Goal: Task Accomplishment & Management: Manage account settings

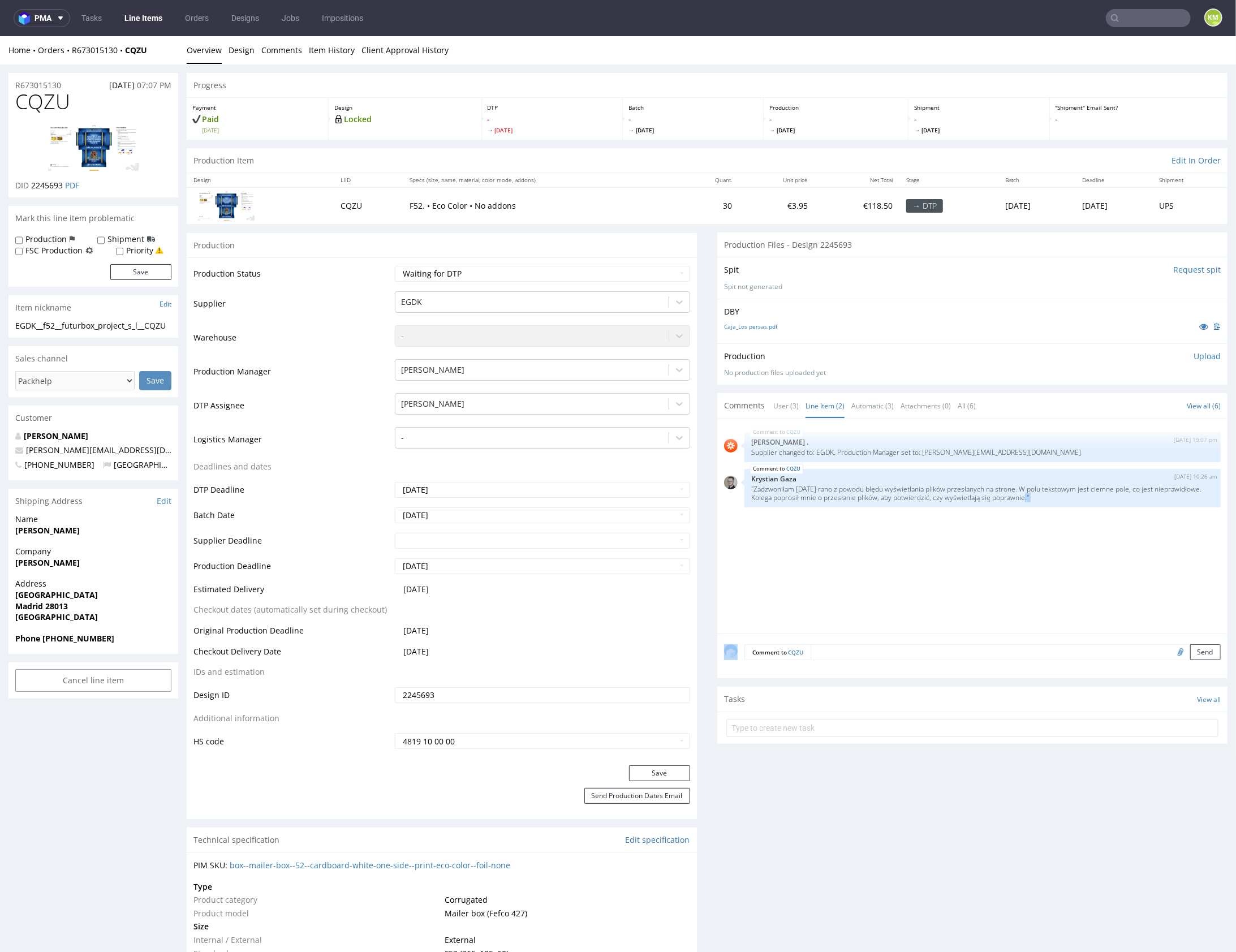
click at [50, 103] on span "CQZU" at bounding box center [43, 101] width 55 height 22
click at [1068, 592] on div "CQZU 4th Aug 25 | 19:07 pm Rob . Supplier changed to: EGDK. Production Manager …" at bounding box center [976, 529] width 504 height 208
click at [96, 324] on div "EGDK__f52__futurbox_project_s_l__CQZU" at bounding box center [93, 325] width 156 height 11
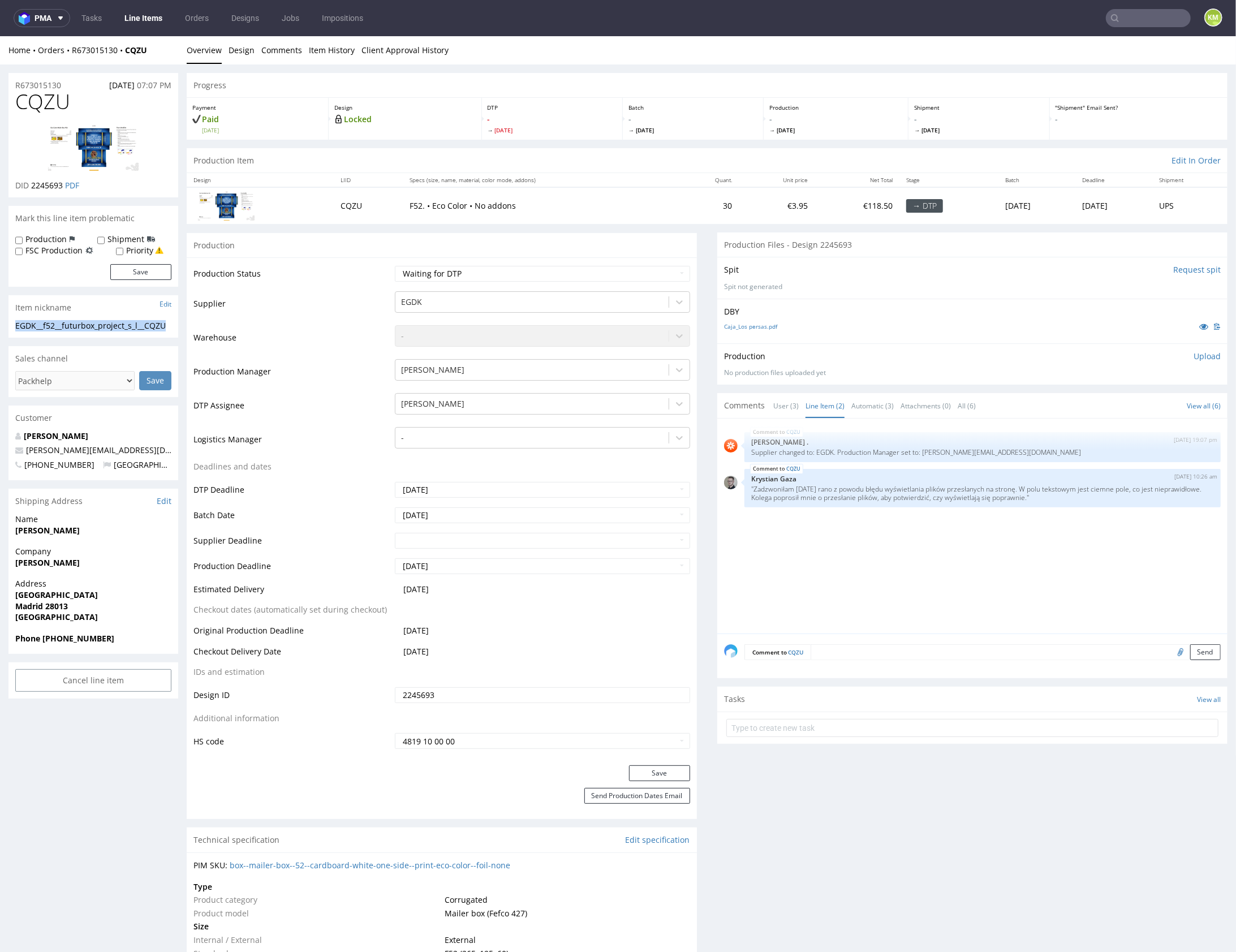
click at [96, 324] on div "EGDK__f52__futurbox_project_s_l__CQZU" at bounding box center [93, 325] width 156 height 11
copy div "EGDK__f52__futurbox_project_s_l__CQZU"
click at [505, 693] on input "2245693" at bounding box center [542, 694] width 295 height 16
click at [1195, 352] on p "Upload" at bounding box center [1207, 356] width 27 height 11
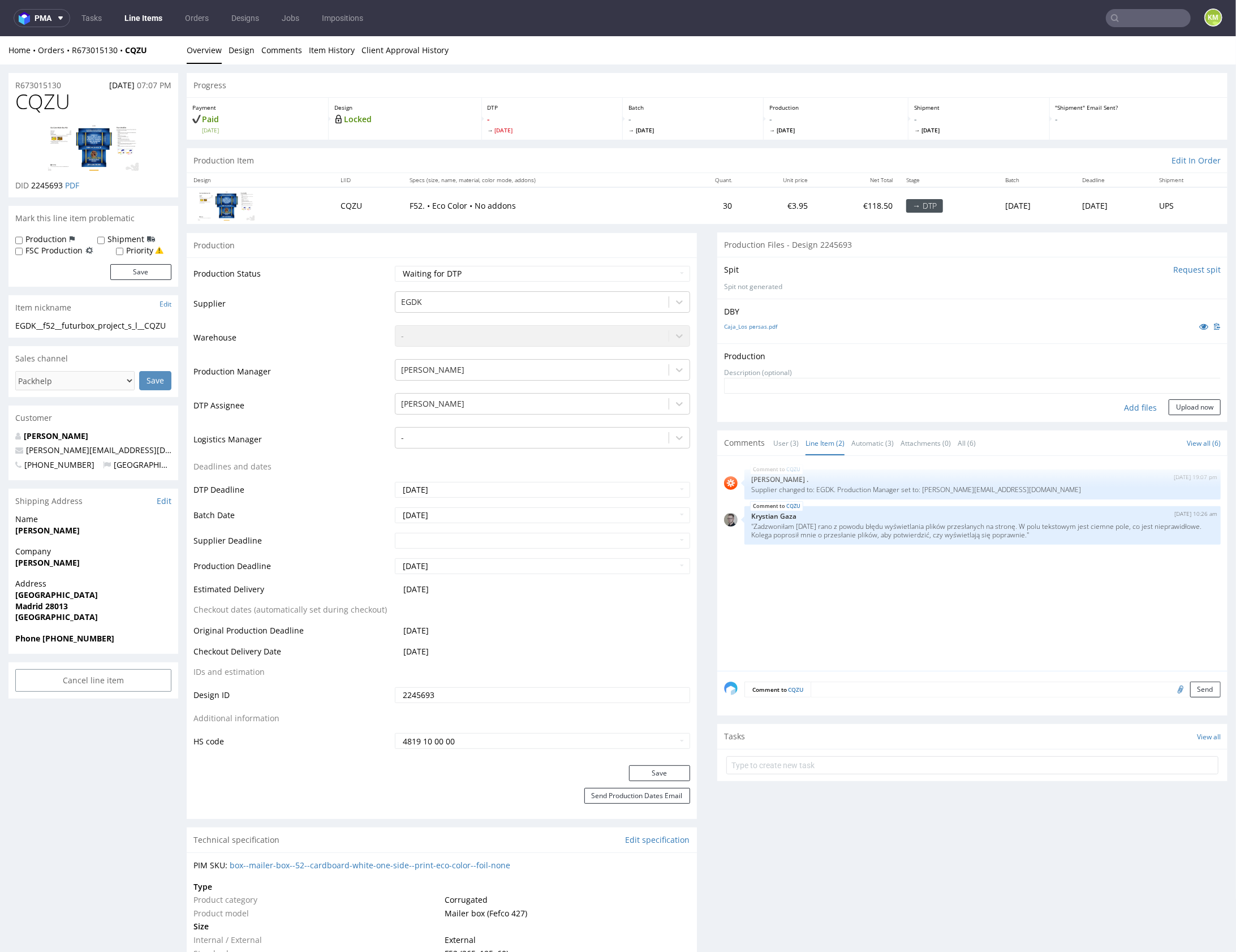
click at [1121, 406] on div "Add files" at bounding box center [1140, 407] width 57 height 17
type input "C:\fakepath\EGDK__f52__futurbox_project_s_l__CQZU__d2245693__oR673015130__outsi…"
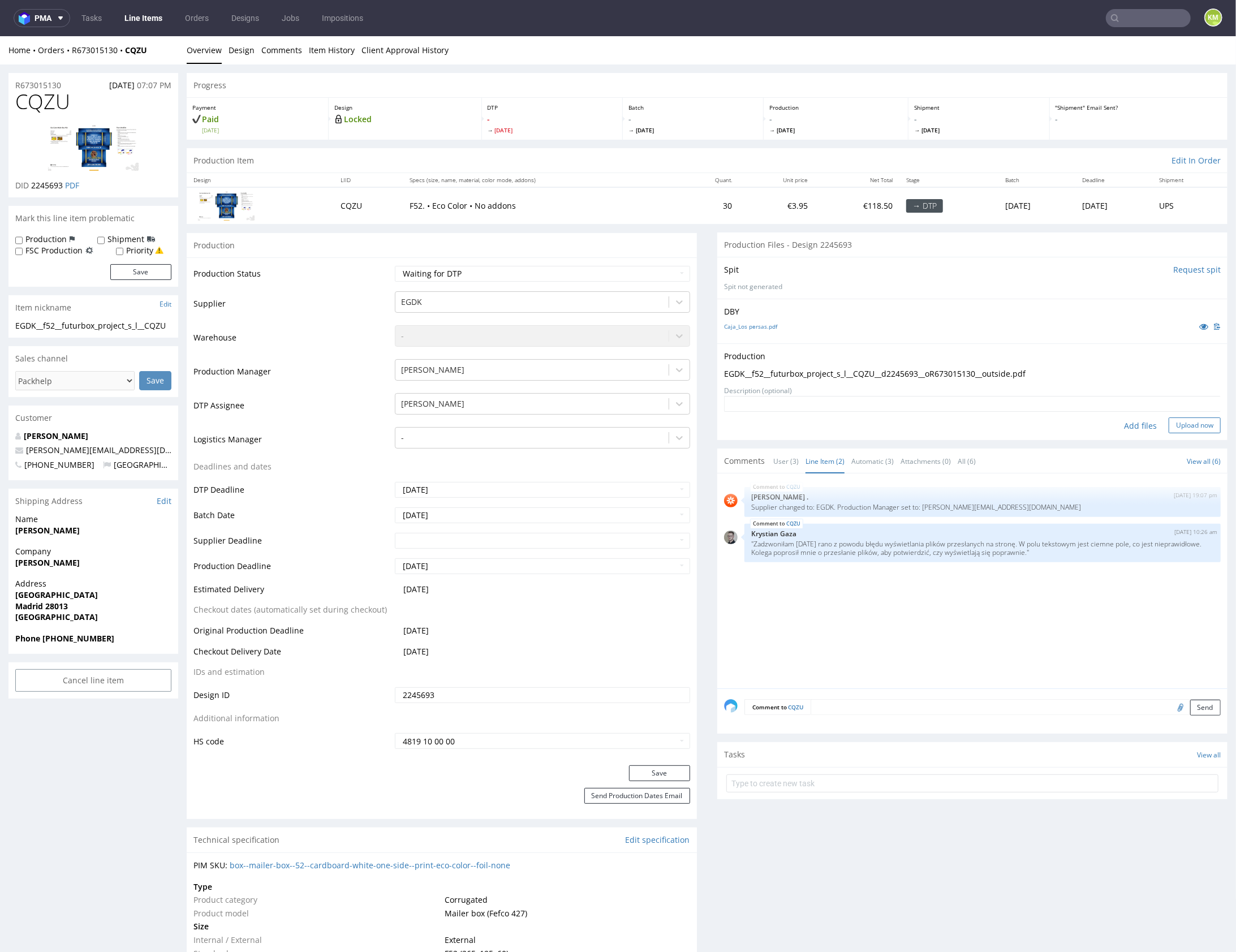
click at [1175, 418] on button "Upload now" at bounding box center [1195, 425] width 52 height 16
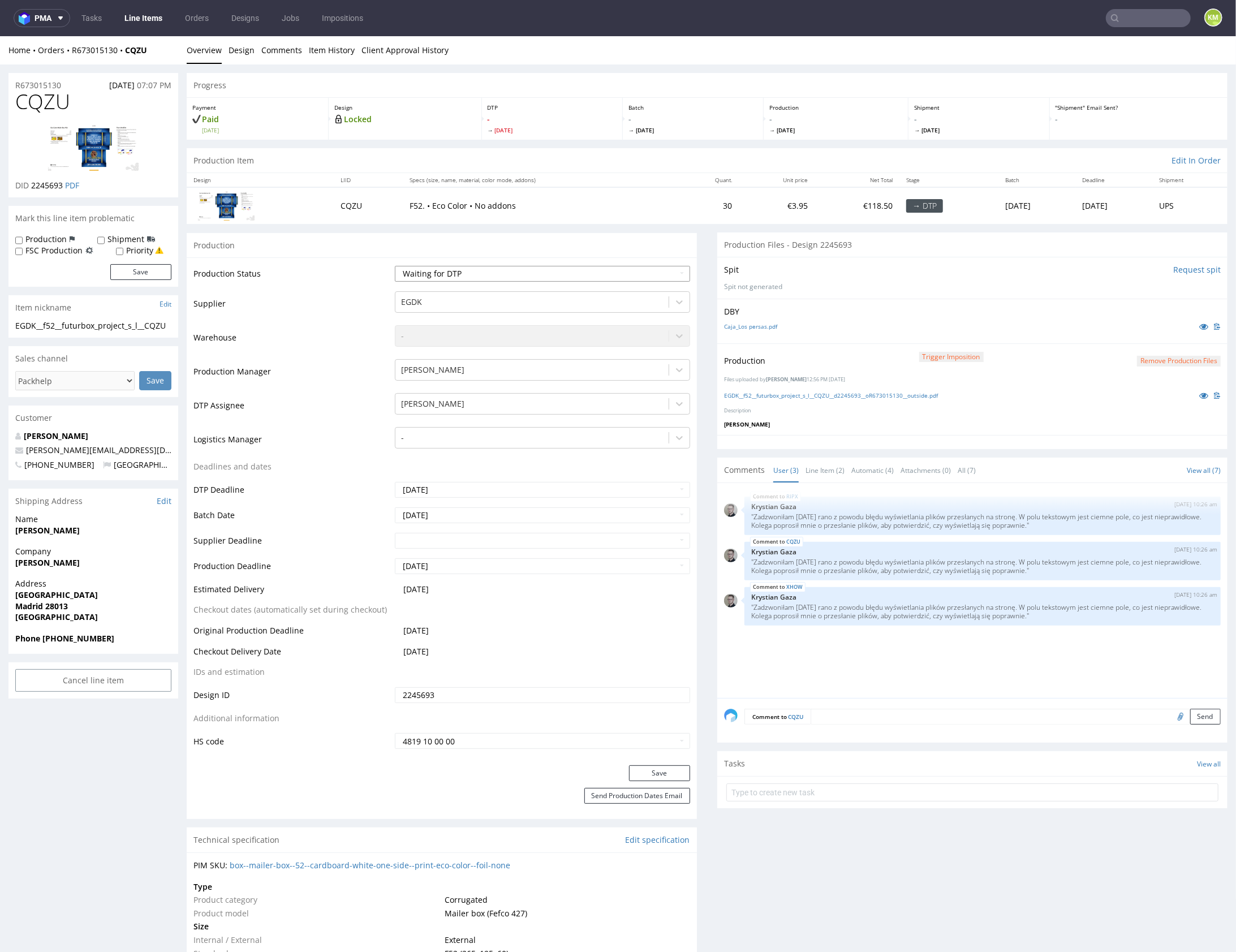
click at [607, 273] on select "Waiting for Artwork Waiting for Diecut Waiting for Mockup Waiting for DTP Waiti…" at bounding box center [542, 273] width 295 height 16
click at [566, 278] on select "Waiting for Artwork Waiting for Diecut Waiting for Mockup Waiting for DTP Waiti…" at bounding box center [542, 273] width 295 height 16
select select "dtp_production_ready"
click at [649, 770] on button "Save" at bounding box center [659, 772] width 61 height 16
click at [816, 645] on div "RIPX 6th Aug 25 | 10:26 am Krystian Gaza "Zadzwoniłam dziś rano z powodu błędu …" at bounding box center [976, 593] width 504 height 208
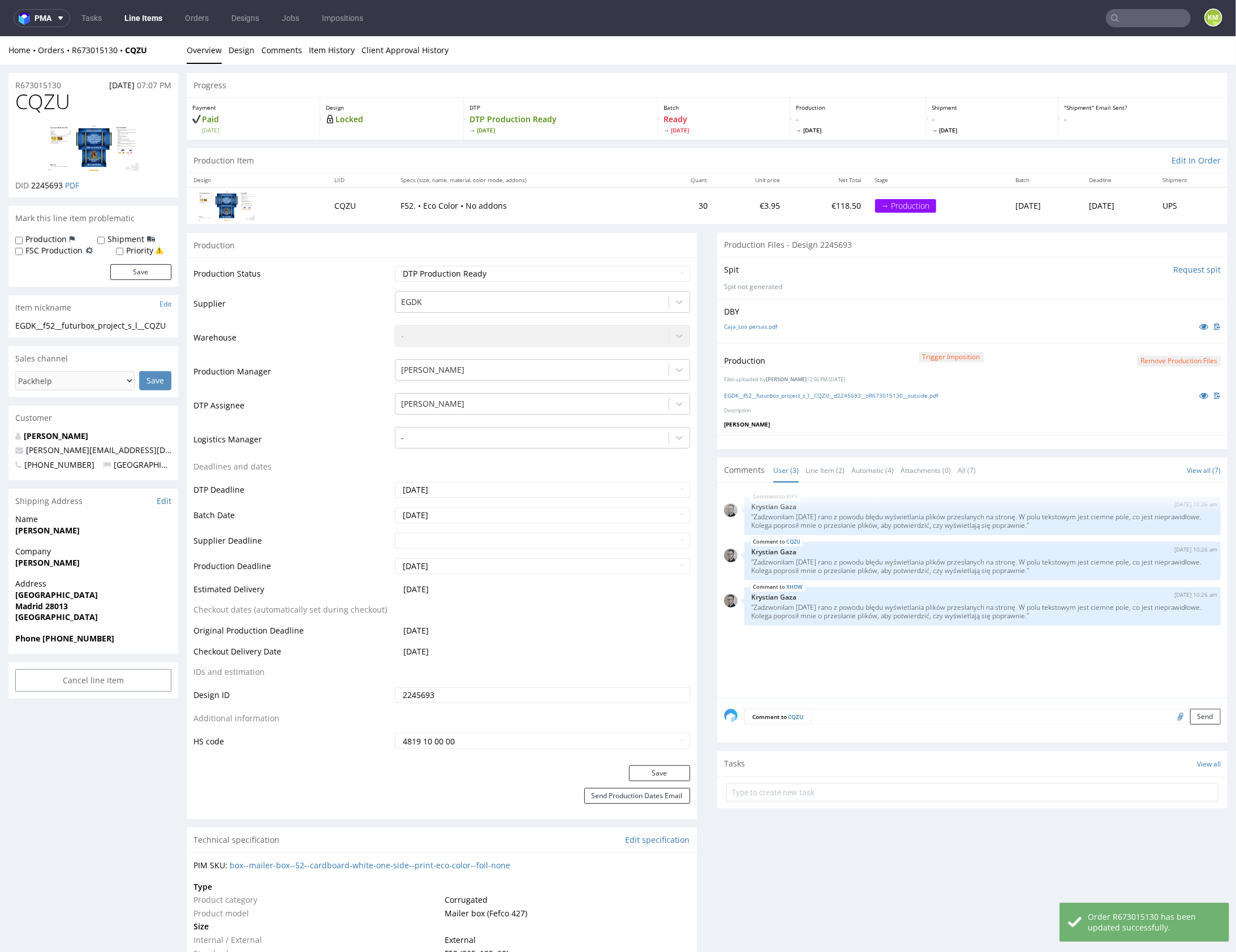
click at [852, 651] on div "RIPX 6th Aug 25 | 10:26 am Krystian Gaza "Zadzwoniłam dziś rano z powodu błędu …" at bounding box center [976, 593] width 504 height 208
click at [853, 651] on div "RIPX 6th Aug 25 | 10:26 am Krystian Gaza "Zadzwoniłam dziś rano z powodu błędu …" at bounding box center [976, 593] width 504 height 208
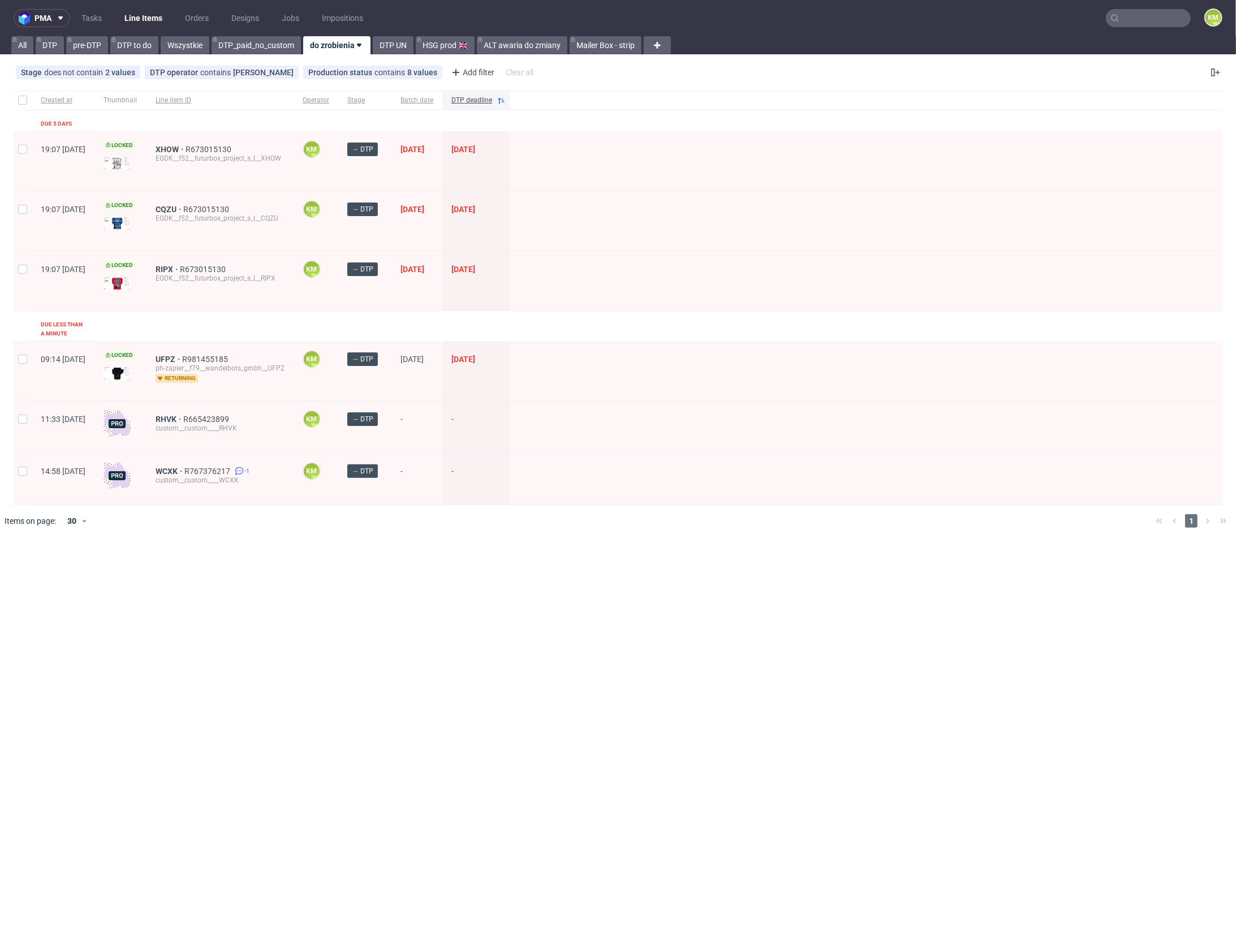
click at [97, 17] on link "Tasks" at bounding box center [91, 18] width 34 height 18
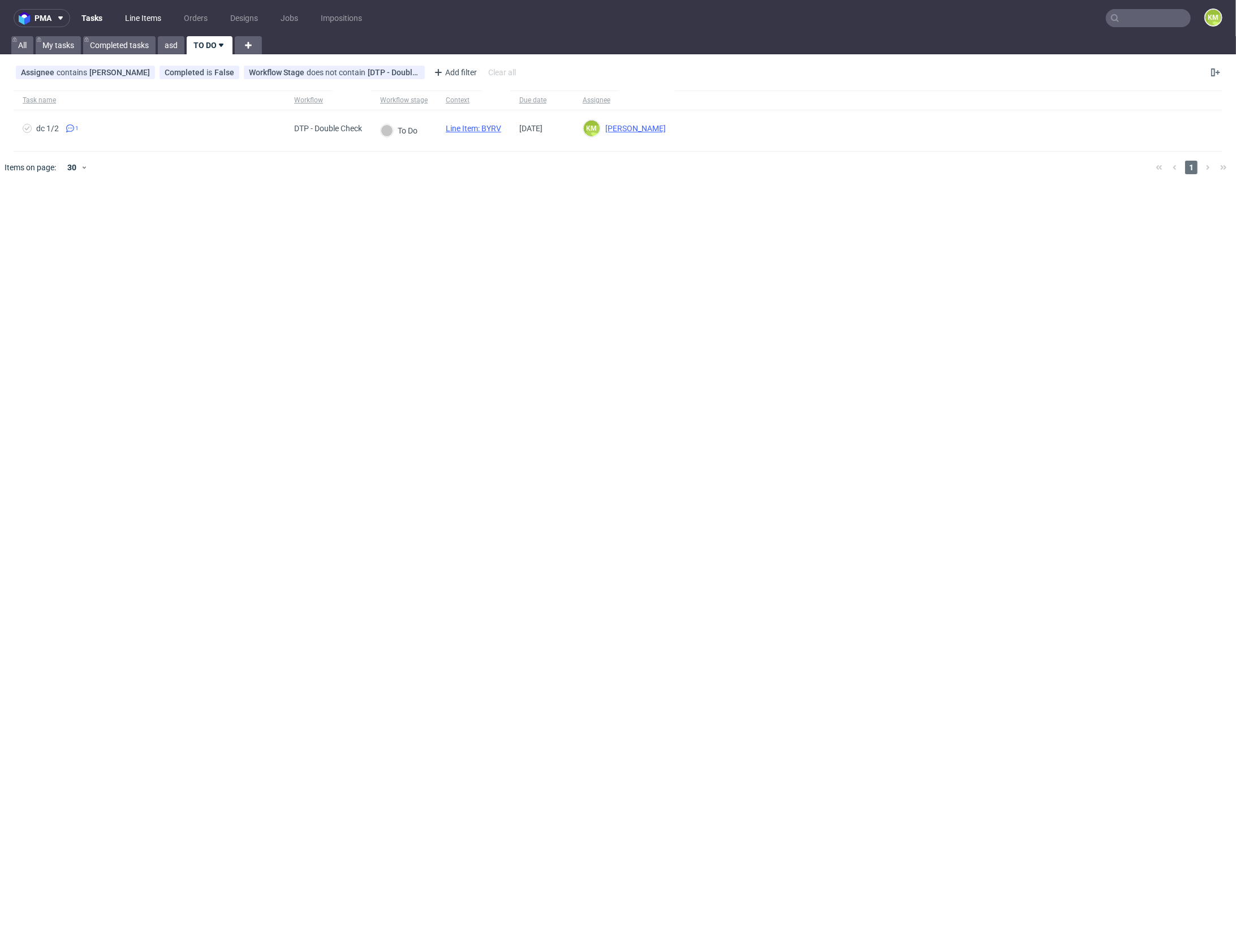
click at [131, 21] on link "Line Items" at bounding box center [143, 18] width 50 height 18
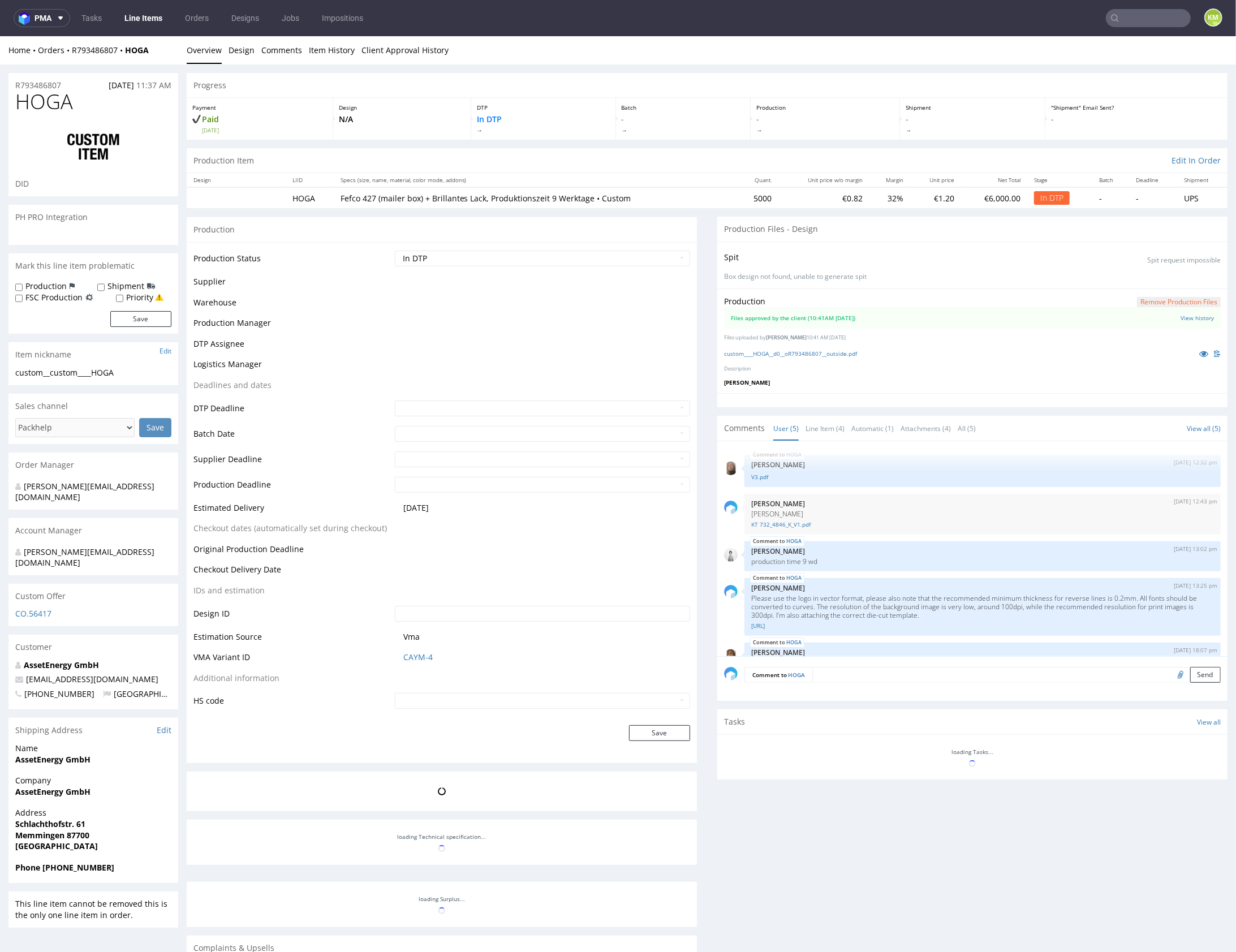
scroll to position [26, 0]
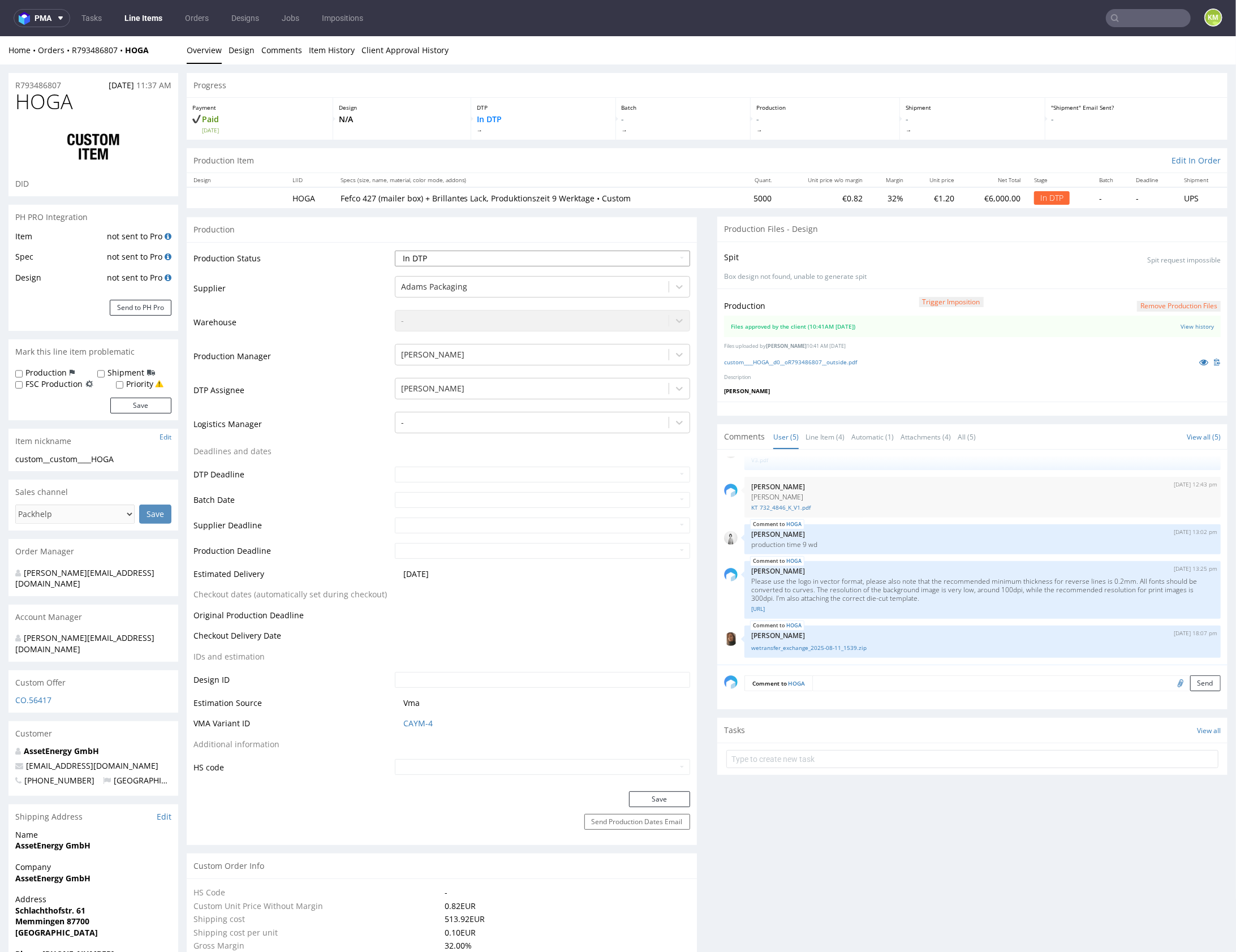
click at [629, 258] on select "Waiting for Artwork Waiting for Diecut Waiting for Mockup Waiting for DTP Waiti…" at bounding box center [542, 258] width 295 height 16
select select "dtp_waiting_for_double_check"
click at [656, 800] on button "Save" at bounding box center [659, 798] width 61 height 16
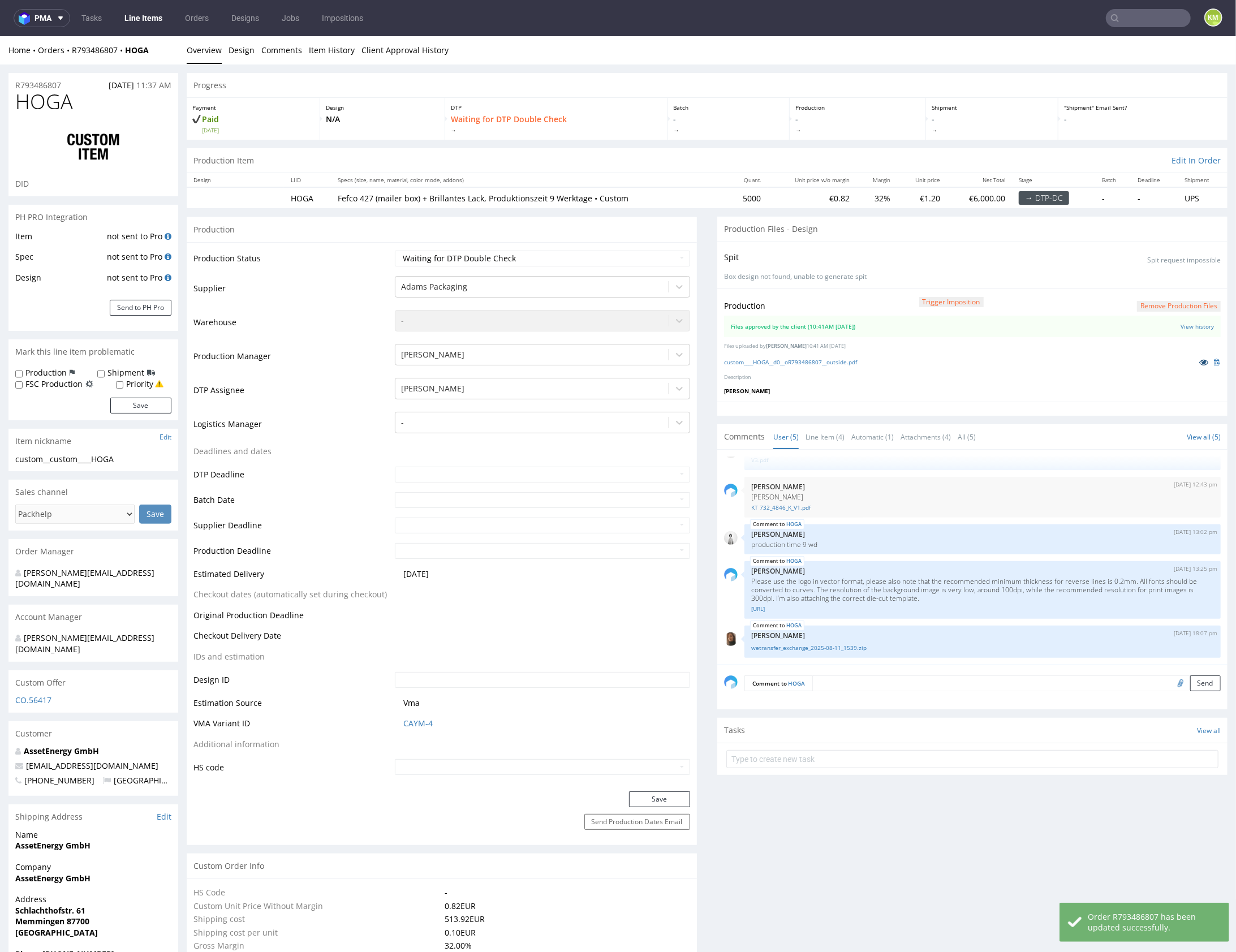
click at [1200, 360] on icon at bounding box center [1204, 362] width 9 height 8
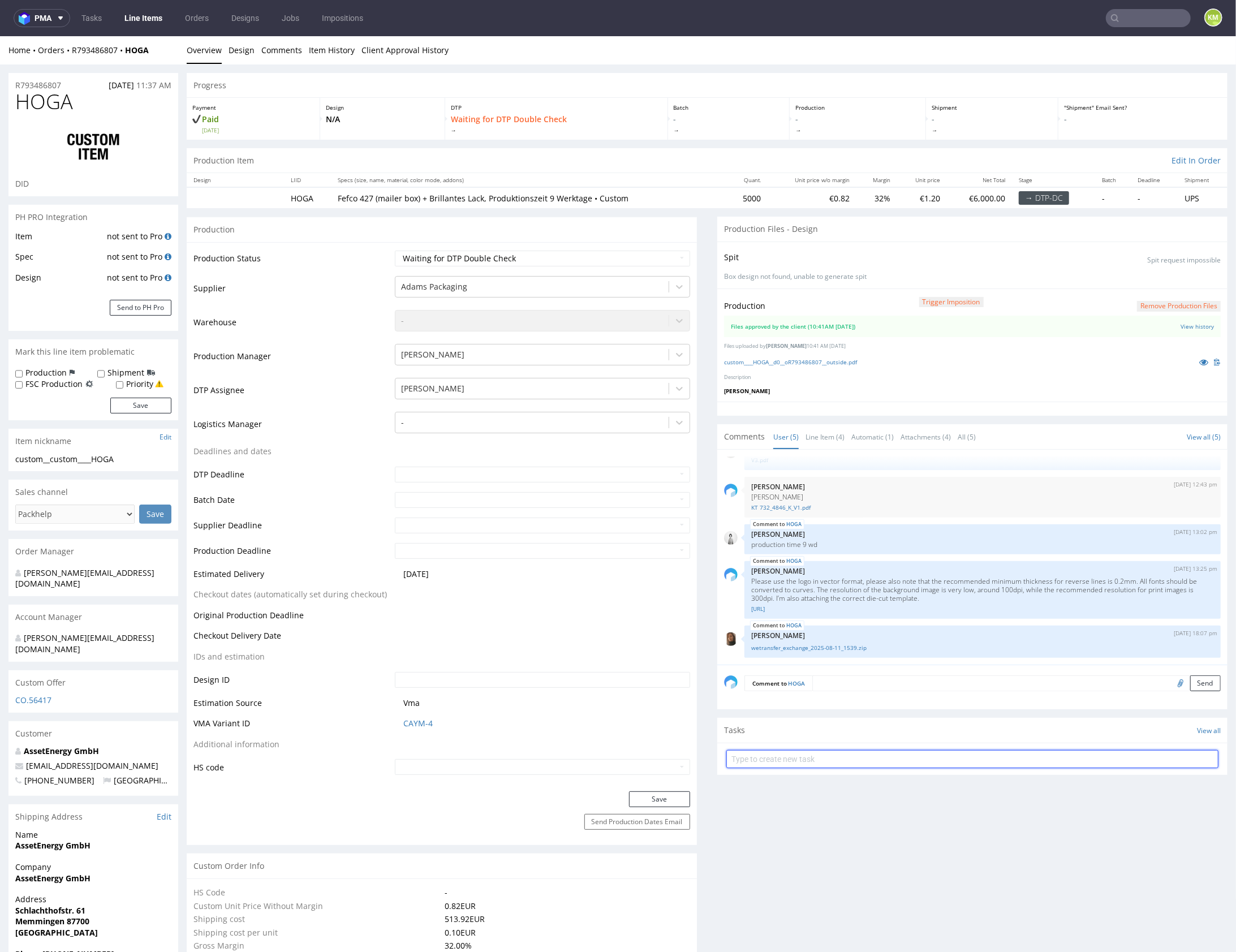
click at [828, 750] on input "text" at bounding box center [973, 758] width 492 height 18
type input "dch"
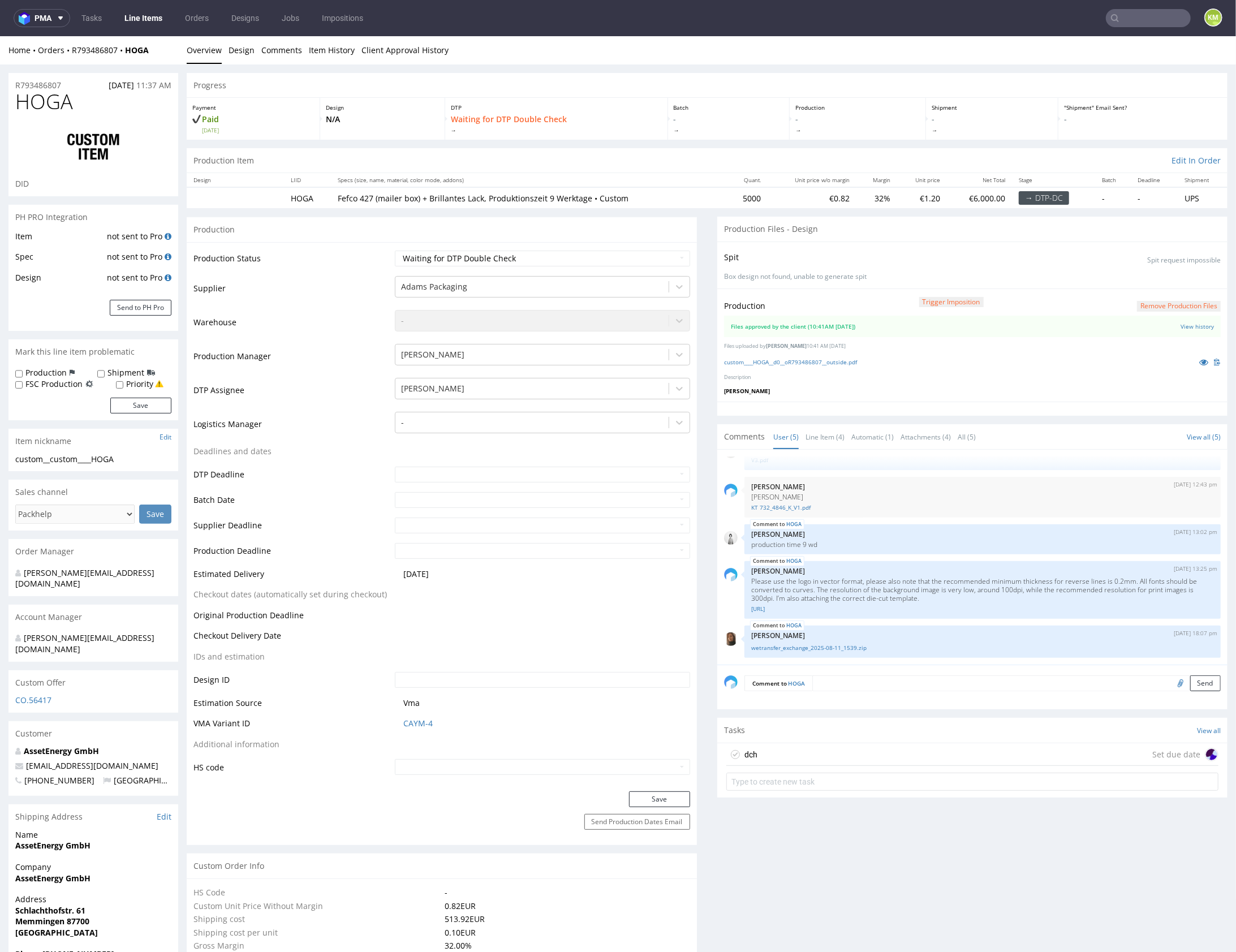
click at [811, 754] on div "dch Set due date" at bounding box center [973, 754] width 492 height 22
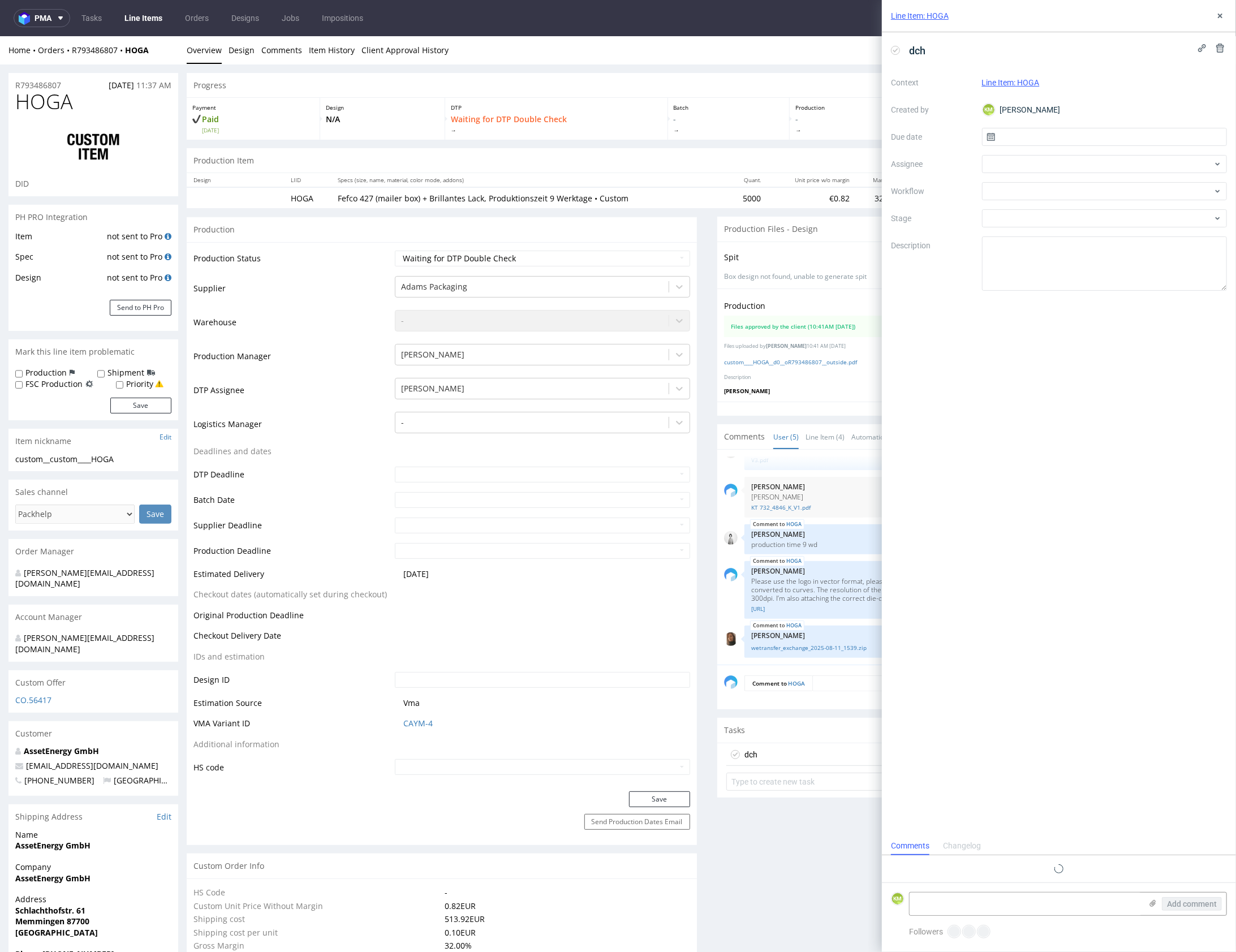
scroll to position [9, 0]
click at [925, 50] on span "dch" at bounding box center [918, 50] width 26 height 18
click at [1020, 137] on input "text" at bounding box center [1105, 136] width 246 height 18
click at [1085, 244] on span "12" at bounding box center [1086, 248] width 9 height 11
type input "[DATE]"
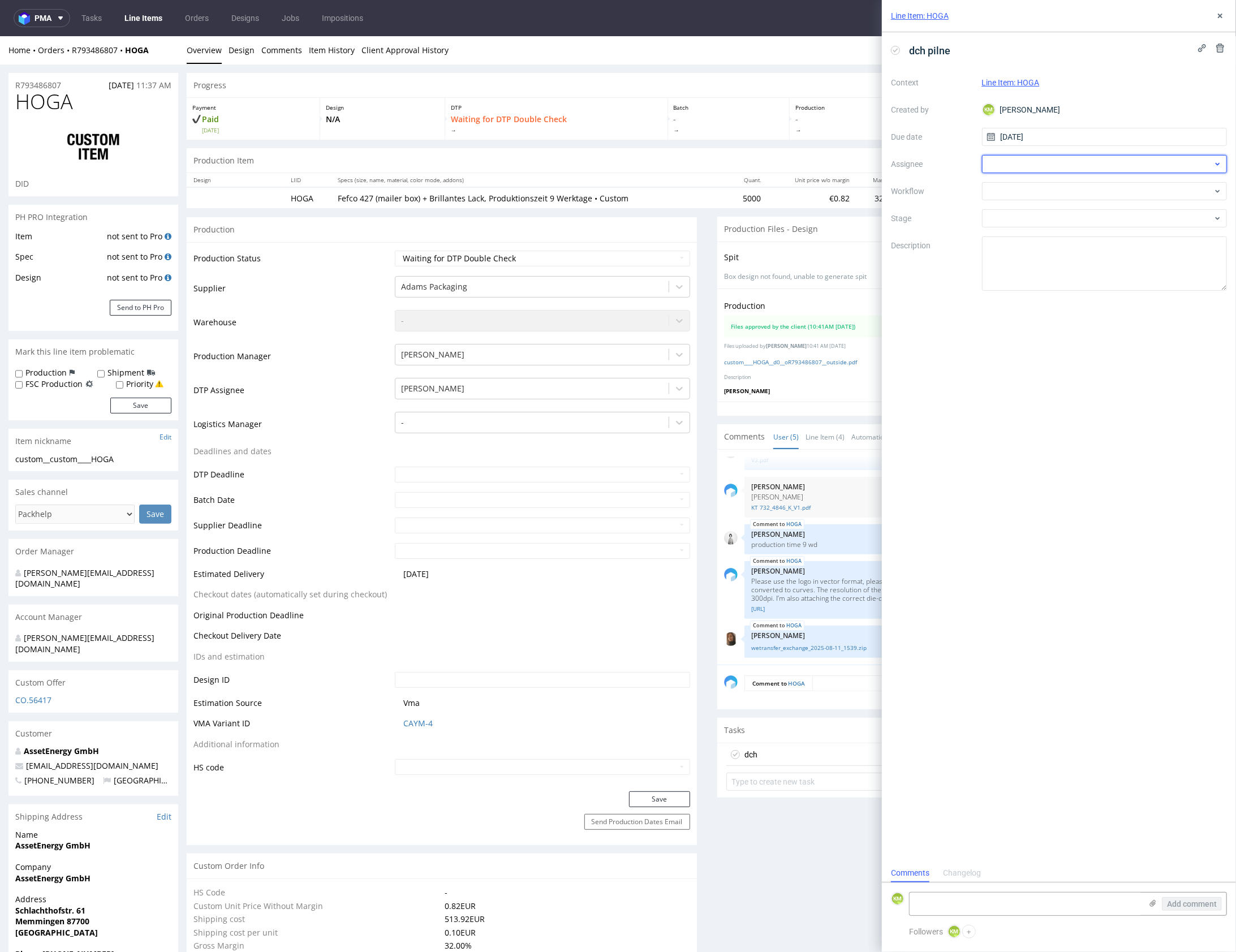
click at [1035, 164] on div at bounding box center [1105, 164] width 246 height 18
type input "gaz"
drag, startPoint x: 1034, startPoint y: 205, endPoint x: 1028, endPoint y: 194, distance: 12.5
click at [1034, 204] on span "Krystian Gaza" at bounding box center [1032, 207] width 50 height 11
click at [1025, 189] on div at bounding box center [1105, 191] width 246 height 18
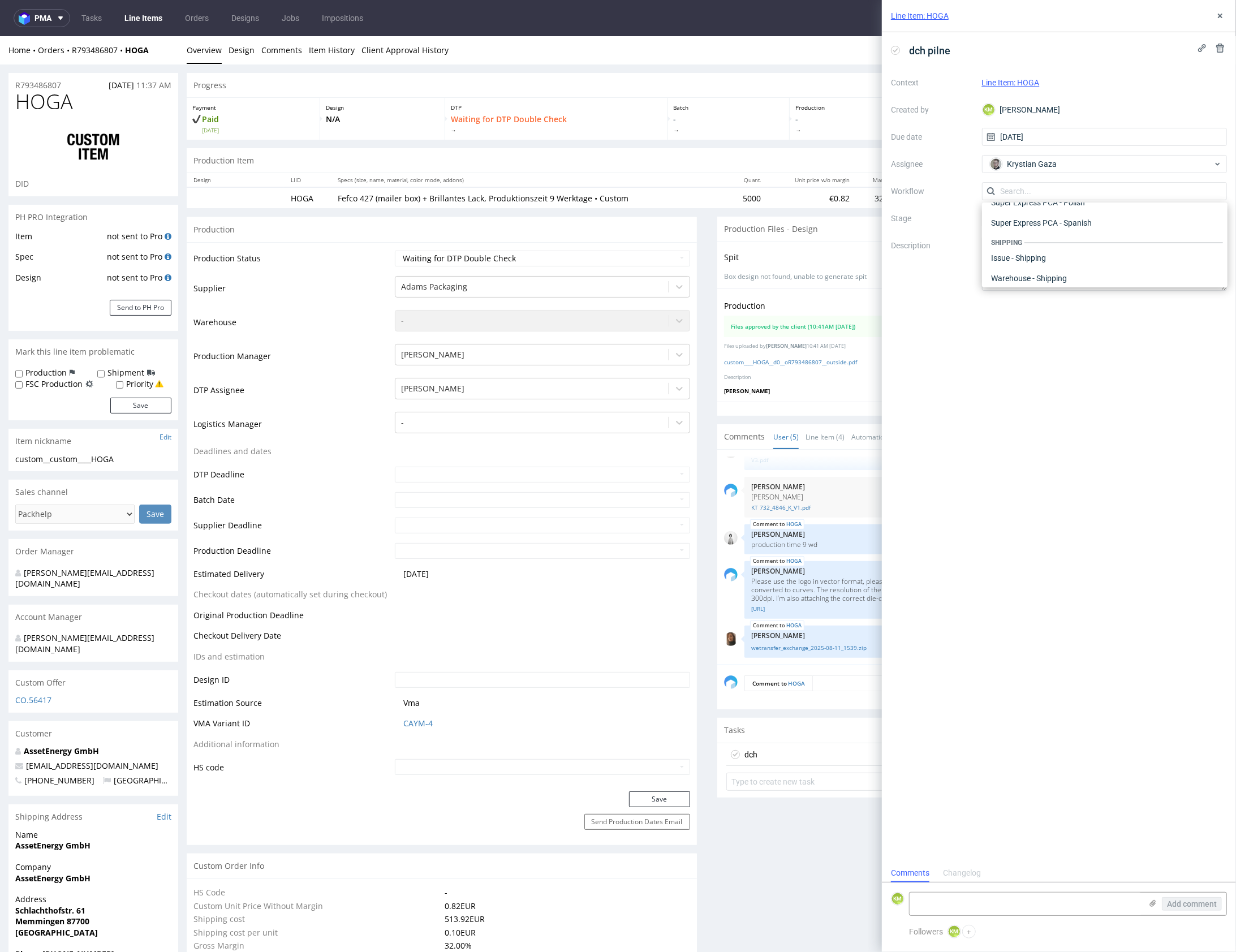
scroll to position [0, 0]
click at [1046, 233] on div "DTP - Double Check" at bounding box center [1105, 232] width 237 height 20
click at [1052, 258] on textarea at bounding box center [1105, 263] width 246 height 54
click at [1029, 397] on div "dch pilne Context Line Item: HOGA Created by KM Karol Markowski Due date 12/08/…" at bounding box center [1059, 448] width 354 height 831
click at [1197, 268] on textarea "Za pierwszym razem przesłali tło 100dpi teraz 200dpi, napisałem im w pca ze jes…" at bounding box center [1105, 263] width 246 height 54
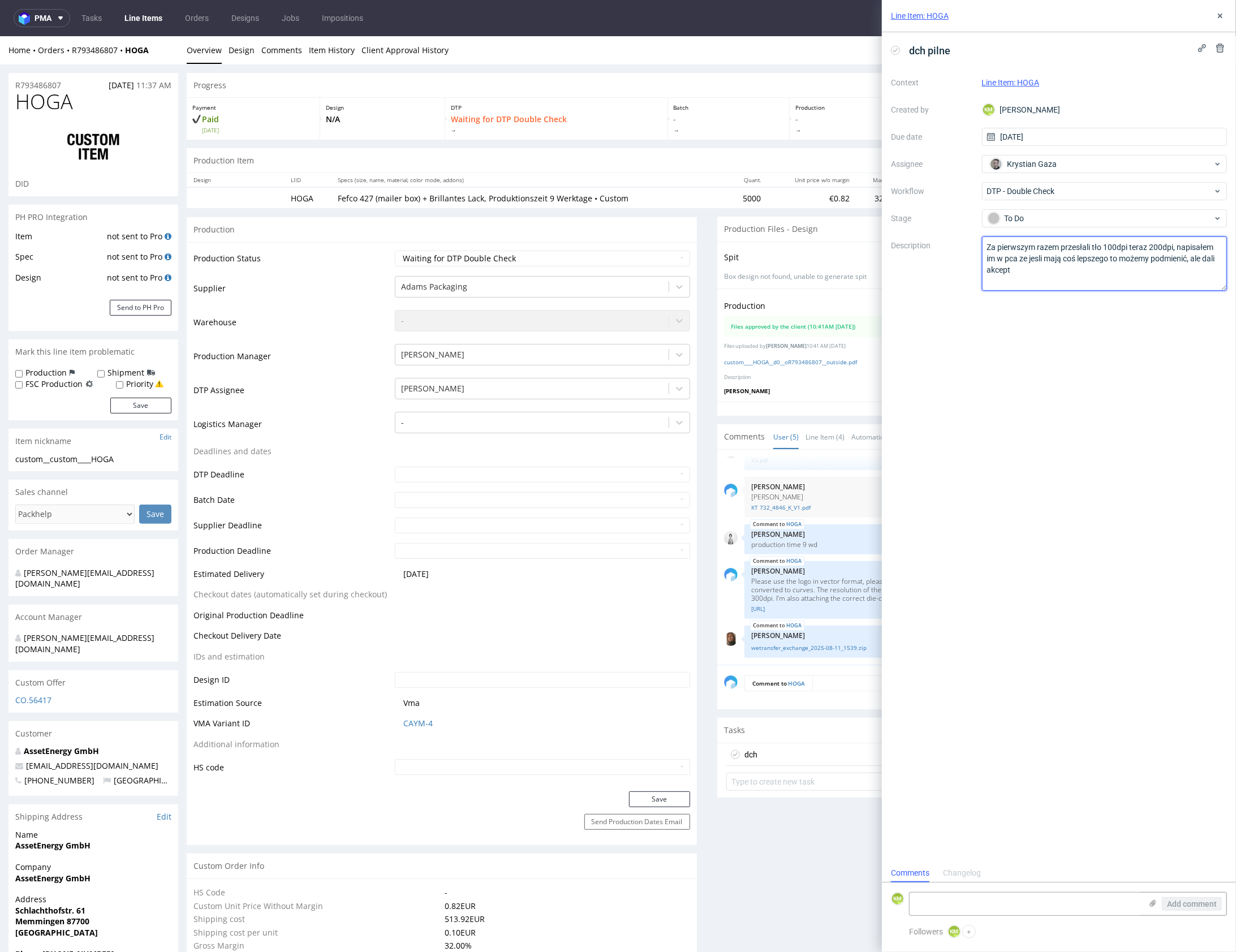
type textarea "Za pierwszym razem przesłali tło 100dpi teraz 200dpi, napisałem im w pca ze jes…"
click at [1158, 387] on div "dch pilne Context Line Item: HOGA Created by KM Karol Markowski Due date 12/08/…" at bounding box center [1059, 448] width 354 height 831
click at [1223, 18] on icon at bounding box center [1220, 16] width 9 height 9
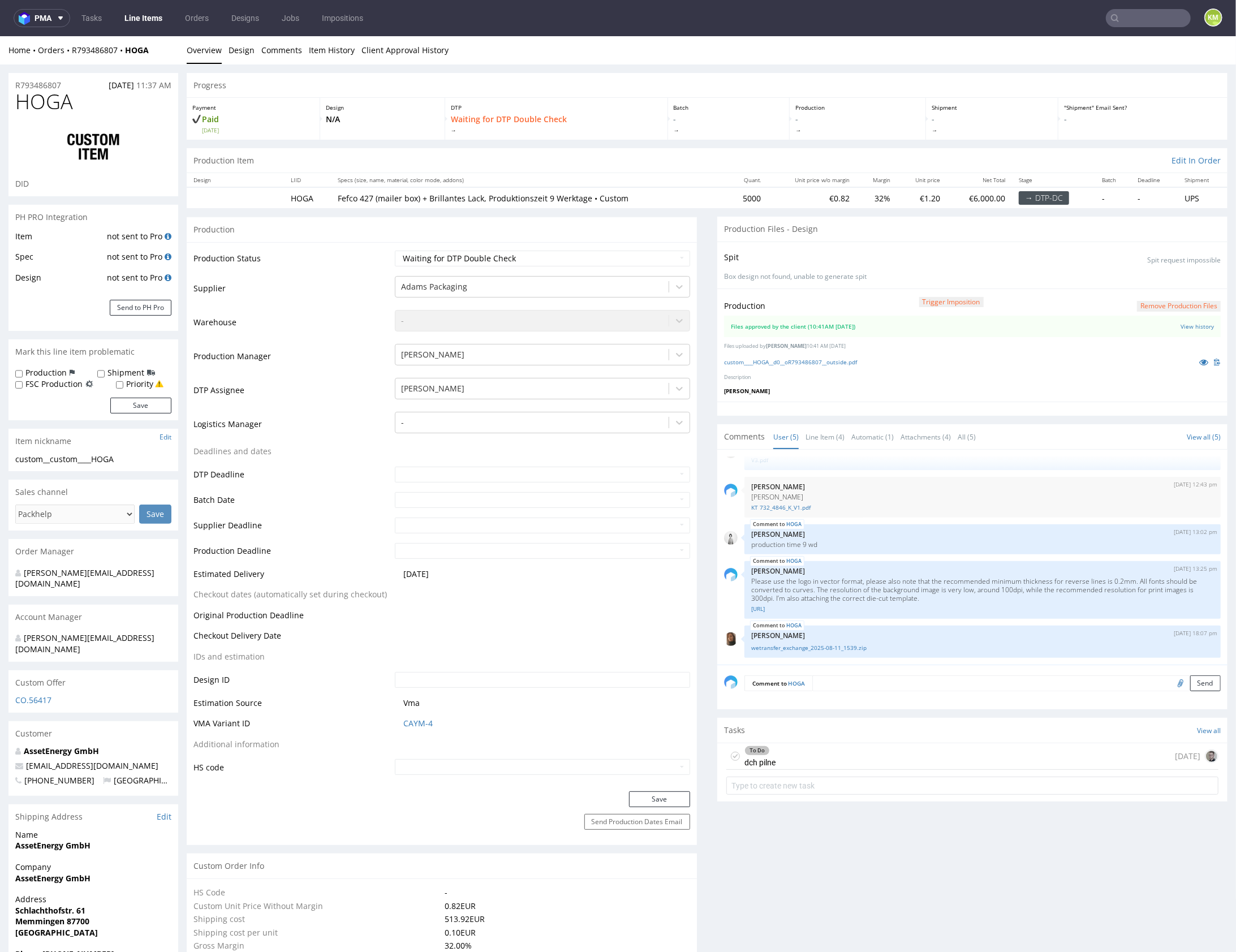
click at [879, 753] on div "To Do dch pilne today" at bounding box center [973, 756] width 492 height 27
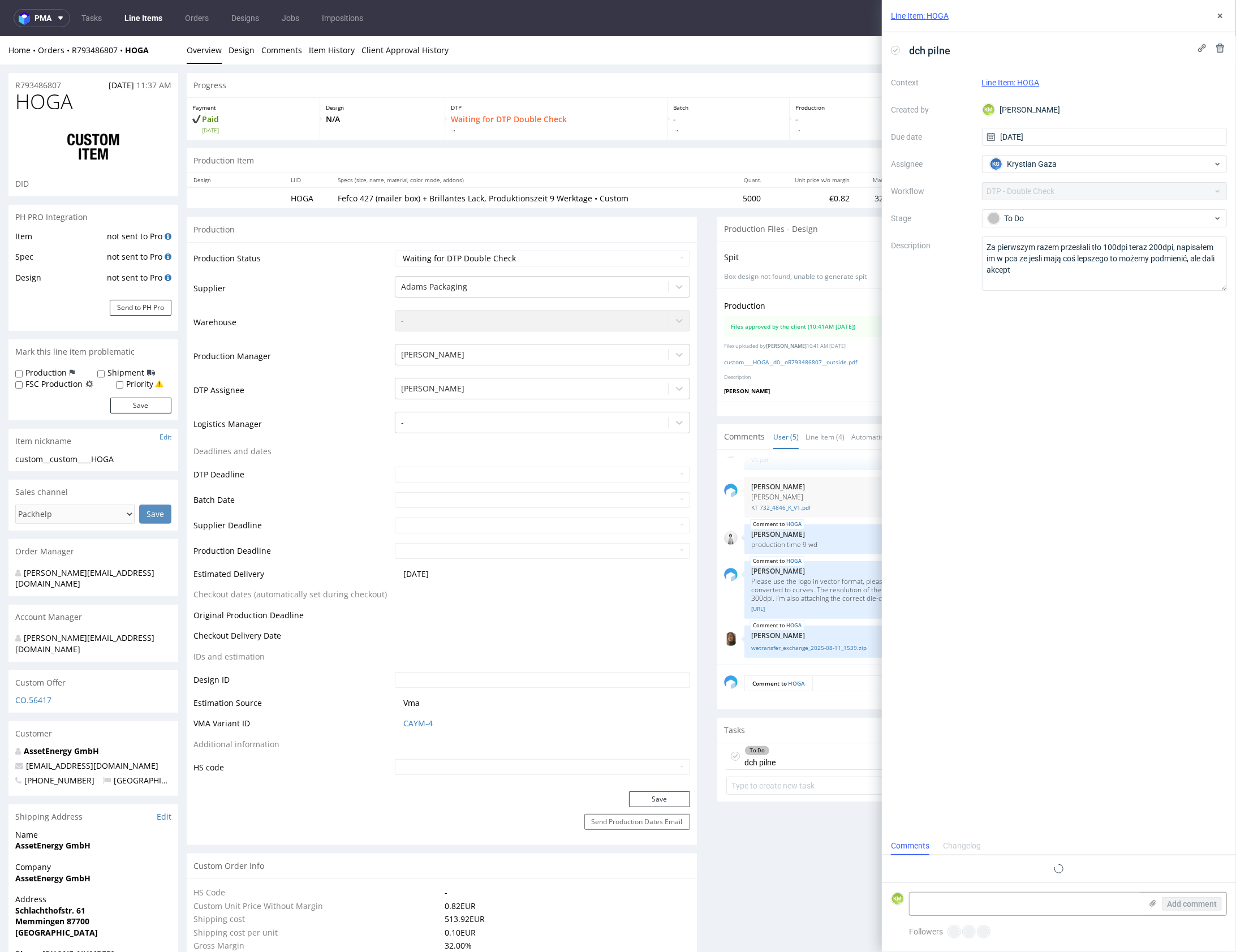
scroll to position [9, 0]
click at [1223, 17] on icon at bounding box center [1220, 16] width 9 height 9
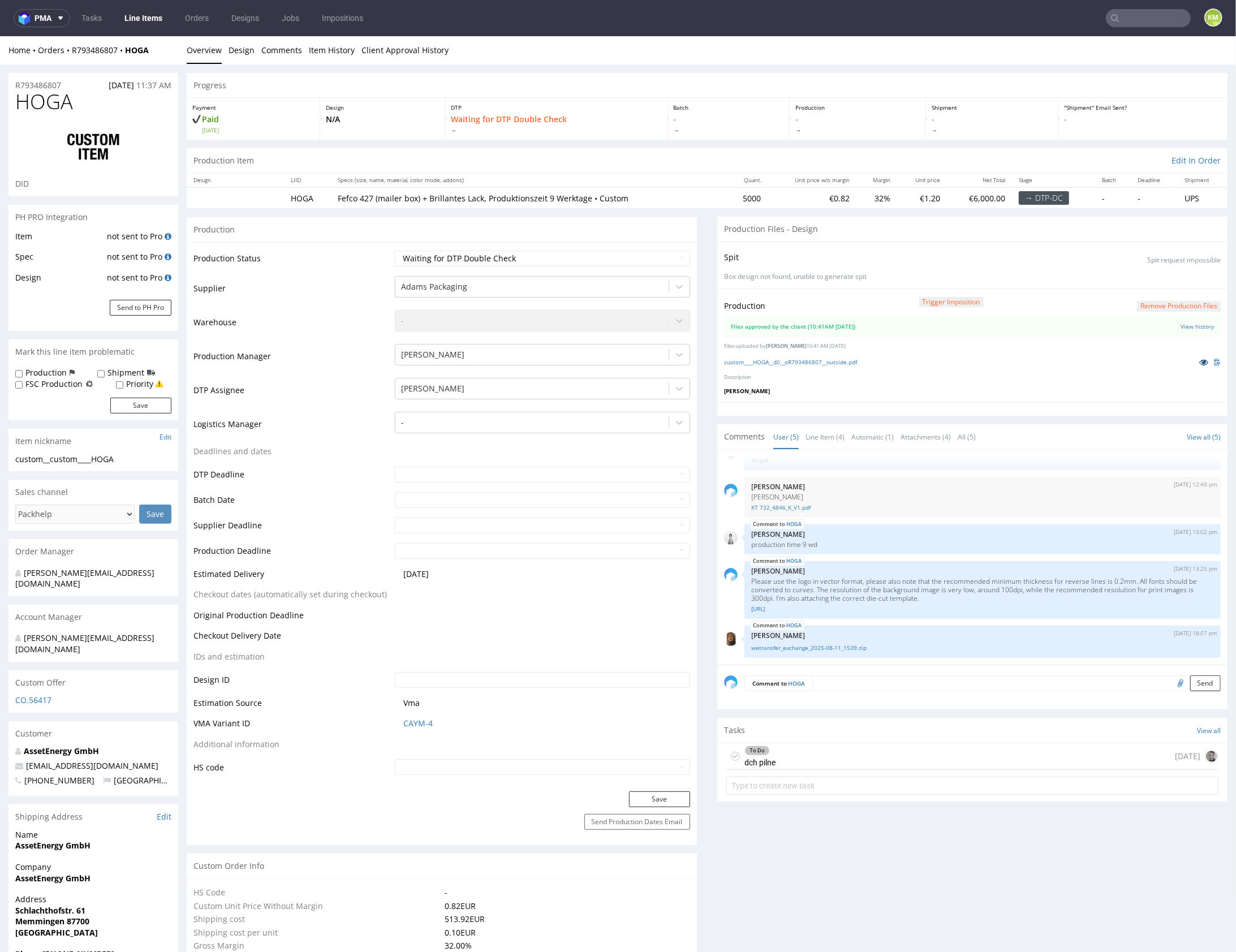
click at [1200, 362] on icon at bounding box center [1204, 362] width 9 height 8
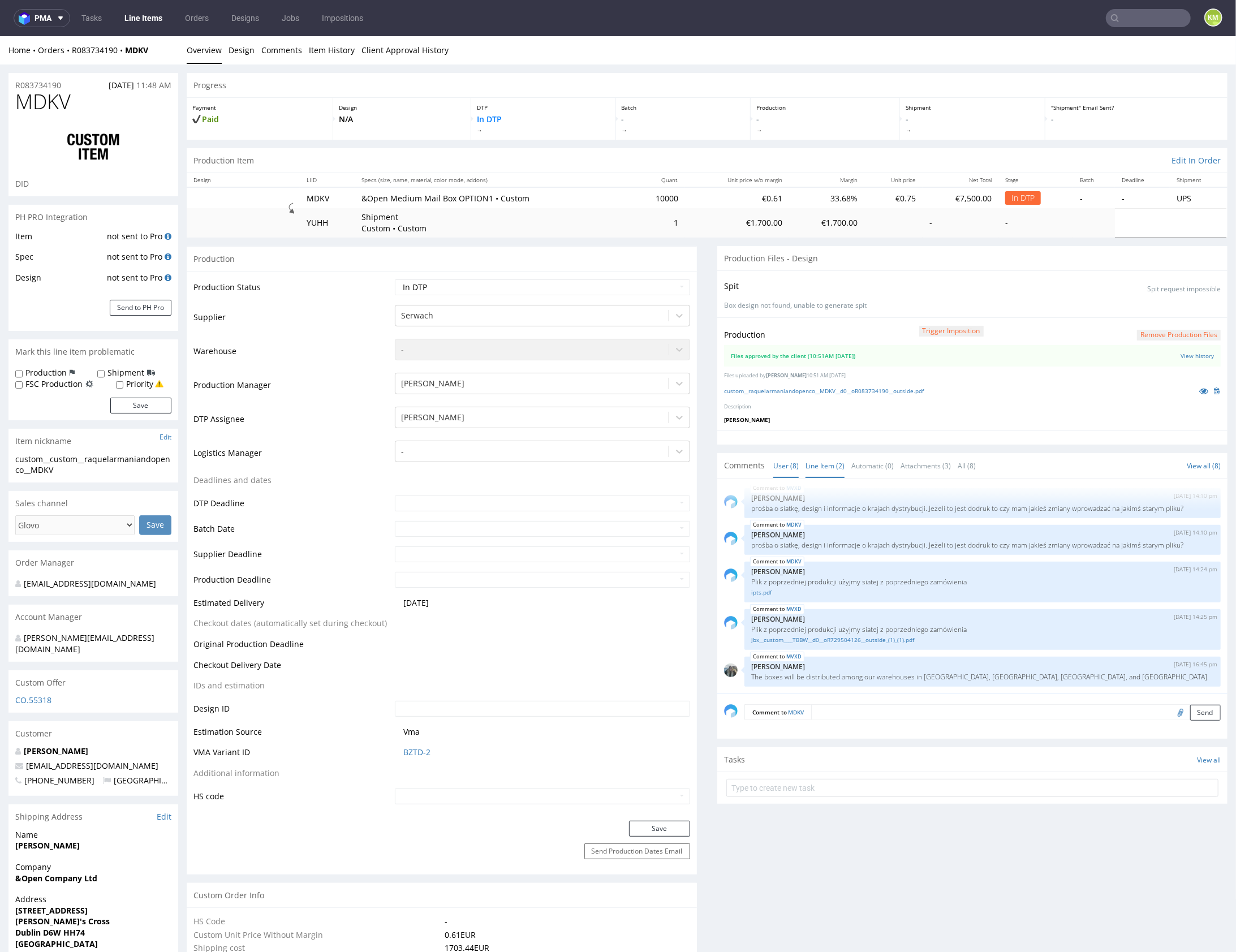
click at [823, 464] on link "Line Item (2)" at bounding box center [825, 465] width 39 height 24
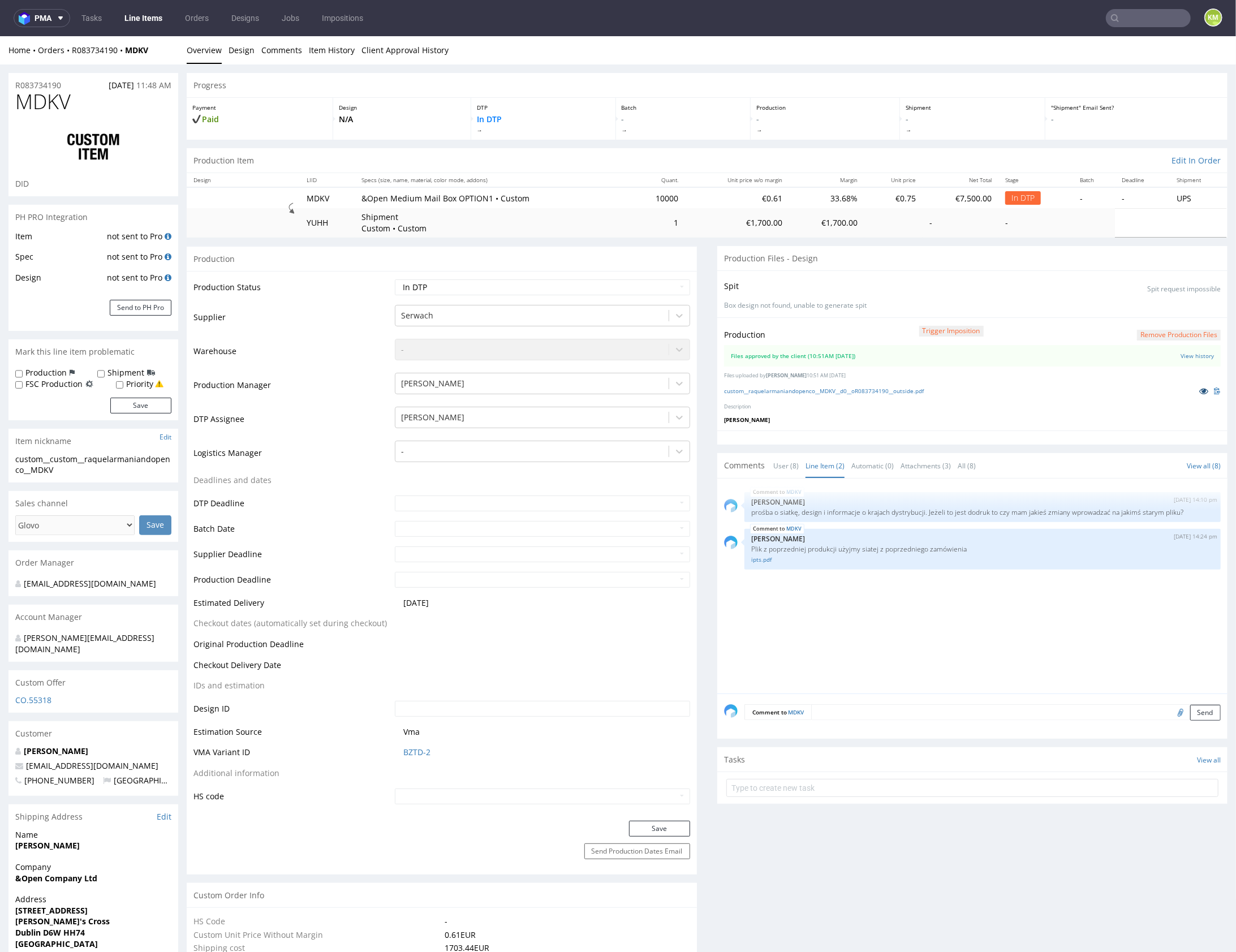
click at [1200, 388] on icon at bounding box center [1204, 390] width 9 height 8
click at [566, 287] on select "Waiting for Artwork Waiting for Diecut Waiting for Mockup Waiting for DTP Waiti…" at bounding box center [542, 286] width 295 height 16
select select "dtp_waiting_for_double_check"
click at [664, 835] on button "Save" at bounding box center [659, 828] width 61 height 16
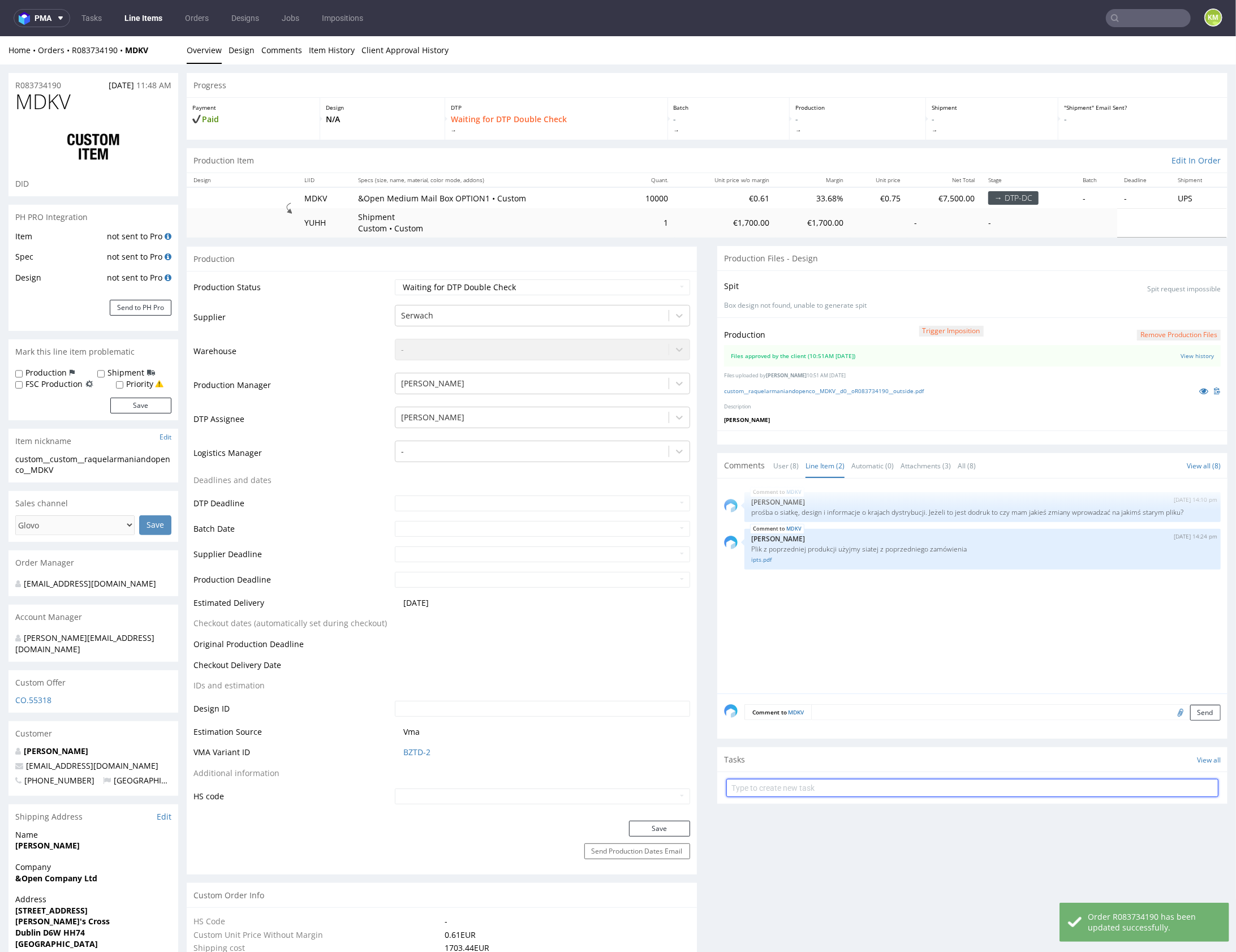
click at [809, 786] on input "text" at bounding box center [973, 787] width 492 height 18
type input "dch pilne 2/2"
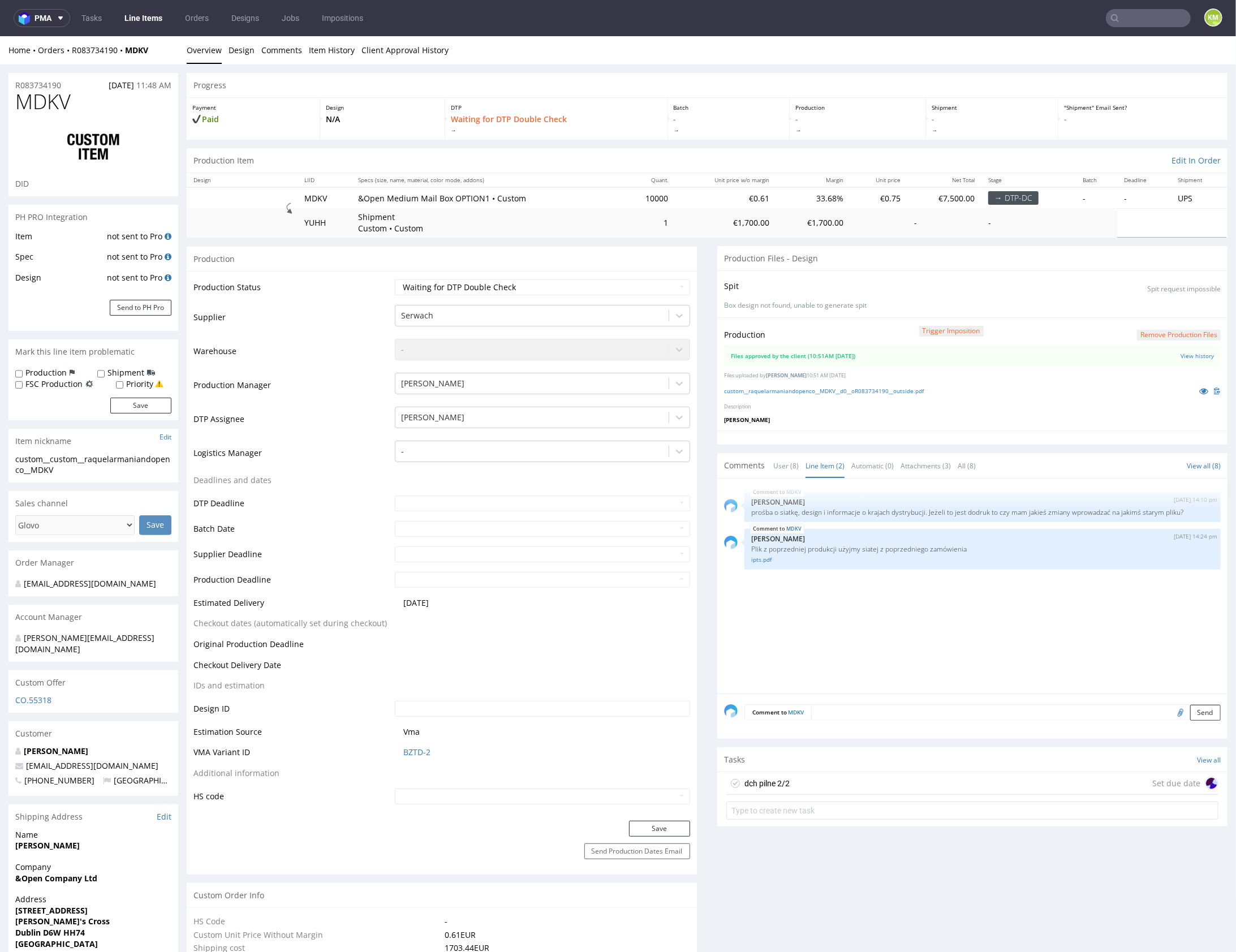
click at [818, 780] on div "dch pilne 2/2 Set due date" at bounding box center [973, 782] width 492 height 22
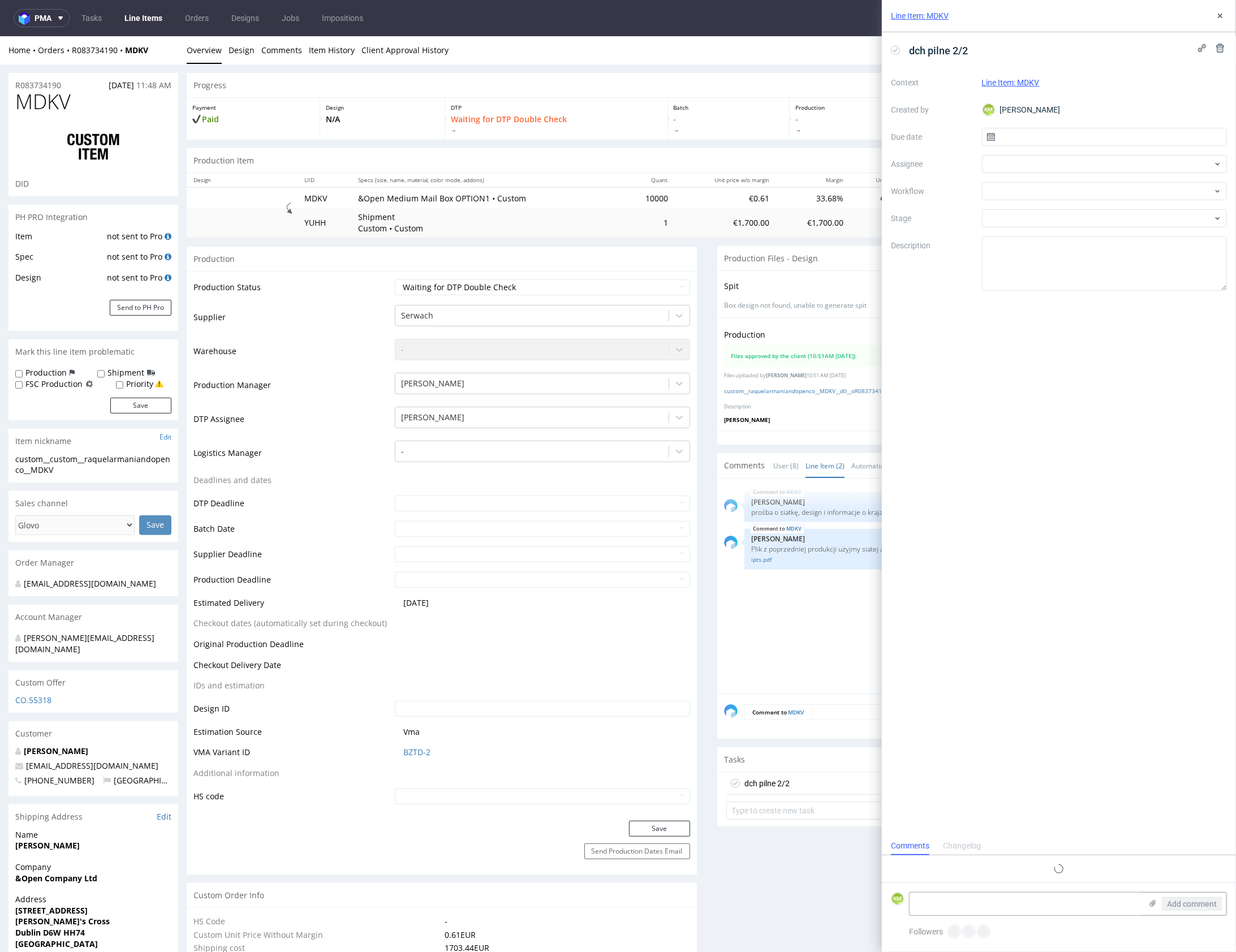
scroll to position [9, 0]
click at [1019, 142] on input "text" at bounding box center [1105, 136] width 246 height 18
click at [1082, 243] on span "12" at bounding box center [1086, 248] width 9 height 11
type input "12/08/2025"
click at [1034, 161] on div at bounding box center [1105, 164] width 246 height 18
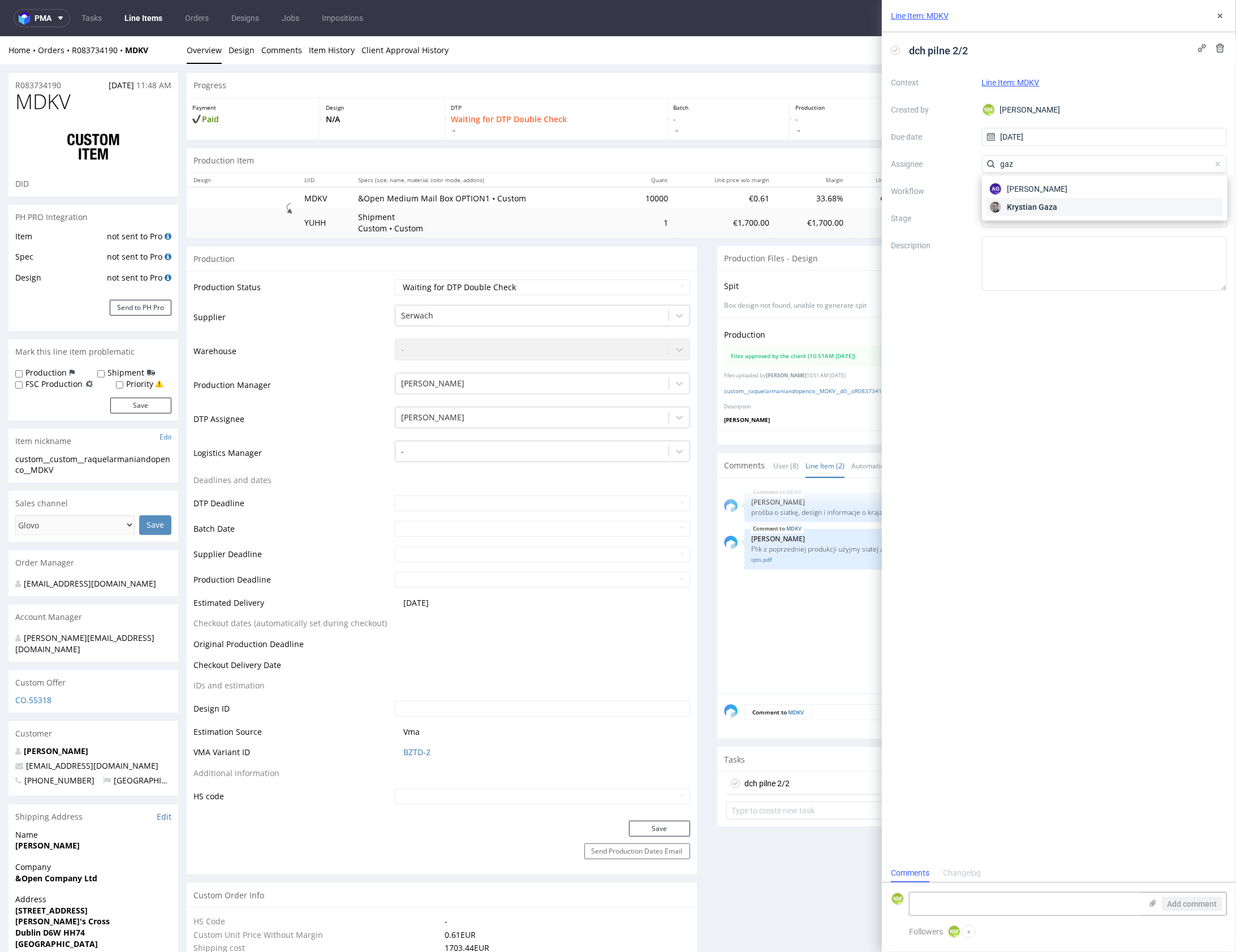
type input "gaz"
click at [1036, 205] on span "Krystian Gaza" at bounding box center [1032, 207] width 50 height 11
click at [1027, 191] on div at bounding box center [1105, 191] width 246 height 18
click at [1036, 235] on div "DTP - Double Check" at bounding box center [1105, 232] width 237 height 20
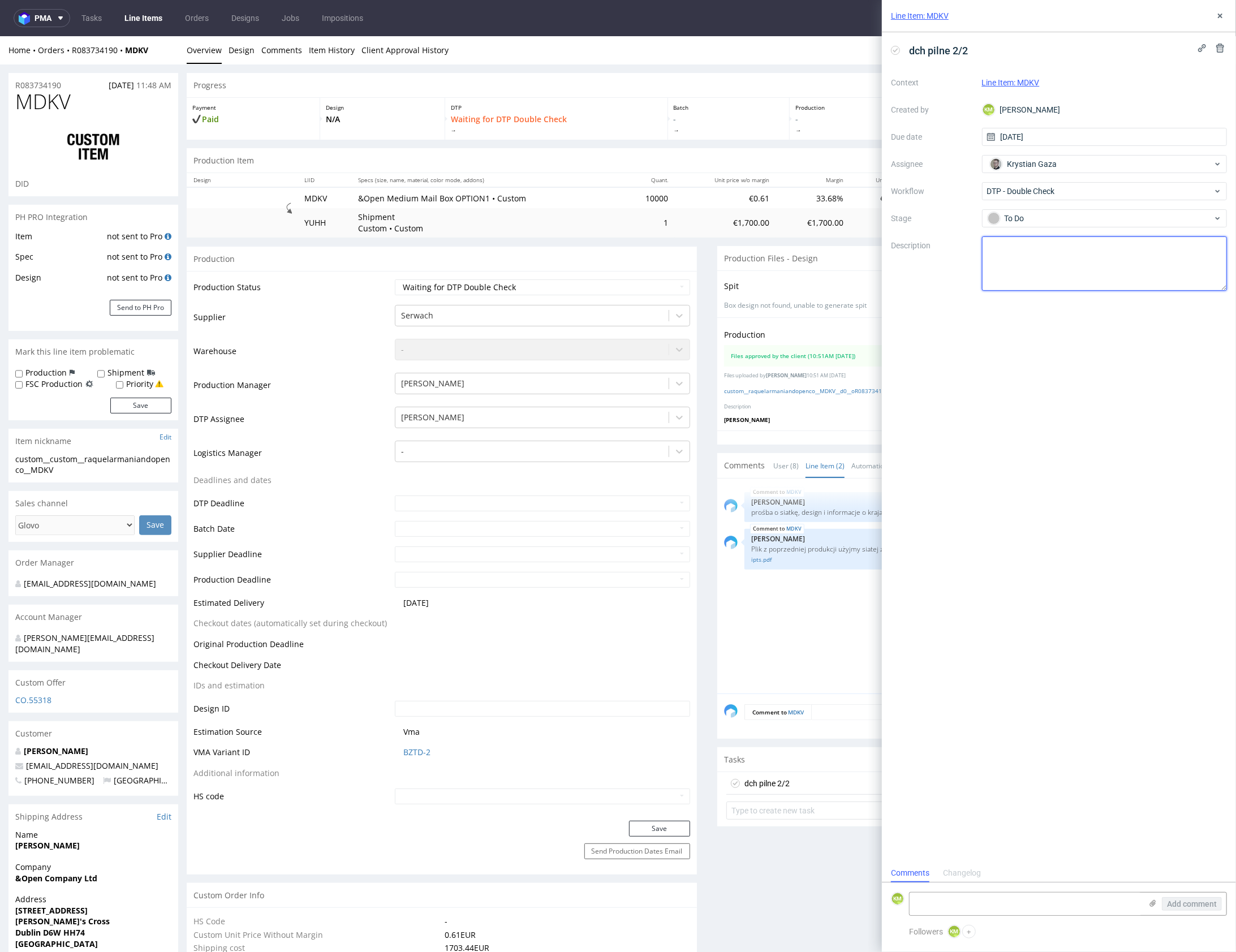
drag, startPoint x: 1036, startPoint y: 235, endPoint x: 1052, endPoint y: 249, distance: 21.3
click at [1042, 263] on textarea at bounding box center [1105, 263] width 246 height 54
click at [1216, 18] on icon at bounding box center [1220, 16] width 9 height 9
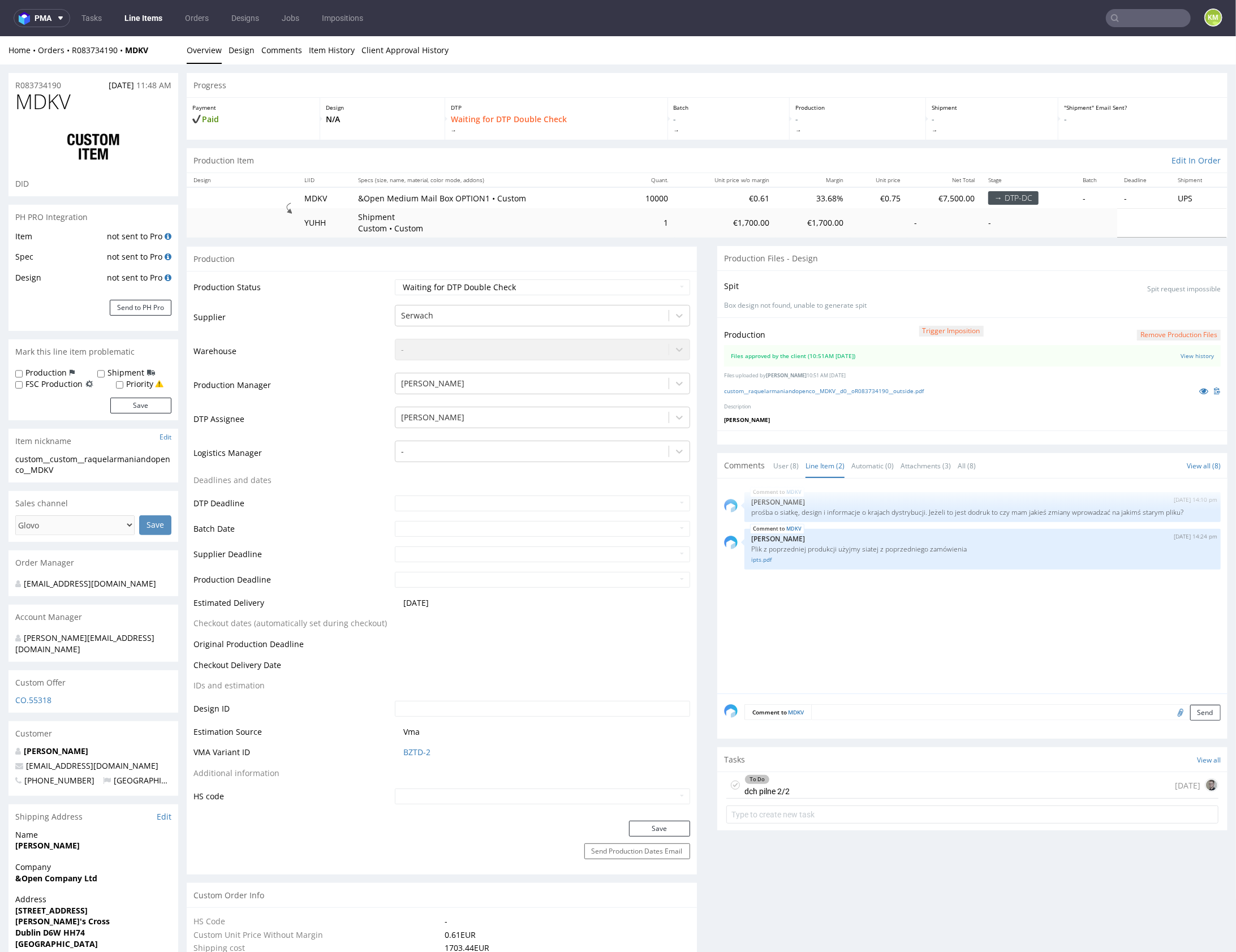
click at [880, 605] on div "MDKV 1st Aug 25 | 14:10 pm Karol Markowski prośba o siatkę, design i informacje…" at bounding box center [976, 589] width 504 height 208
click at [888, 640] on div "MDKV 1st Aug 25 | 14:10 pm Karol Markowski prośba o siatkę, design i informacje…" at bounding box center [976, 589] width 504 height 208
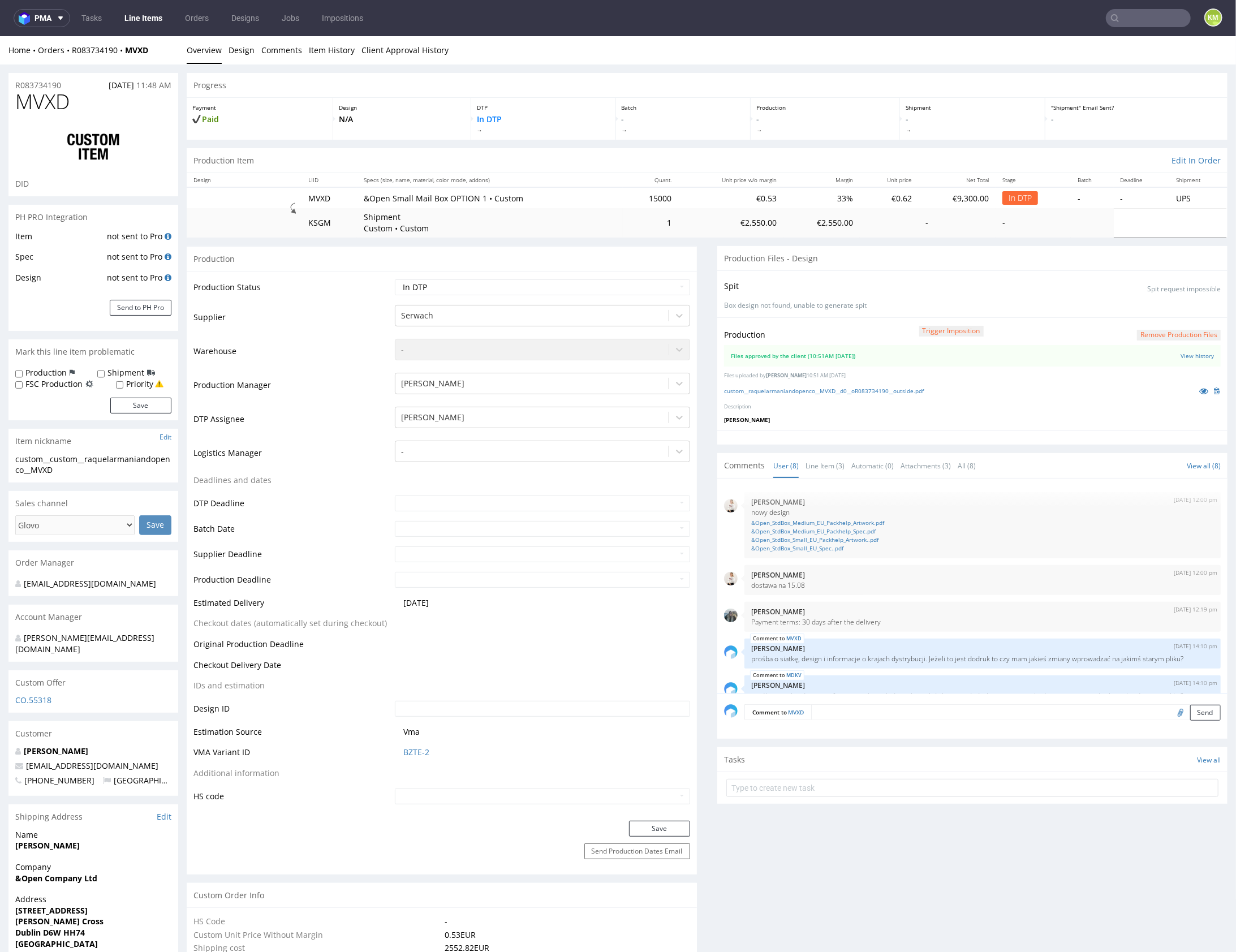
scroll to position [150, 0]
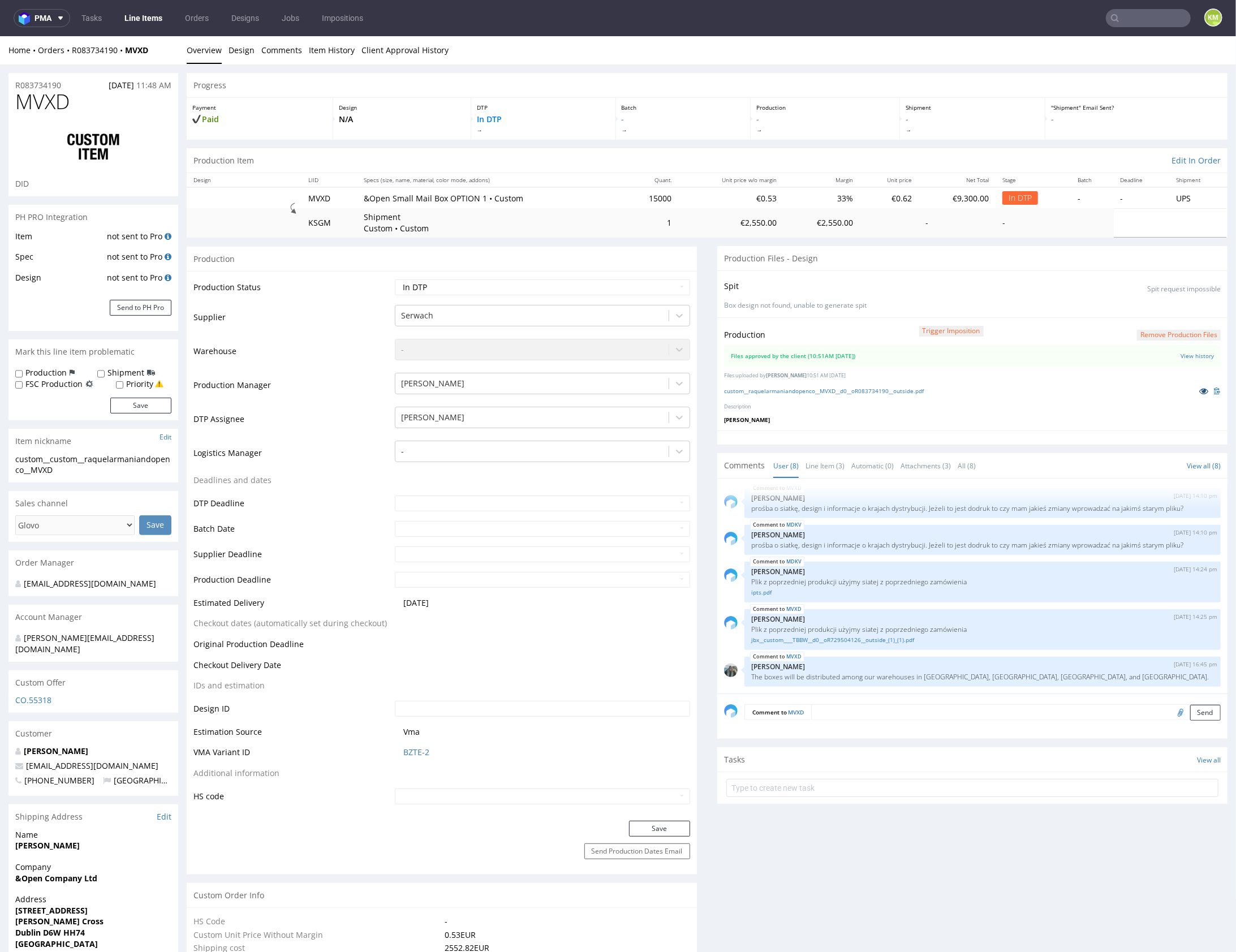
click at [1200, 392] on icon at bounding box center [1204, 390] width 9 height 8
click at [825, 456] on link "Line Item (3)" at bounding box center [825, 465] width 39 height 24
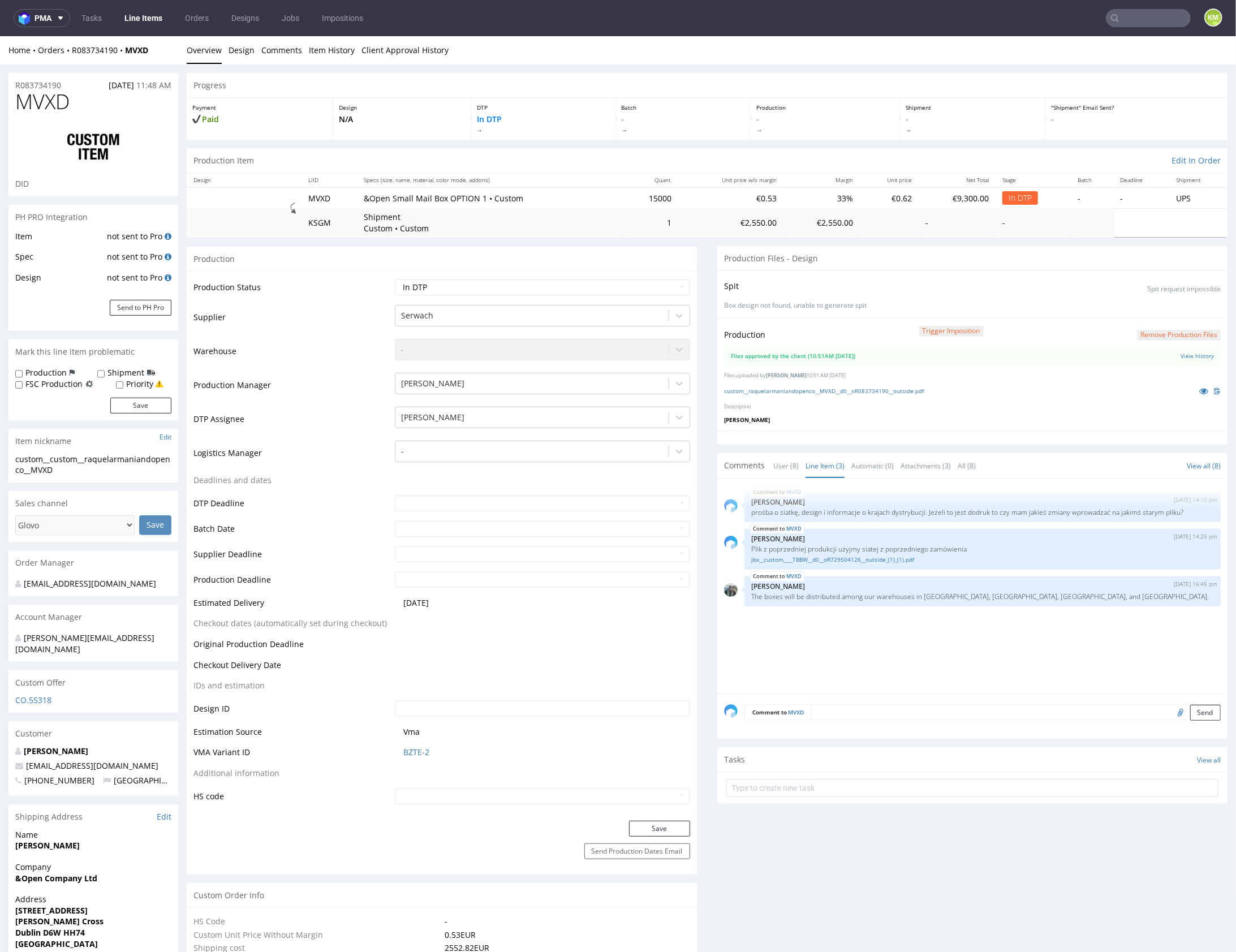
click at [1019, 633] on div "MVXD 1st Aug 25 | 14:10 pm Karol Markowski prośba o siatkę, design i informacje…" at bounding box center [976, 589] width 504 height 208
click at [846, 786] on input "text" at bounding box center [973, 787] width 492 height 18
type input "dch pilne 1/2"
click at [559, 281] on select "Waiting for Artwork Waiting for Diecut Waiting for Mockup Waiting for DTP Waiti…" at bounding box center [542, 286] width 295 height 16
select select "dtp_waiting_for_double_check"
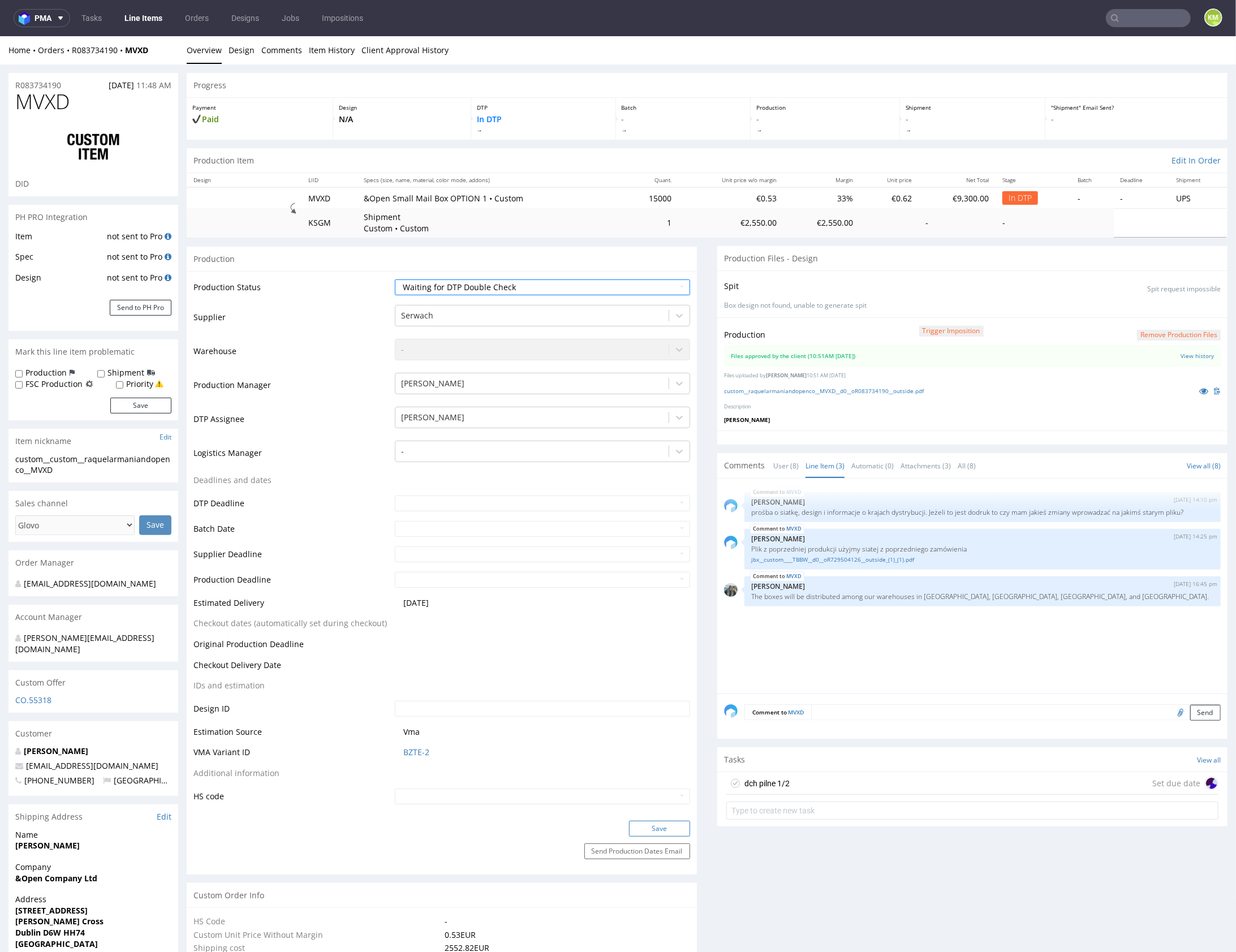
click at [649, 830] on button "Save" at bounding box center [659, 828] width 61 height 16
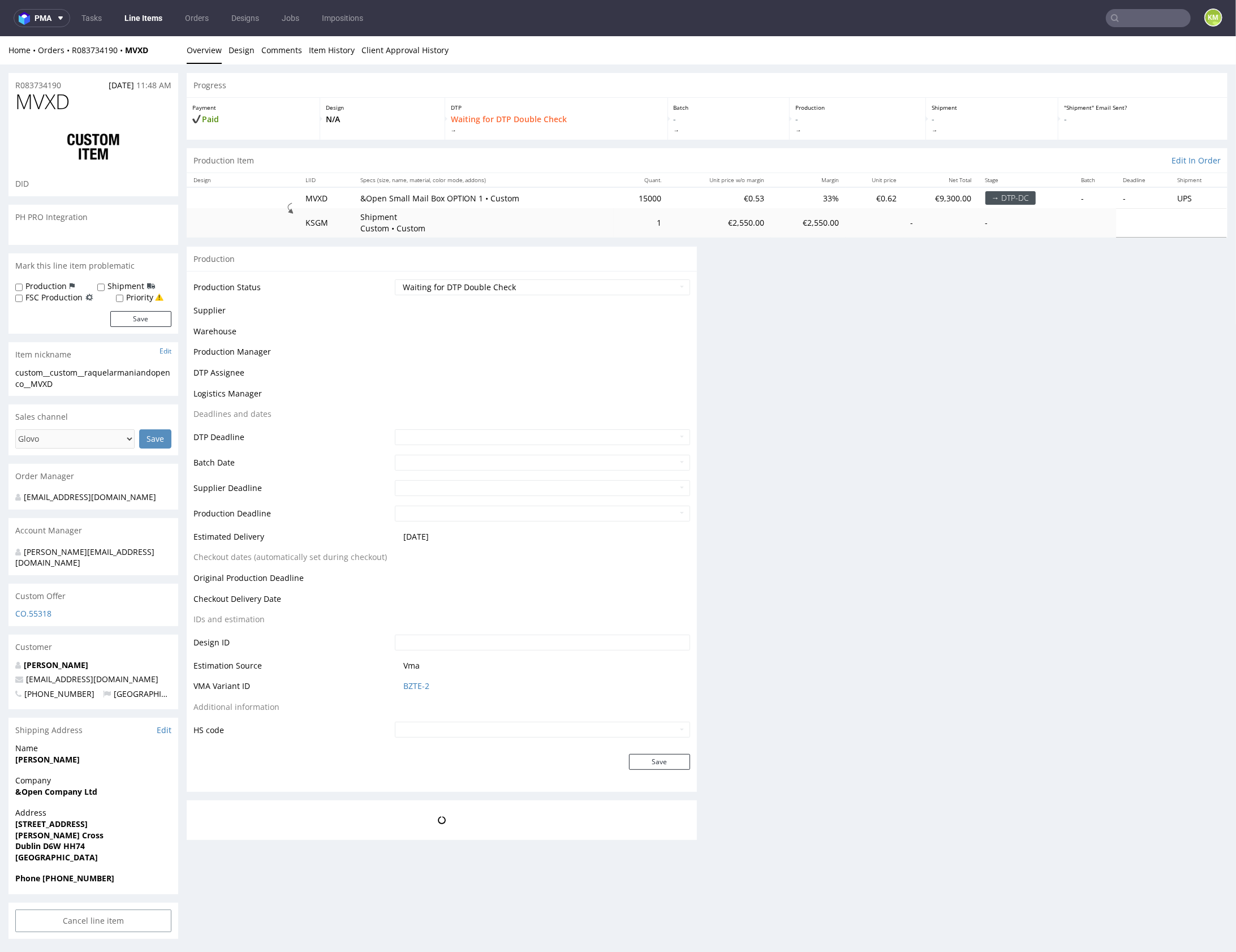
scroll to position [0, 0]
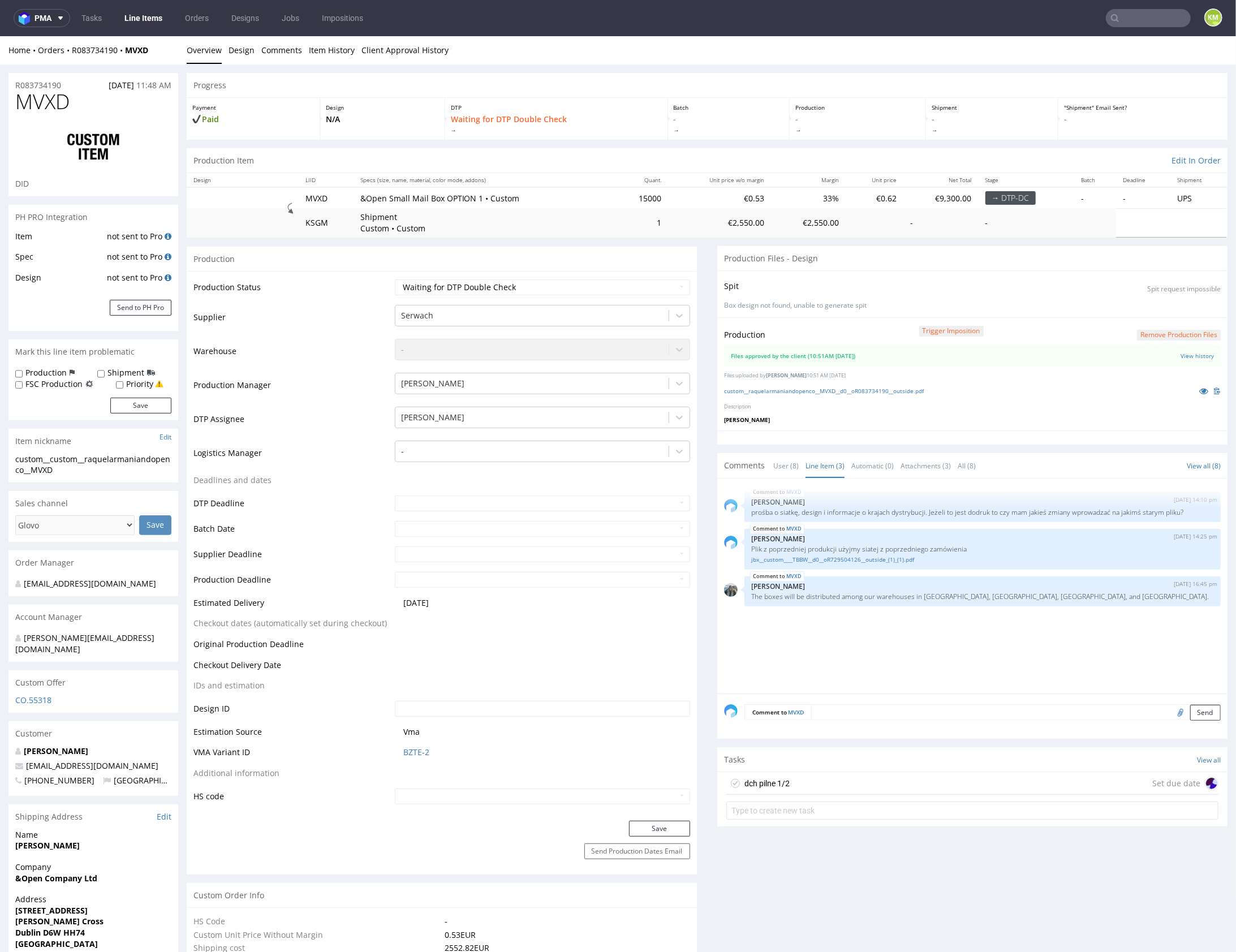
click at [853, 778] on div "dch pilne 1/2 Set due date" at bounding box center [973, 782] width 492 height 22
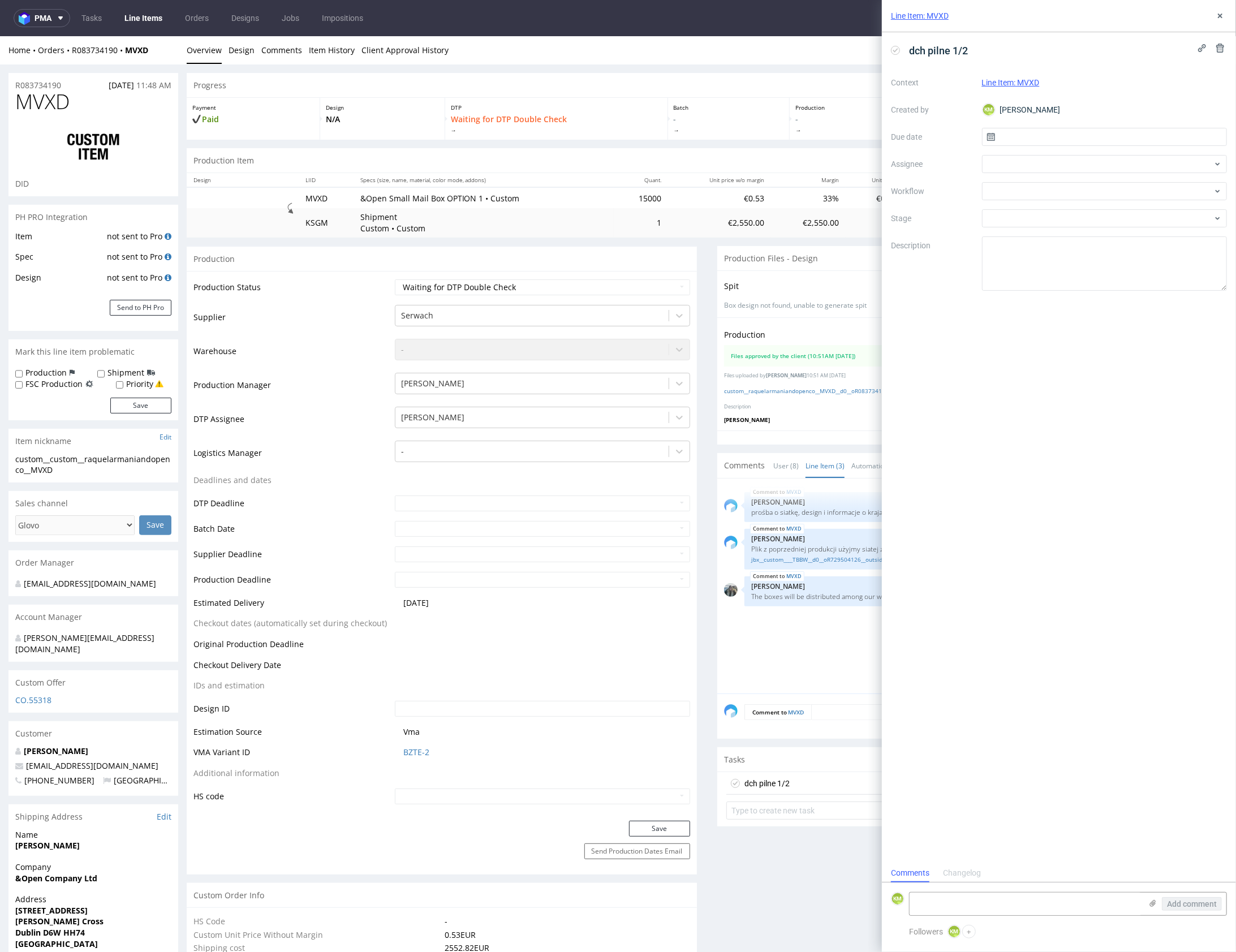
scroll to position [9, 0]
click at [1010, 133] on input "text" at bounding box center [1105, 136] width 246 height 18
click at [1087, 245] on span "12" at bounding box center [1086, 248] width 9 height 11
type input "[DATE]"
click at [1045, 163] on div at bounding box center [1105, 164] width 246 height 18
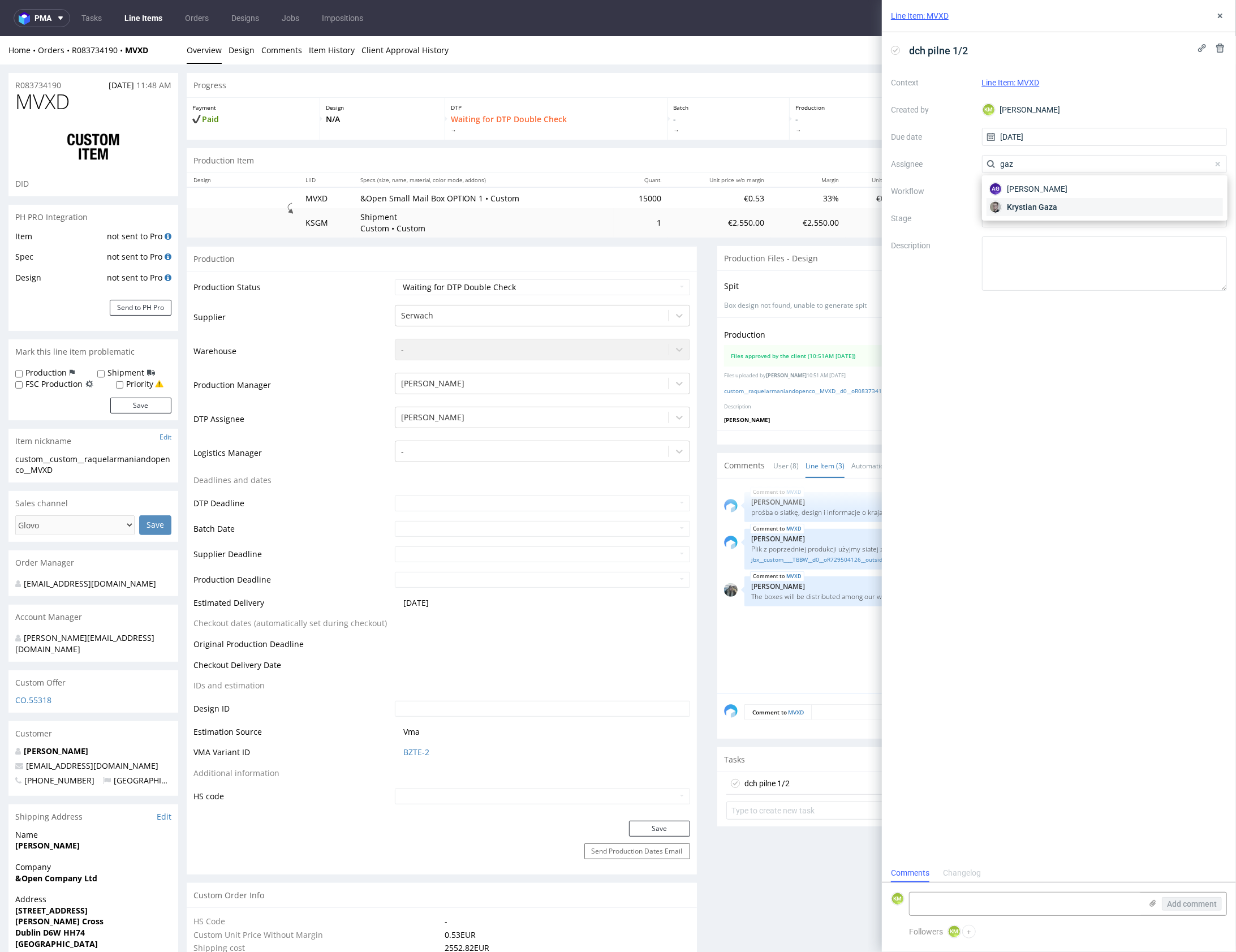
type input "gaz"
drag, startPoint x: 1034, startPoint y: 203, endPoint x: 1033, endPoint y: 193, distance: 10.0
click at [1033, 203] on span "Krystian Gaza" at bounding box center [1032, 207] width 50 height 11
click at [1032, 192] on div at bounding box center [1105, 191] width 246 height 18
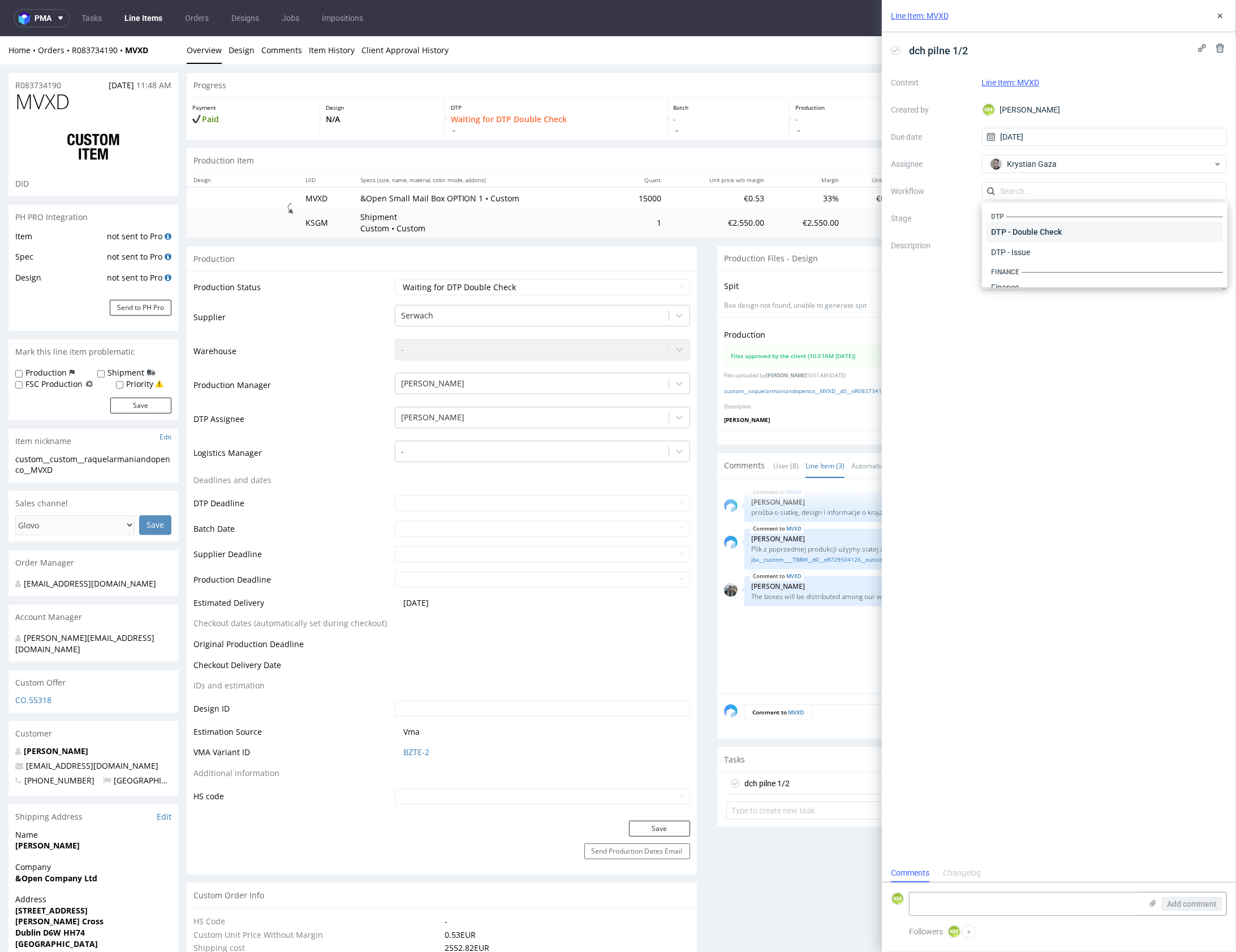
click at [1041, 235] on div "DTP - Double Check" at bounding box center [1105, 232] width 237 height 20
drag, startPoint x: 1050, startPoint y: 245, endPoint x: 1064, endPoint y: 222, distance: 26.9
click at [1050, 245] on textarea at bounding box center [1105, 263] width 246 height 54
click at [1215, 17] on button at bounding box center [1220, 15] width 13 height 13
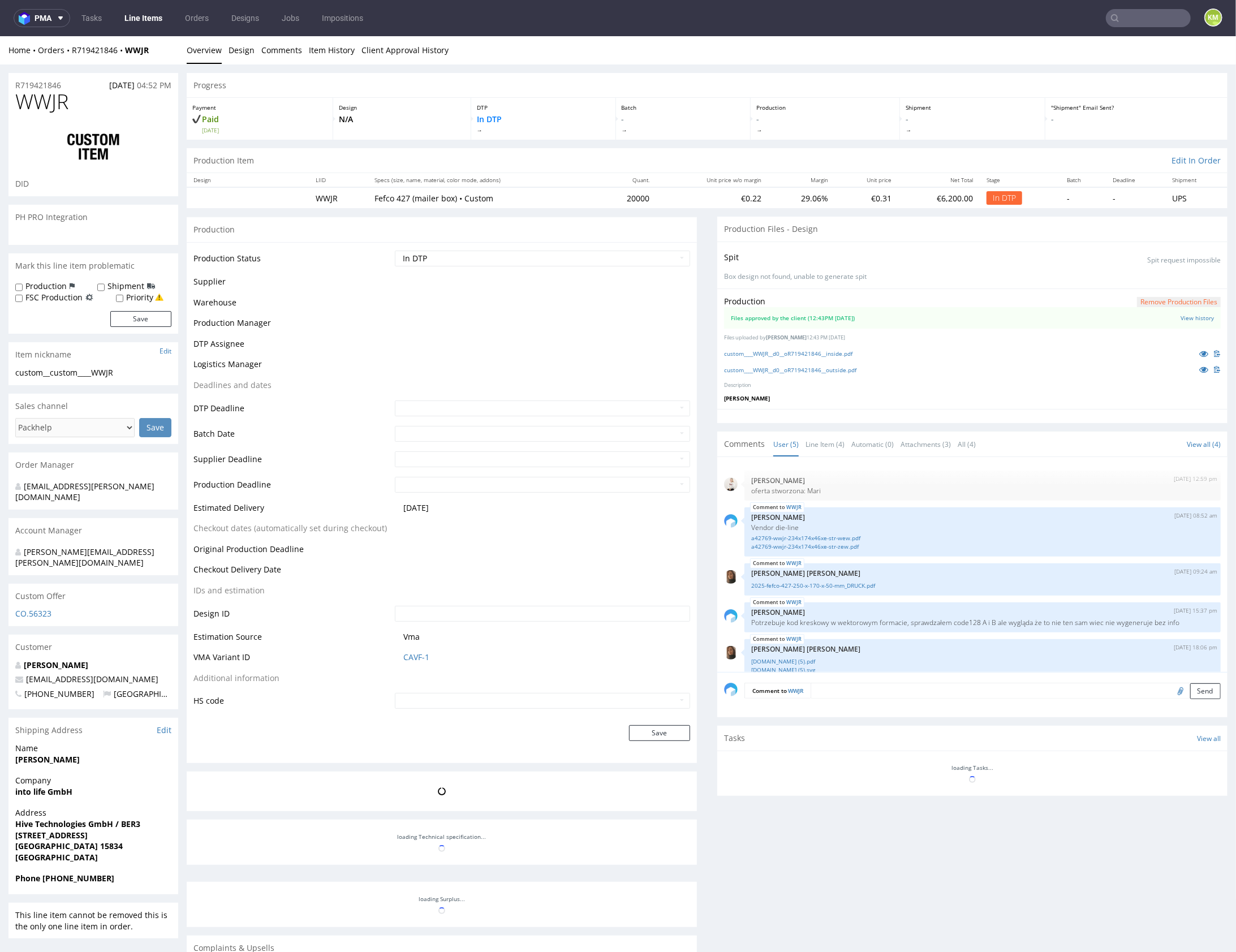
scroll to position [15, 0]
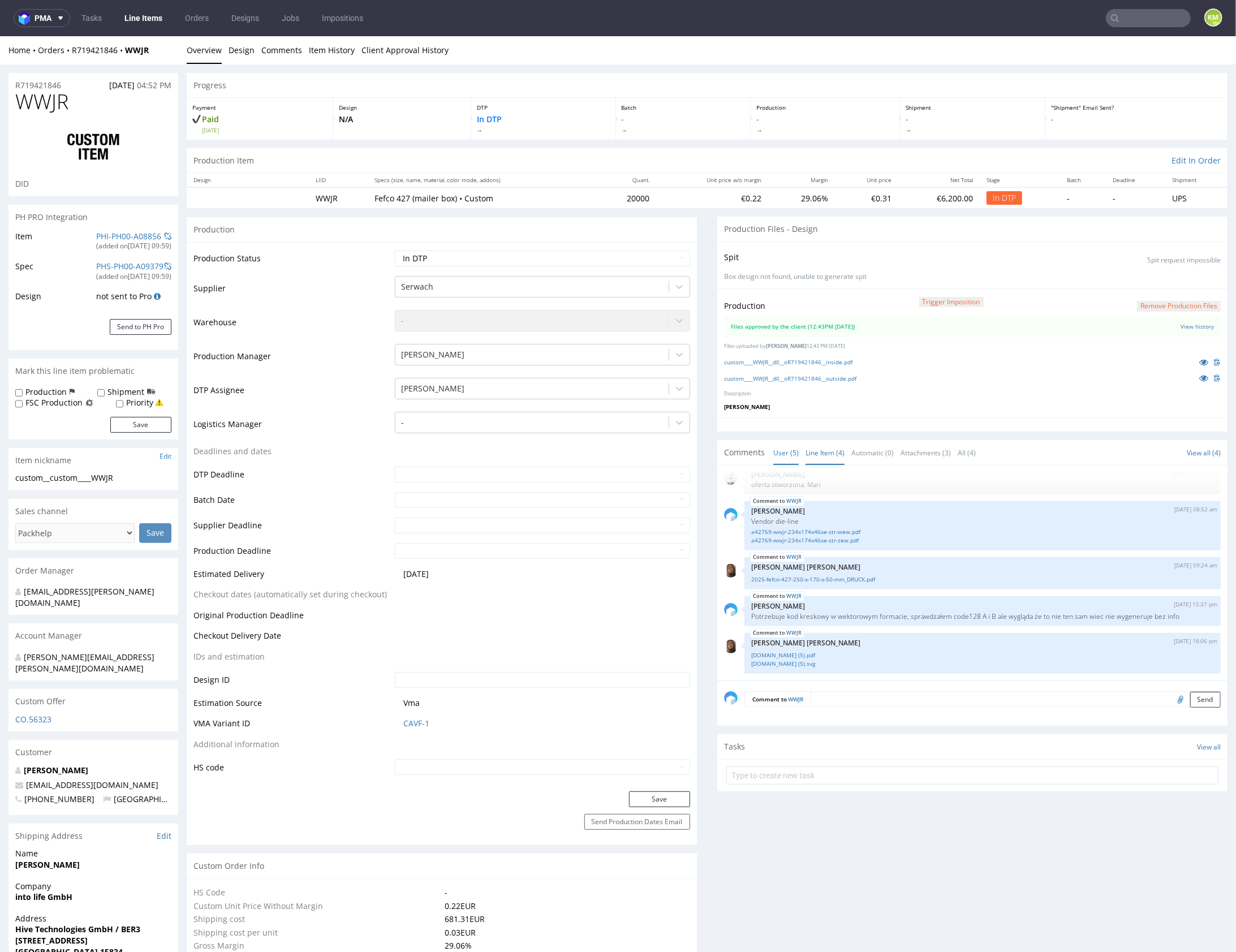
click at [825, 449] on link "Line Item (4)" at bounding box center [825, 452] width 39 height 24
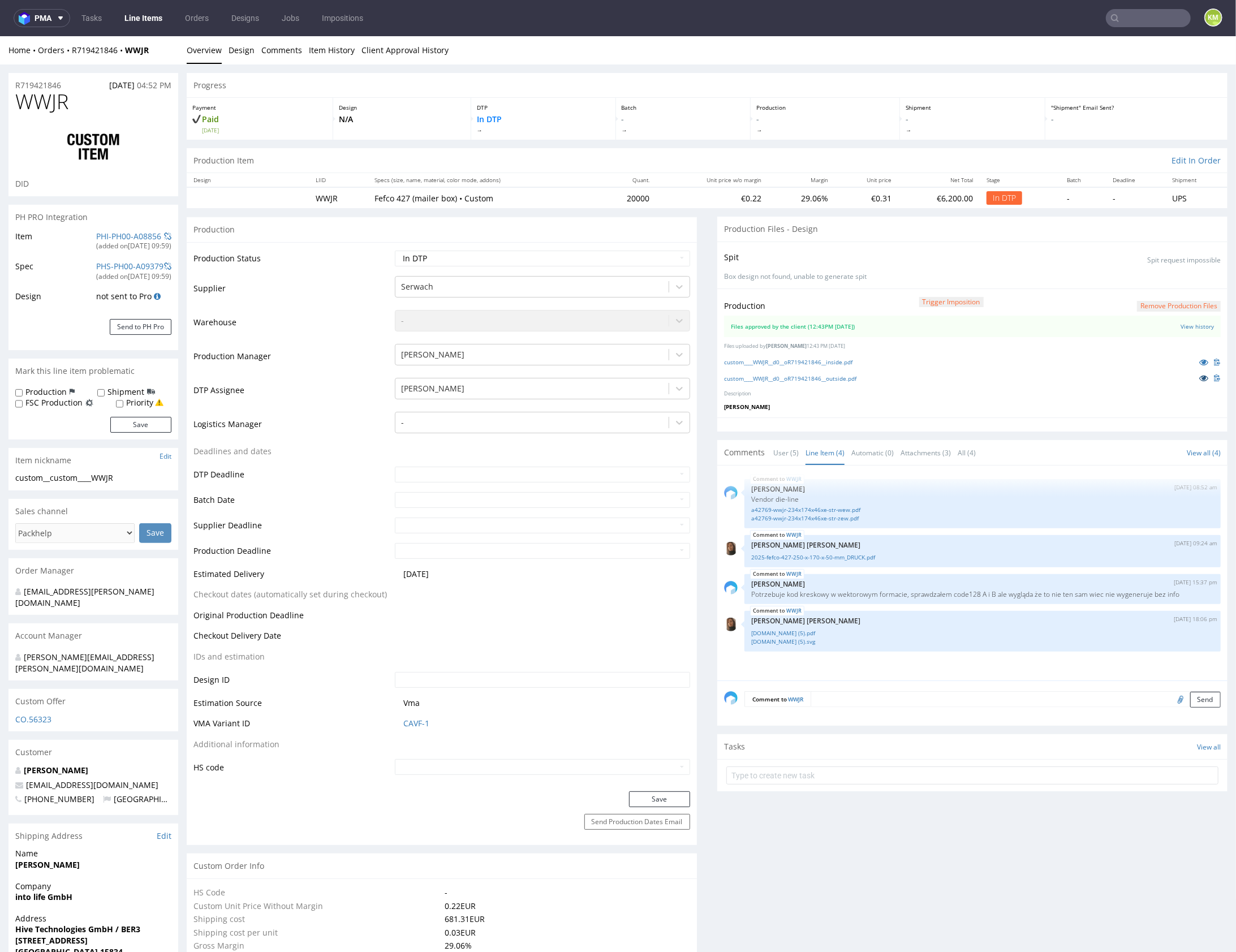
click at [1200, 377] on icon at bounding box center [1204, 377] width 9 height 8
click at [641, 256] on select "Waiting for Artwork Waiting for Diecut Waiting for Mockup Waiting for DTP Waiti…" at bounding box center [542, 258] width 295 height 16
select select "dtp_waiting_for_double_check"
click at [675, 794] on button "Save" at bounding box center [659, 798] width 61 height 16
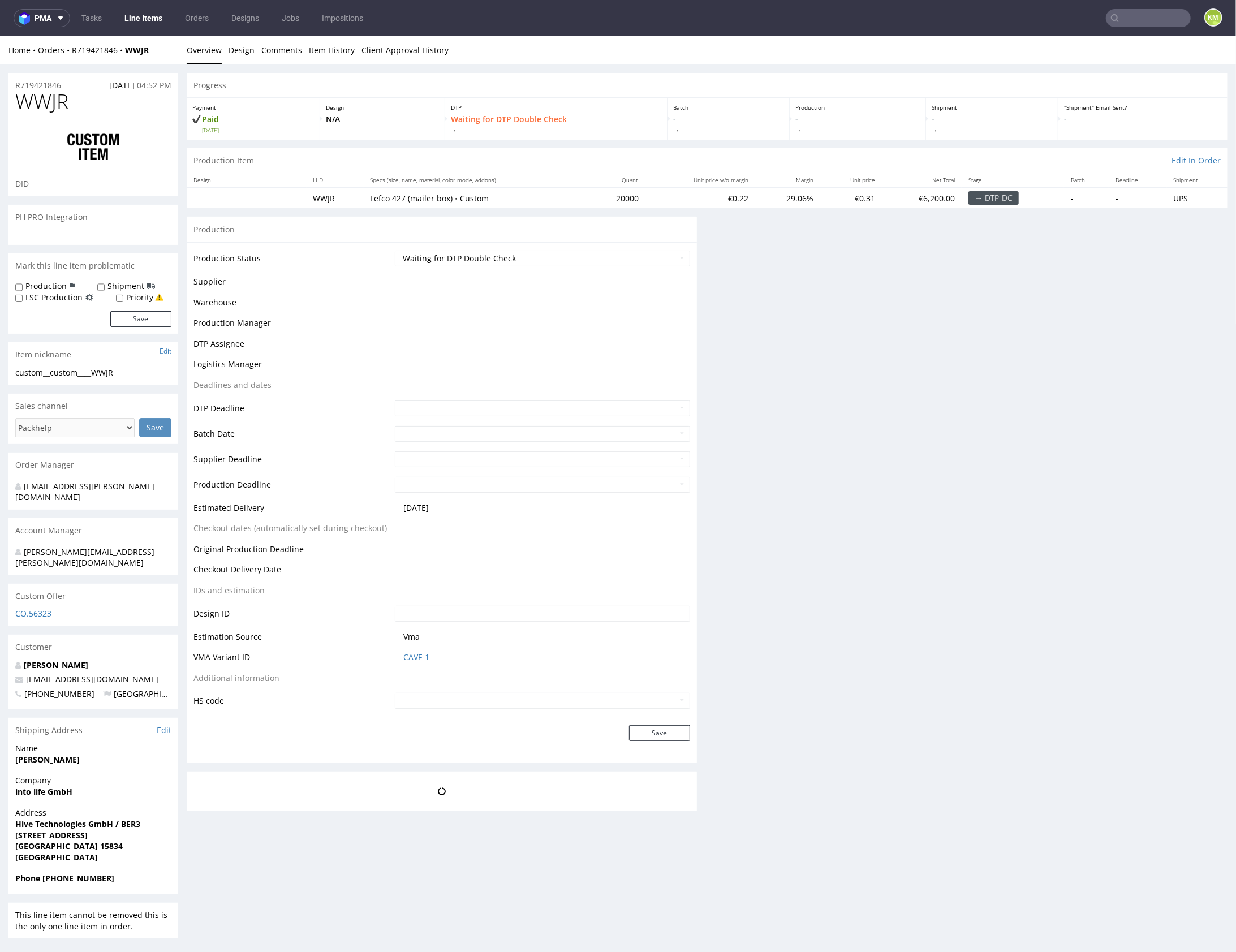
scroll to position [0, 0]
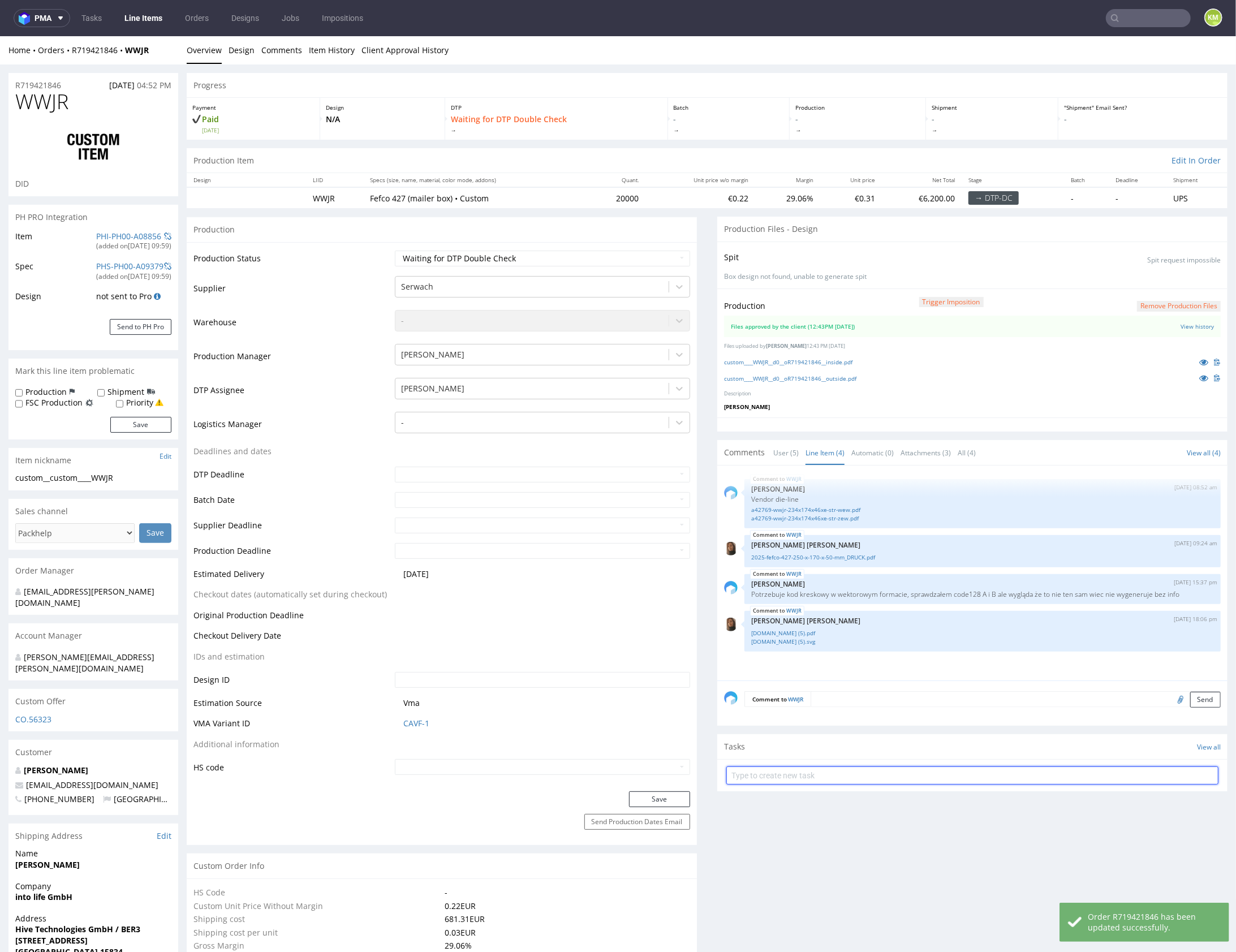
click at [865, 776] on input "text" at bounding box center [973, 775] width 492 height 18
type input "dch"
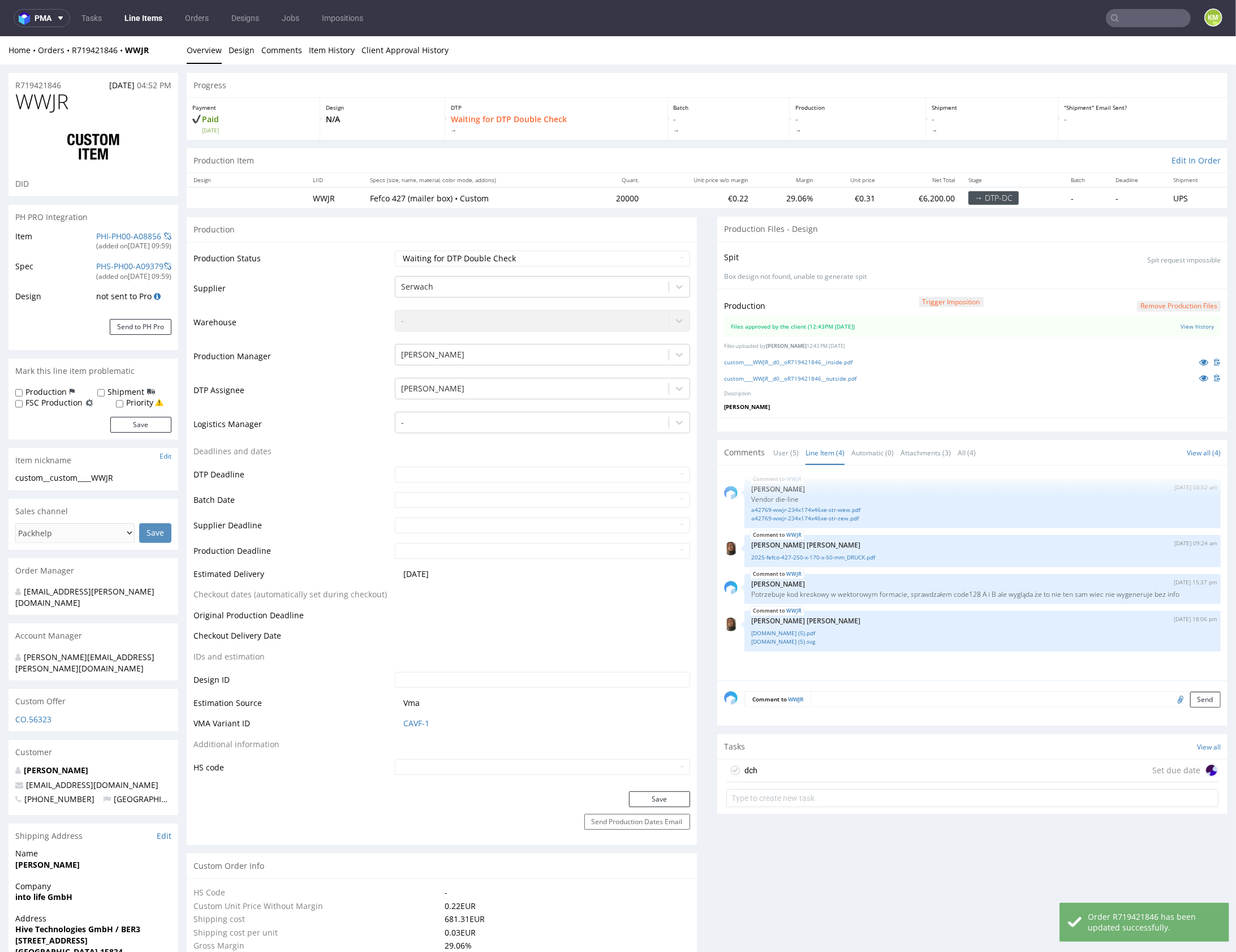
click at [857, 773] on div "dch Set due date" at bounding box center [973, 770] width 492 height 22
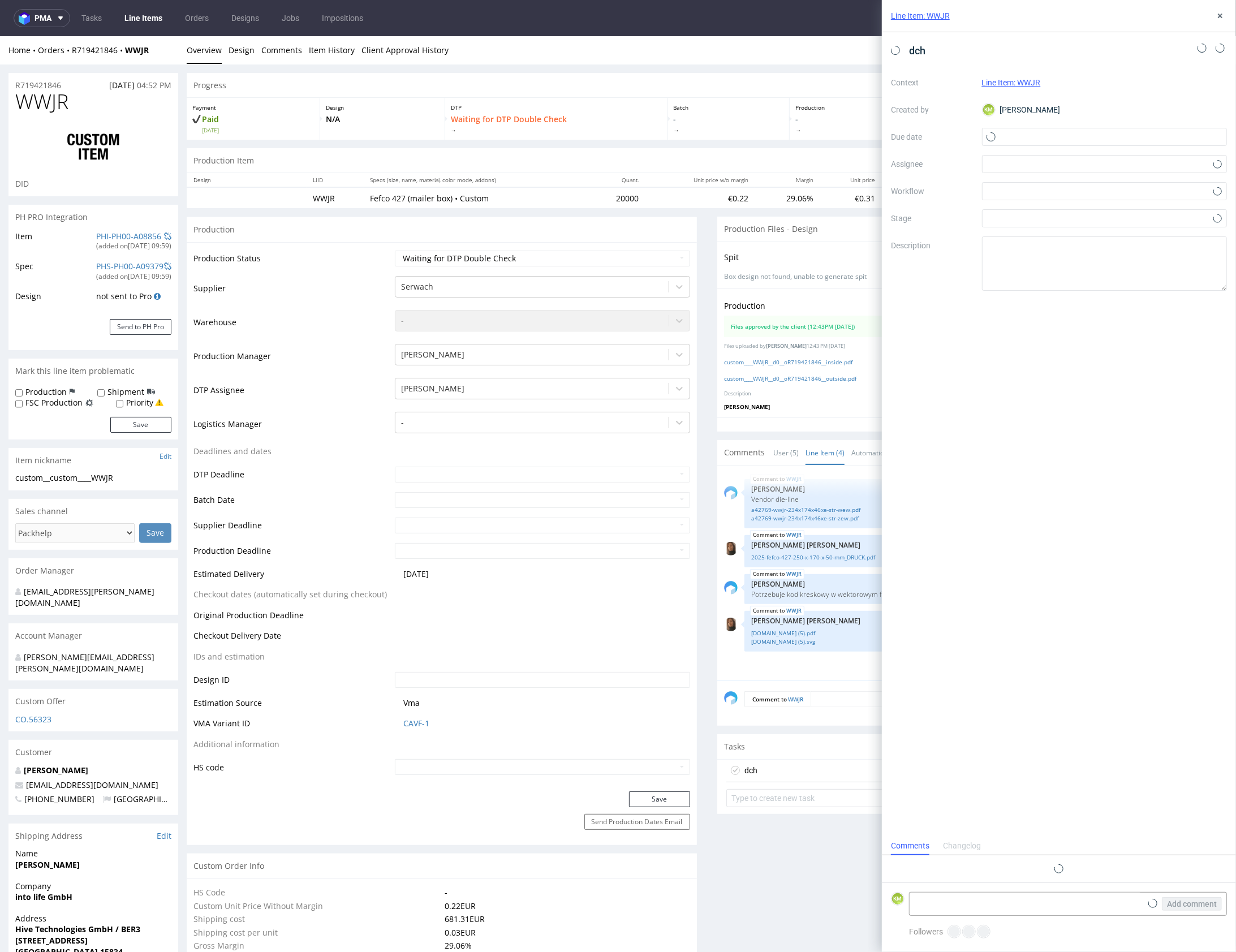
scroll to position [9, 0]
click at [1019, 143] on input "text" at bounding box center [1105, 136] width 246 height 18
click at [1089, 245] on span "12" at bounding box center [1086, 248] width 9 height 11
type input "12/08/2025"
click at [1024, 166] on div at bounding box center [1105, 164] width 246 height 18
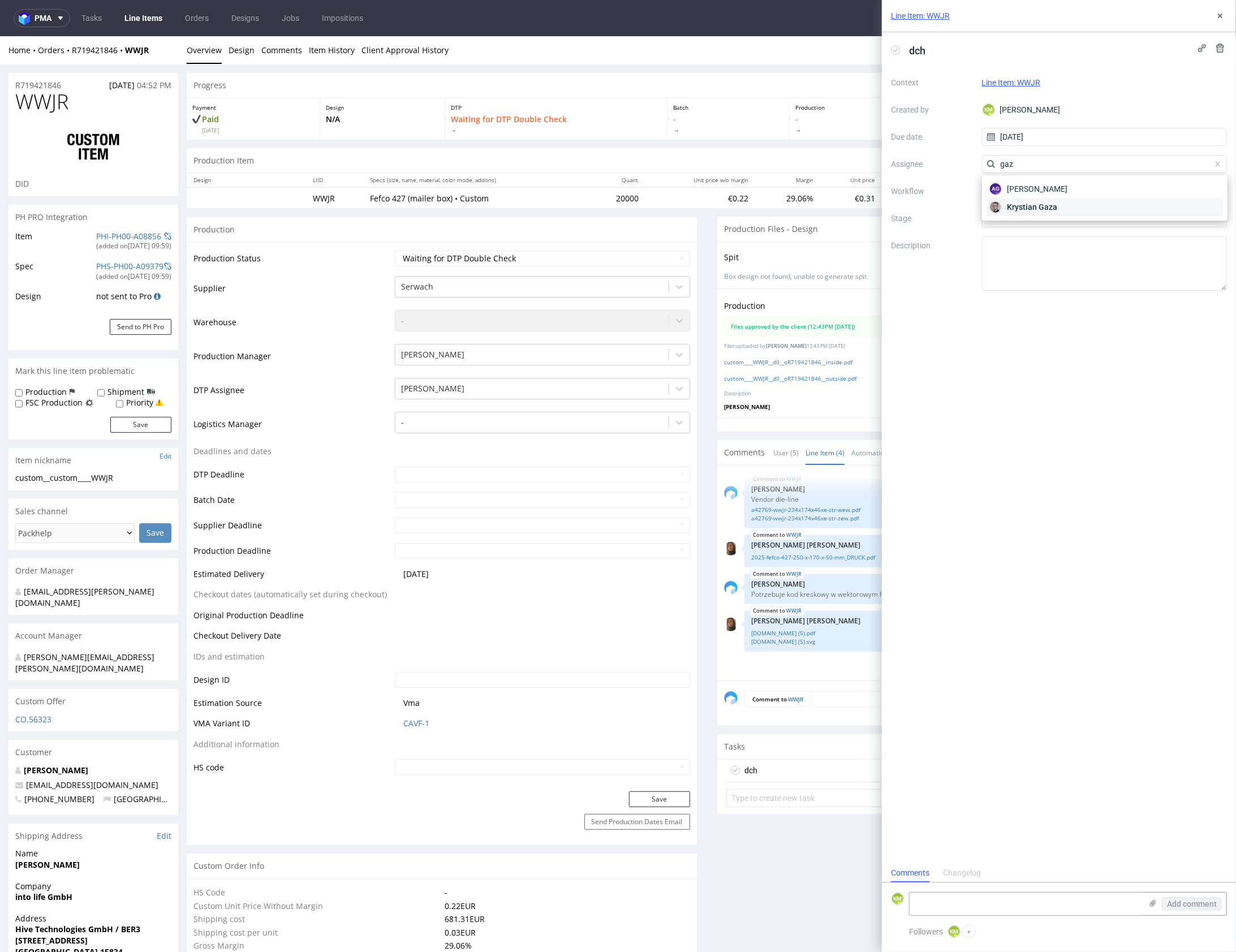
type input "gaz"
click at [1041, 207] on span "Krystian Gaza" at bounding box center [1032, 207] width 50 height 11
click at [1035, 194] on div at bounding box center [1105, 191] width 246 height 18
click at [1060, 233] on div "DTP - Double Check" at bounding box center [1105, 232] width 237 height 20
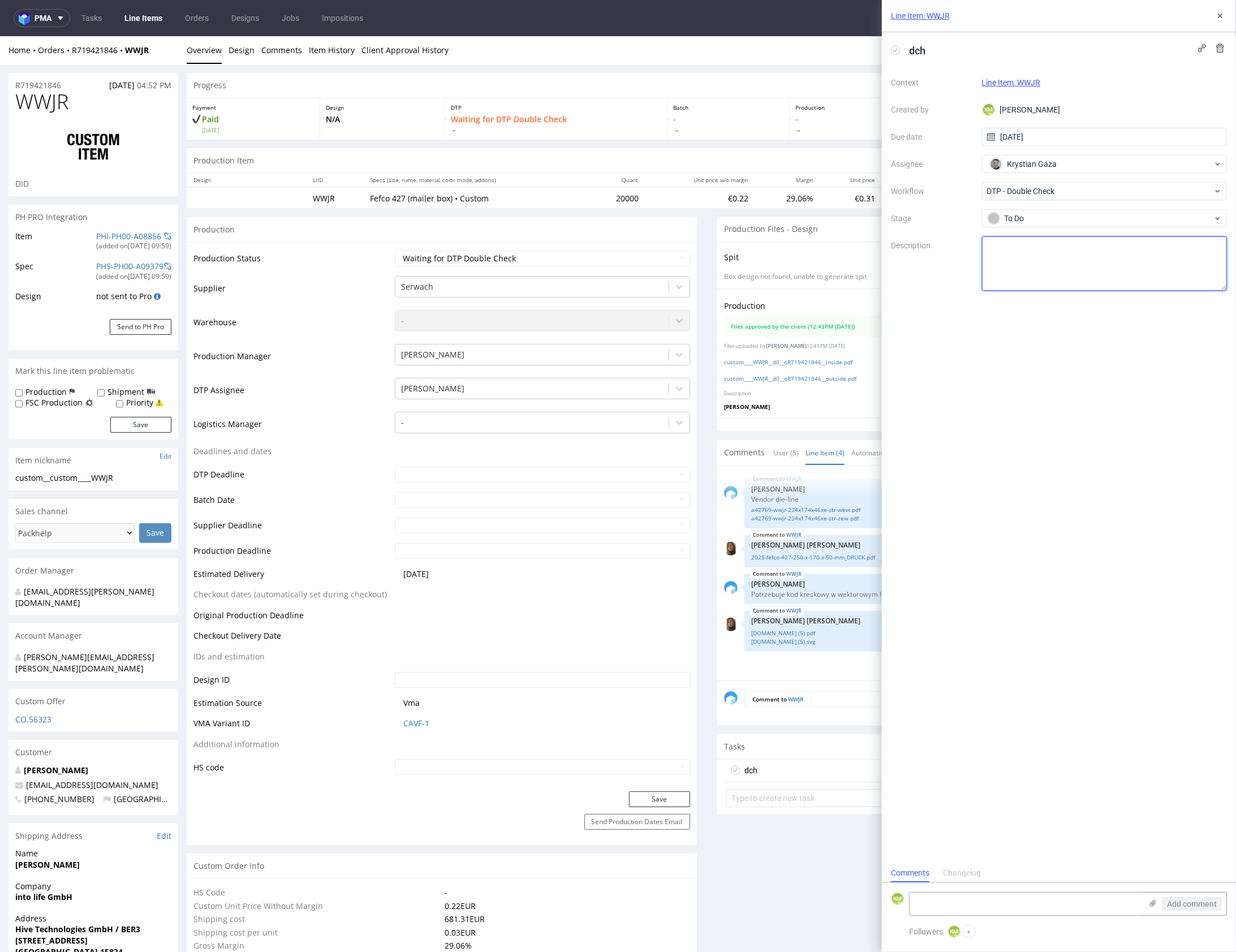
click at [1063, 251] on textarea at bounding box center [1105, 263] width 246 height 54
click at [1219, 20] on button at bounding box center [1220, 15] width 13 height 13
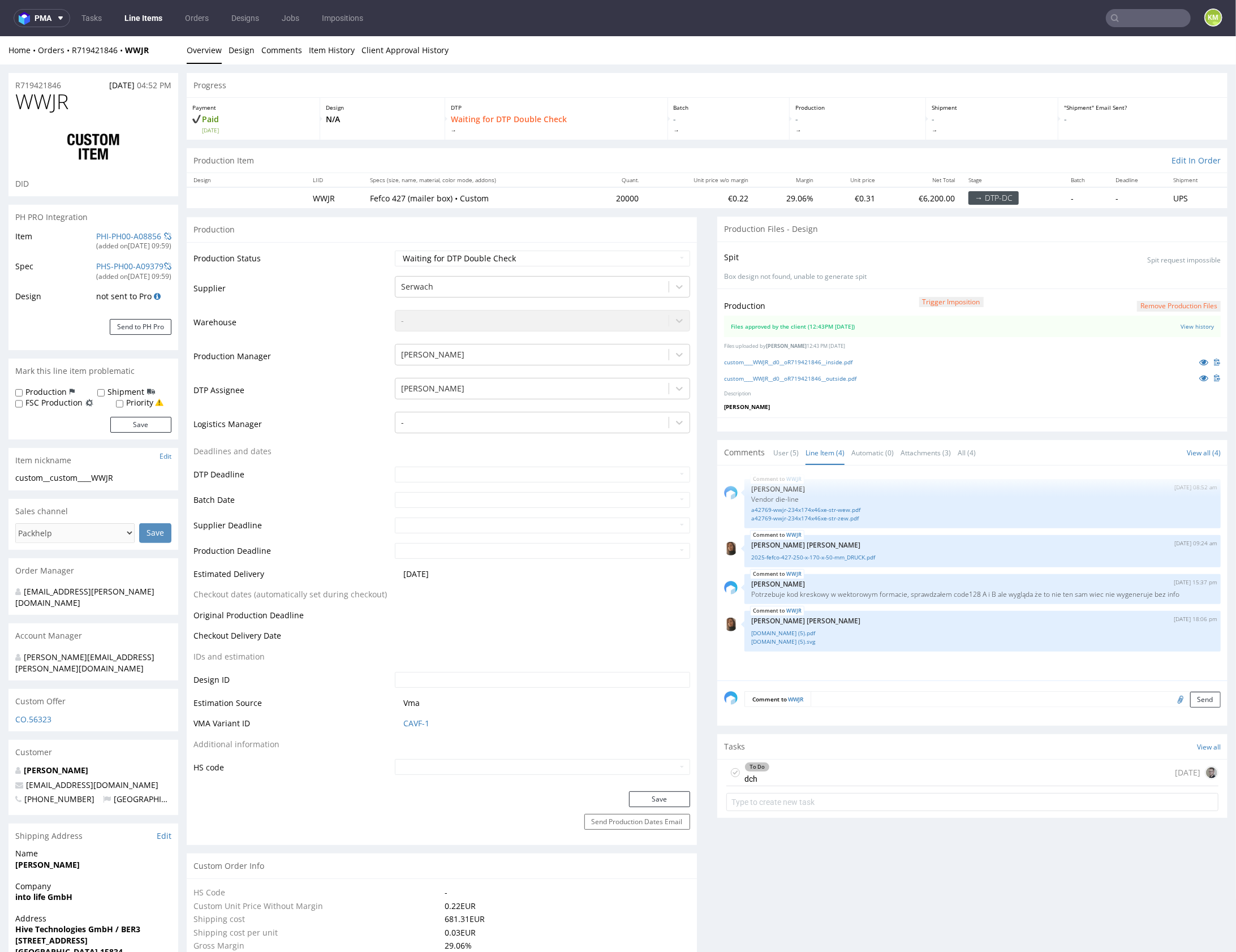
click at [902, 773] on div "To Do dch today" at bounding box center [973, 773] width 492 height 27
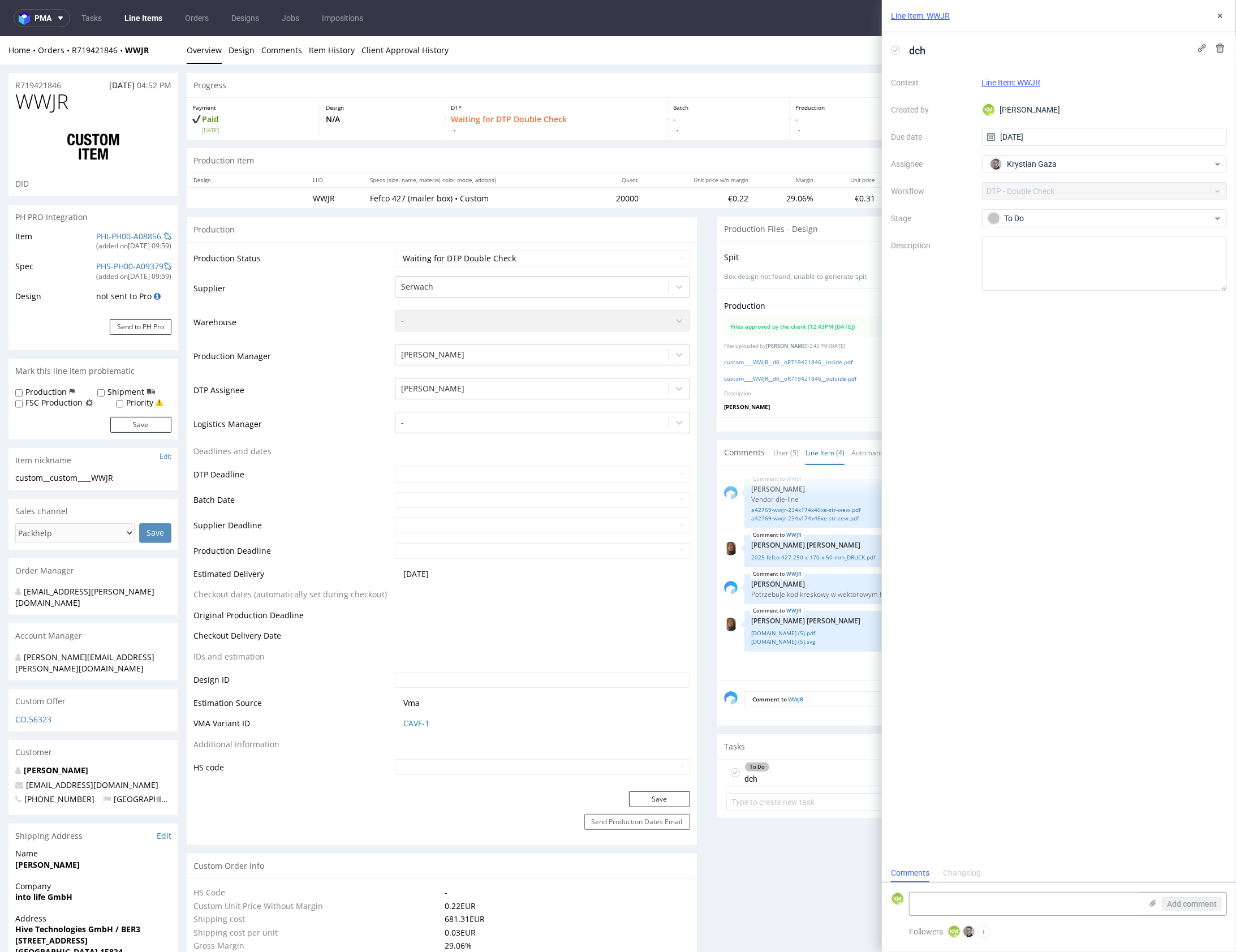
scroll to position [9, 0]
click at [1221, 20] on icon at bounding box center [1220, 16] width 9 height 9
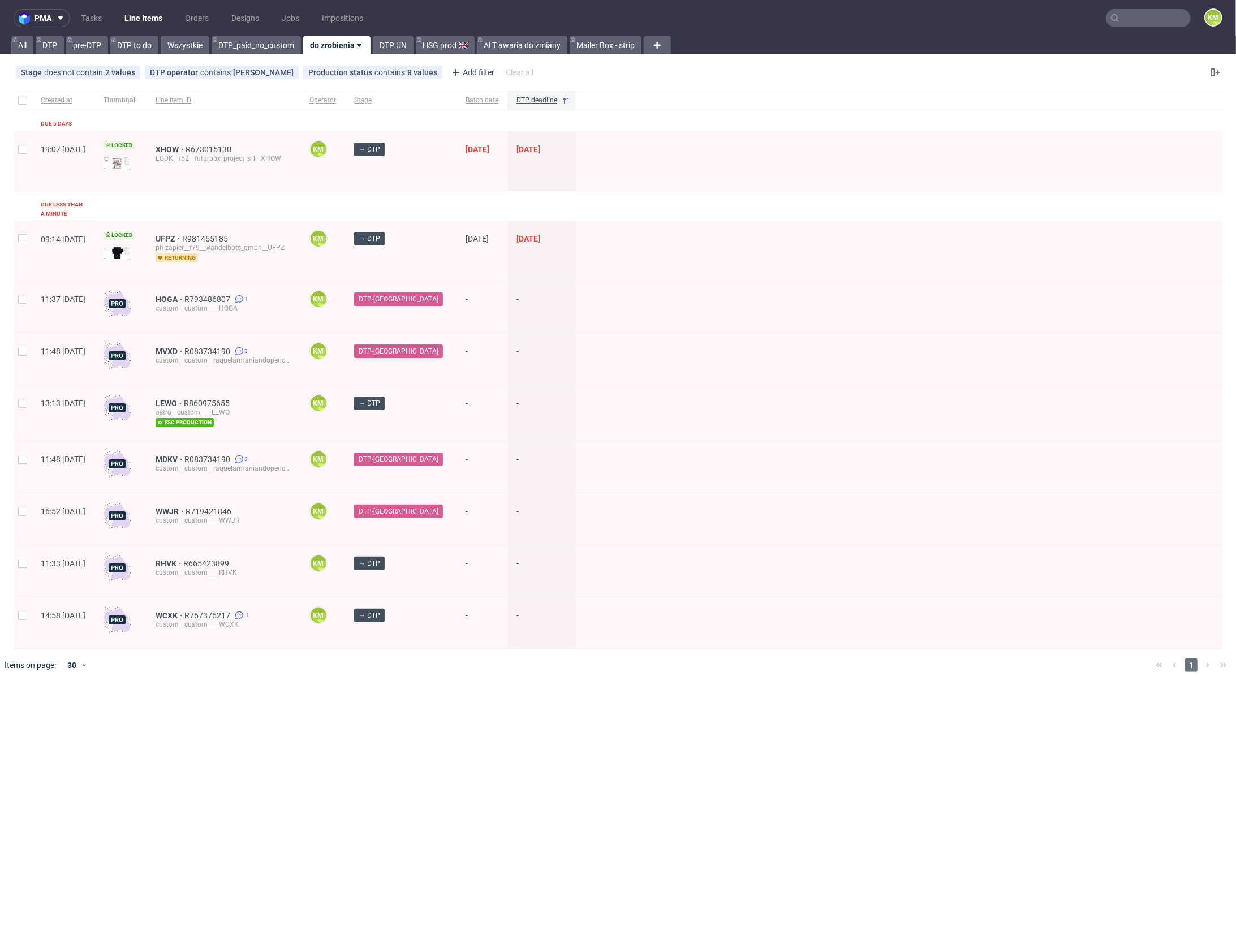
click at [628, 718] on div "pma Tasks Line Items Orders Designs Jobs Impositions KM All DTP pre-DTP DTP to …" at bounding box center [618, 476] width 1236 height 952
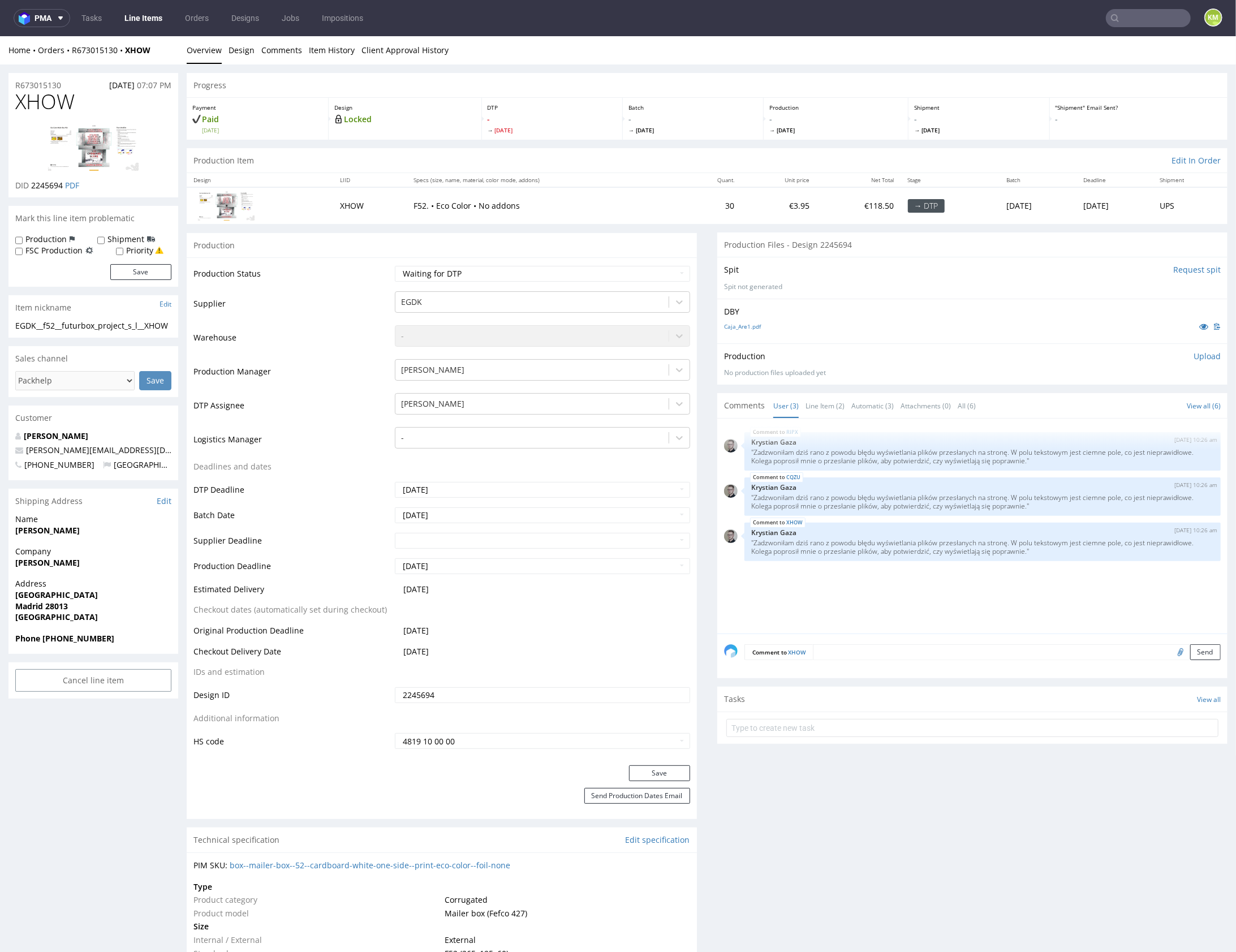
click at [820, 415] on div "Comments User (3) Line Item (2) Automatic (3) Attachments (0) All (6) View all …" at bounding box center [973, 405] width 510 height 25
click at [823, 406] on link "Line Item (2)" at bounding box center [825, 406] width 39 height 24
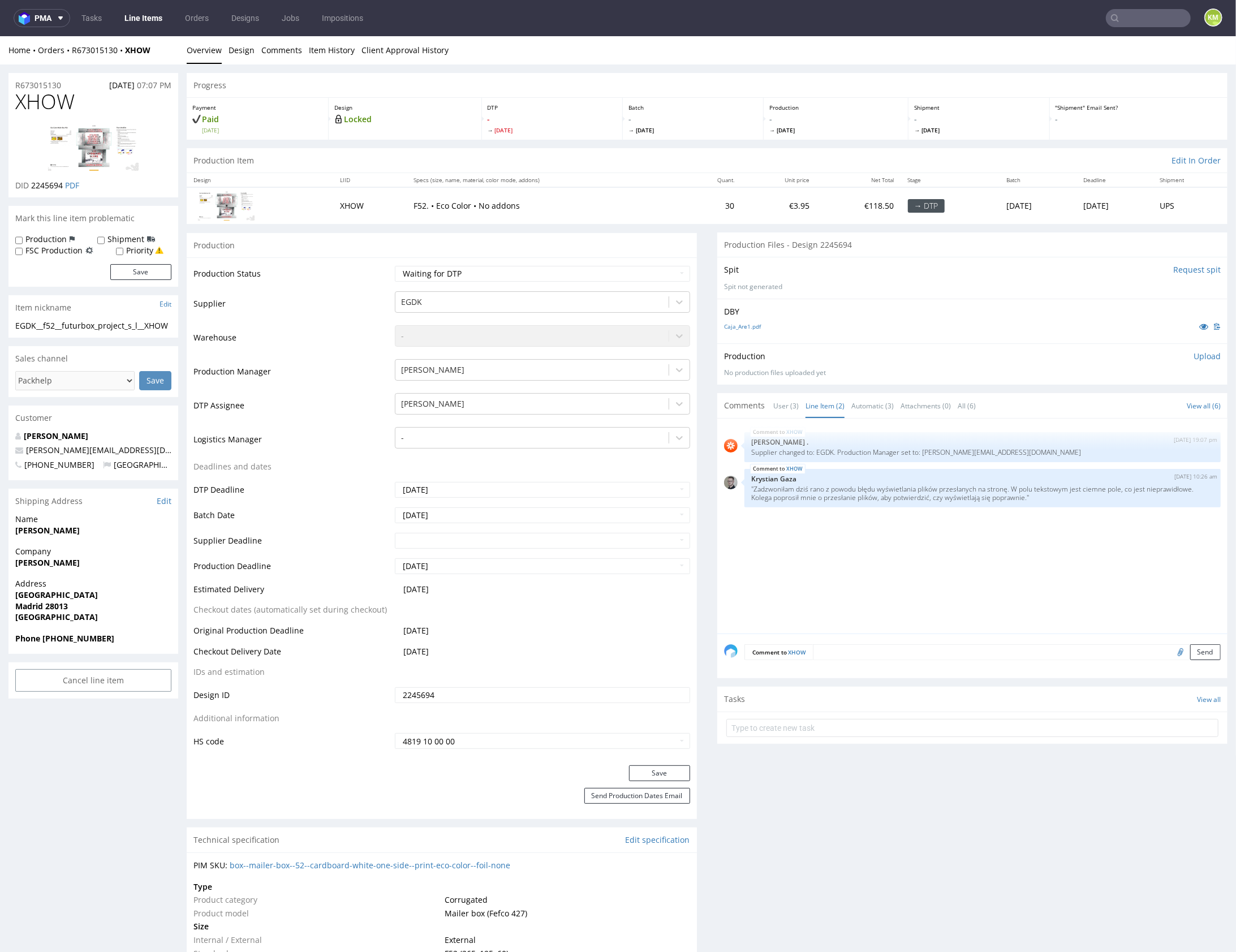
click at [943, 561] on div "XHOW [DATE] 19:07 pm [PERSON_NAME] . Supplier changed to: EGDK. Production Mana…" at bounding box center [976, 529] width 504 height 208
click at [942, 554] on div "XHOW [DATE] 19:07 pm [PERSON_NAME] . Supplier changed to: EGDK. Production Mana…" at bounding box center [976, 529] width 504 height 208
click at [938, 560] on div "XHOW [DATE] 19:07 pm [PERSON_NAME] . Supplier changed to: EGDK. Production Mana…" at bounding box center [976, 529] width 504 height 208
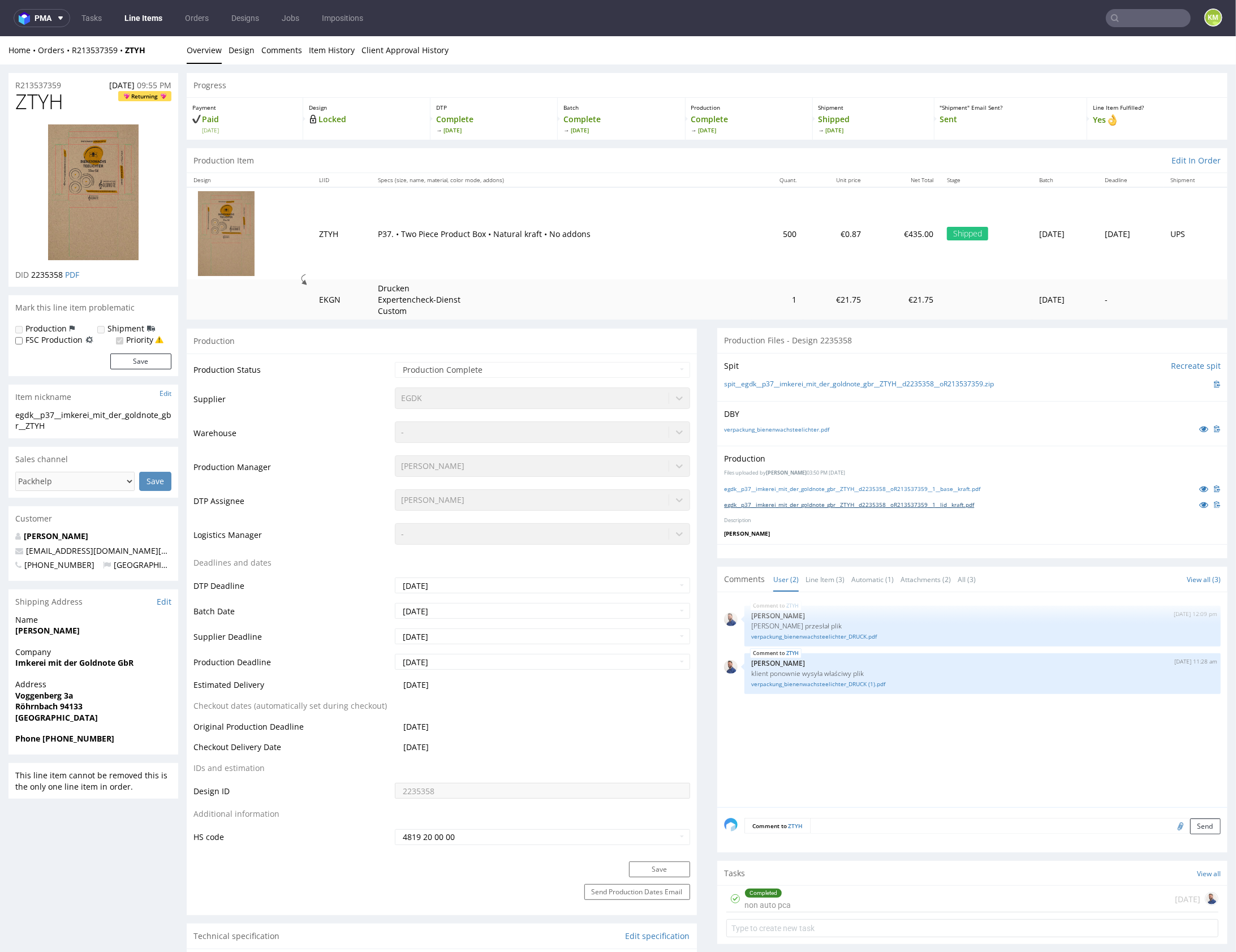
click at [975, 501] on link "egdk__p37__imkerei_mit_der_goldnote_gbr__ZTYH__d2235358__oR213537359__1__lid__k…" at bounding box center [850, 504] width 250 height 8
click at [975, 446] on div "Production Files uploaded by [PERSON_NAME] 03:50 PM [DATE] egdk__p37__imkerei_m…" at bounding box center [973, 494] width 510 height 99
click at [796, 425] on link "verpackung_bienenwachsteelichter.pdf" at bounding box center [777, 428] width 105 height 8
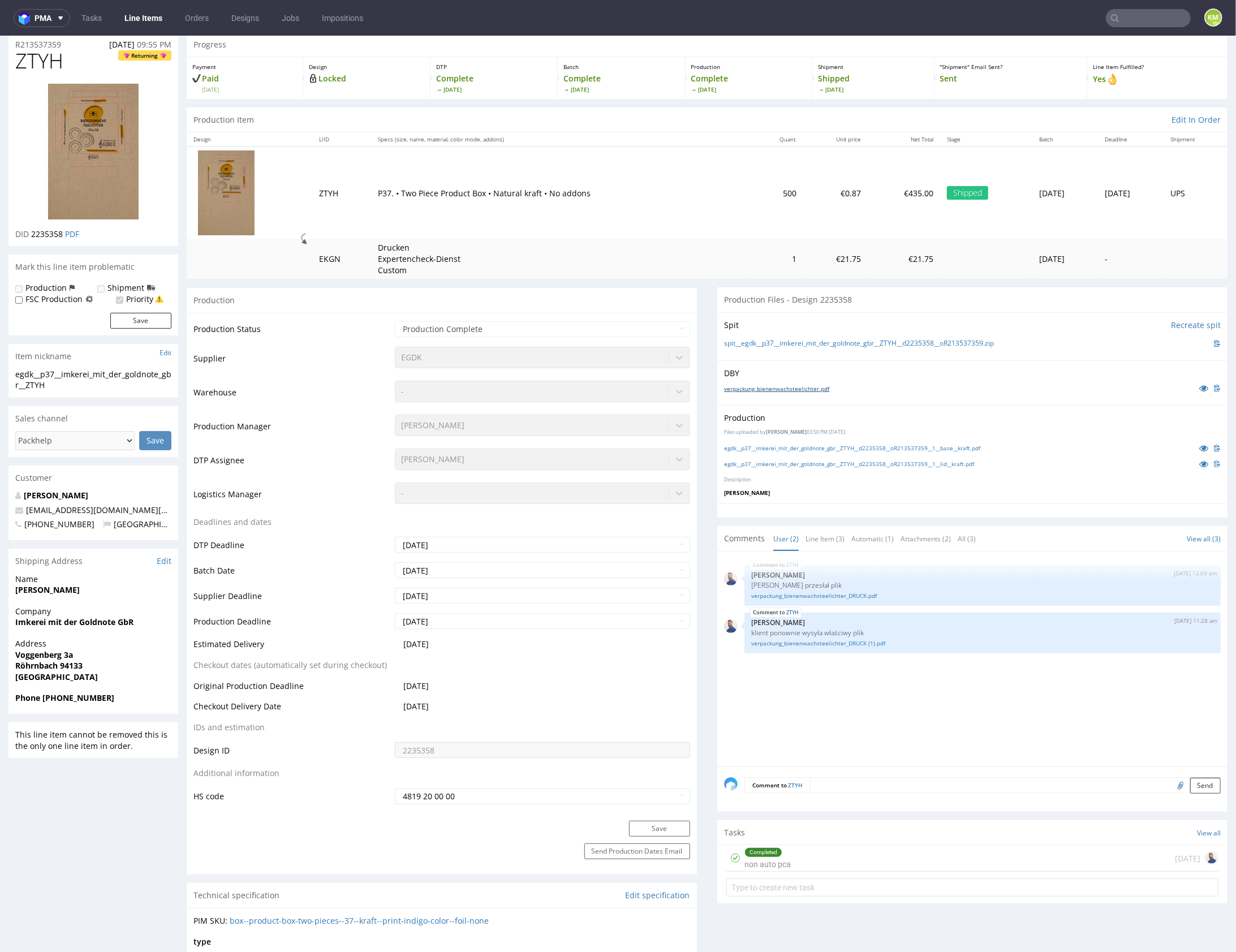
scroll to position [76, 0]
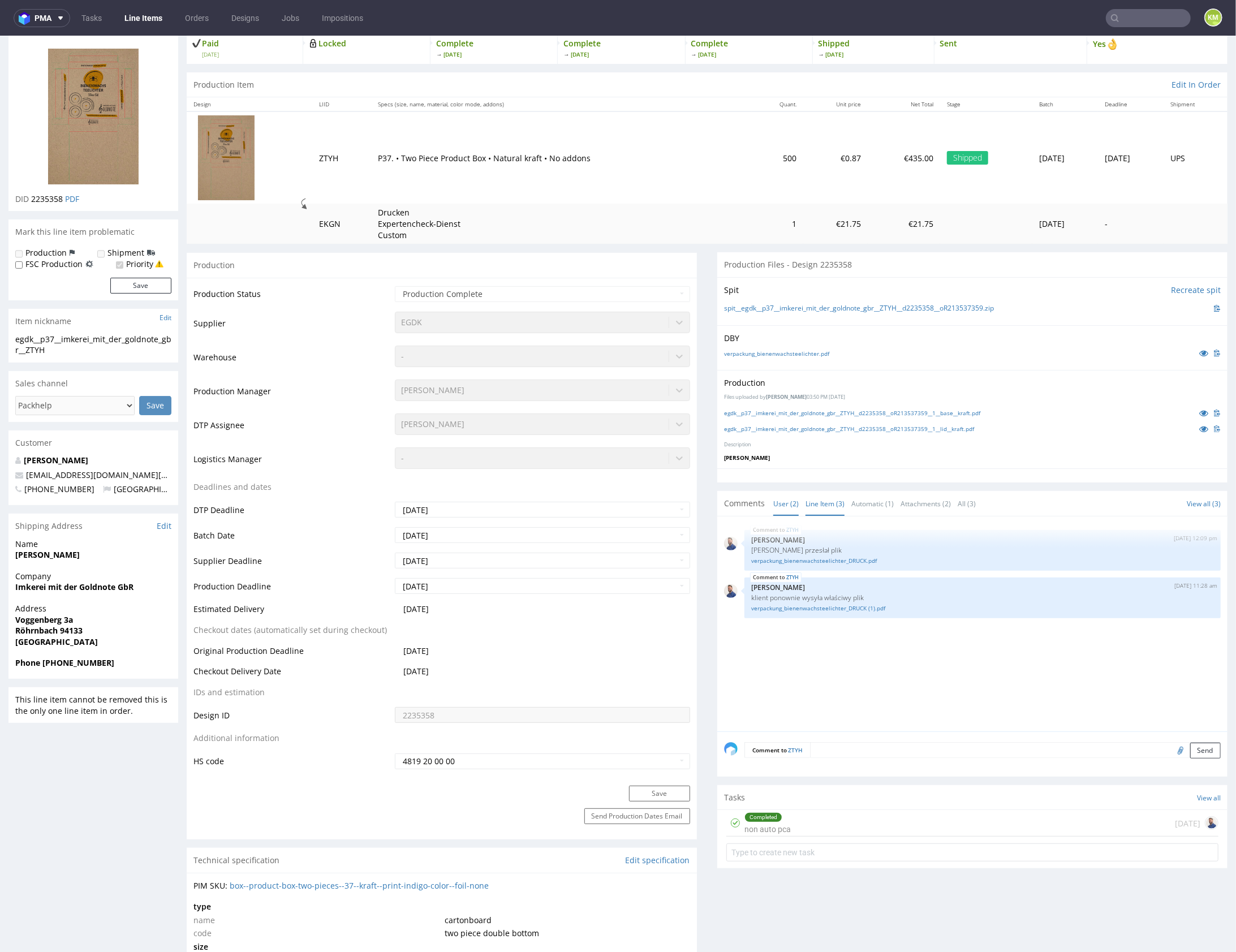
click at [832, 501] on link "Line Item (3)" at bounding box center [825, 503] width 39 height 24
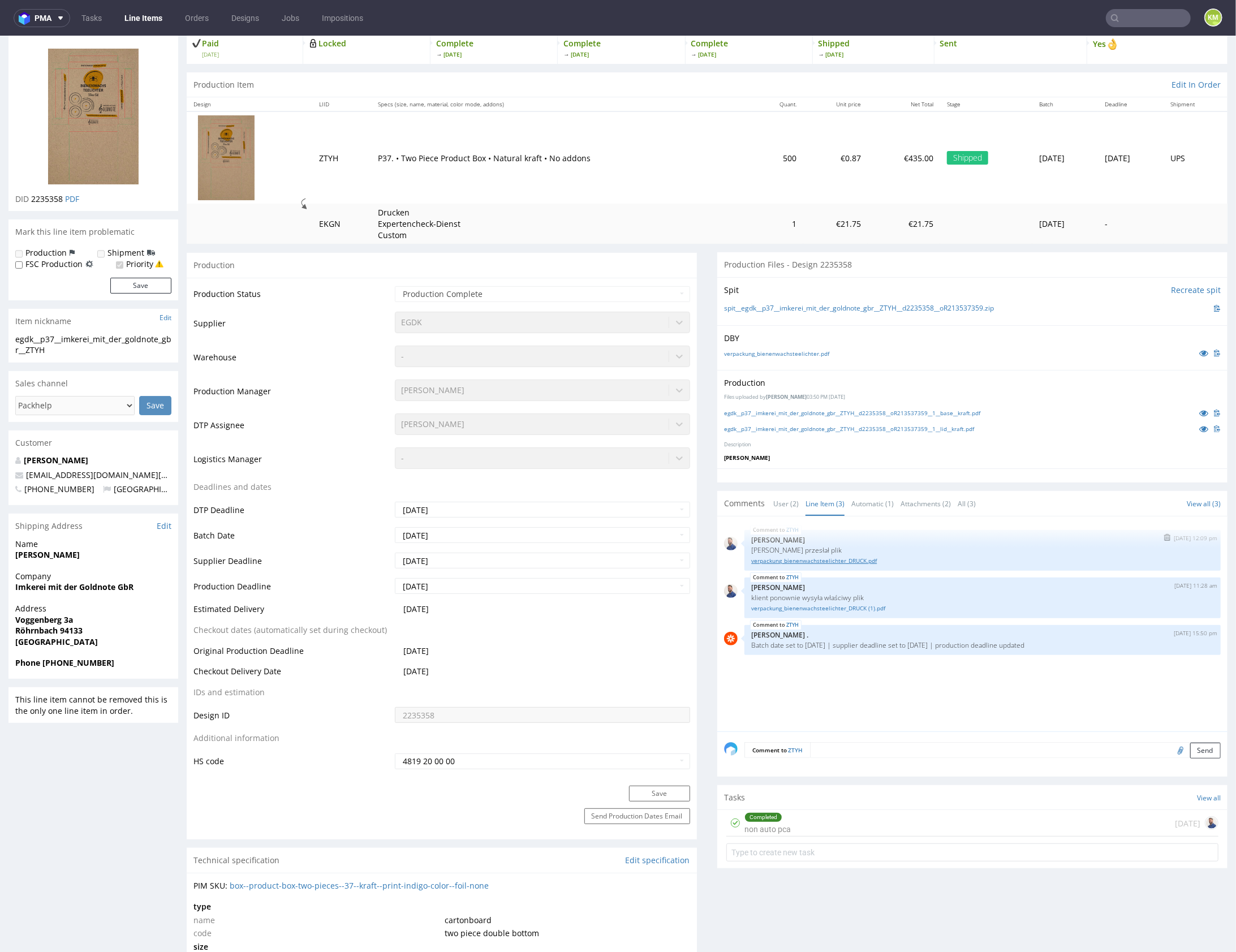
click at [846, 558] on link "verpackung_bienenwachsteelichter_DRUCK.pdf" at bounding box center [983, 560] width 463 height 8
click at [862, 604] on link "verpackung_bienenwachsteelichter_DRUCK (1).pdf" at bounding box center [983, 608] width 463 height 8
click at [941, 677] on div "ZTYH [DATE] 12:09 pm [PERSON_NAME] Klient przesłał plik verpackung_bienenwachst…" at bounding box center [976, 627] width 504 height 208
click at [921, 676] on div "ZTYH [DATE] 12:09 pm [PERSON_NAME] Klient przesłał plik verpackung_bienenwachst…" at bounding box center [976, 627] width 504 height 208
click at [897, 678] on div "ZTYH [DATE] 12:09 pm [PERSON_NAME] Klient przesłał plik verpackung_bienenwachst…" at bounding box center [976, 627] width 504 height 208
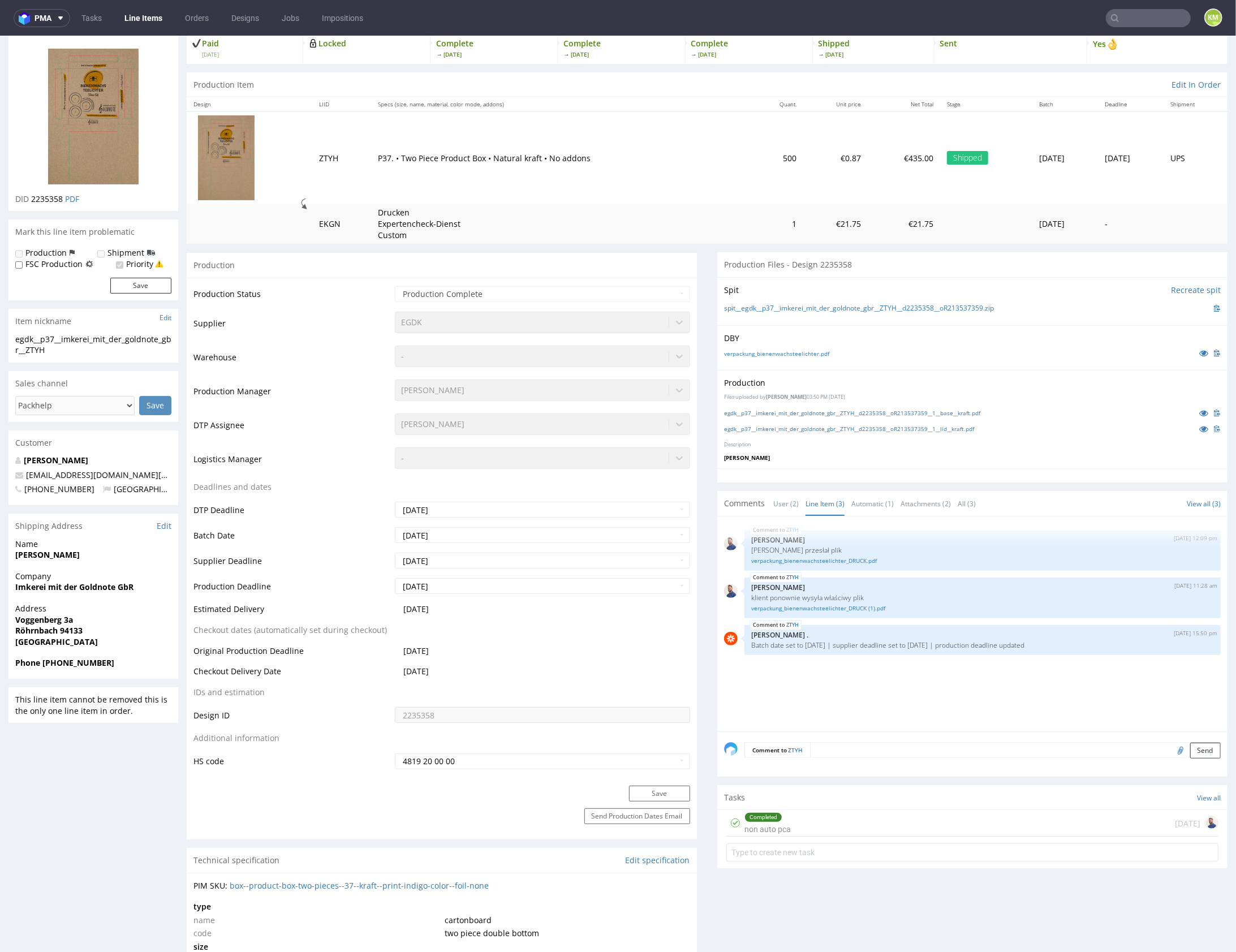
click at [897, 678] on div "ZTYH [DATE] 12:09 pm [PERSON_NAME] Klient przesłał plik verpackung_bienenwachst…" at bounding box center [976, 627] width 504 height 208
click at [835, 817] on div "Completed non auto pca [DATE]" at bounding box center [973, 823] width 492 height 27
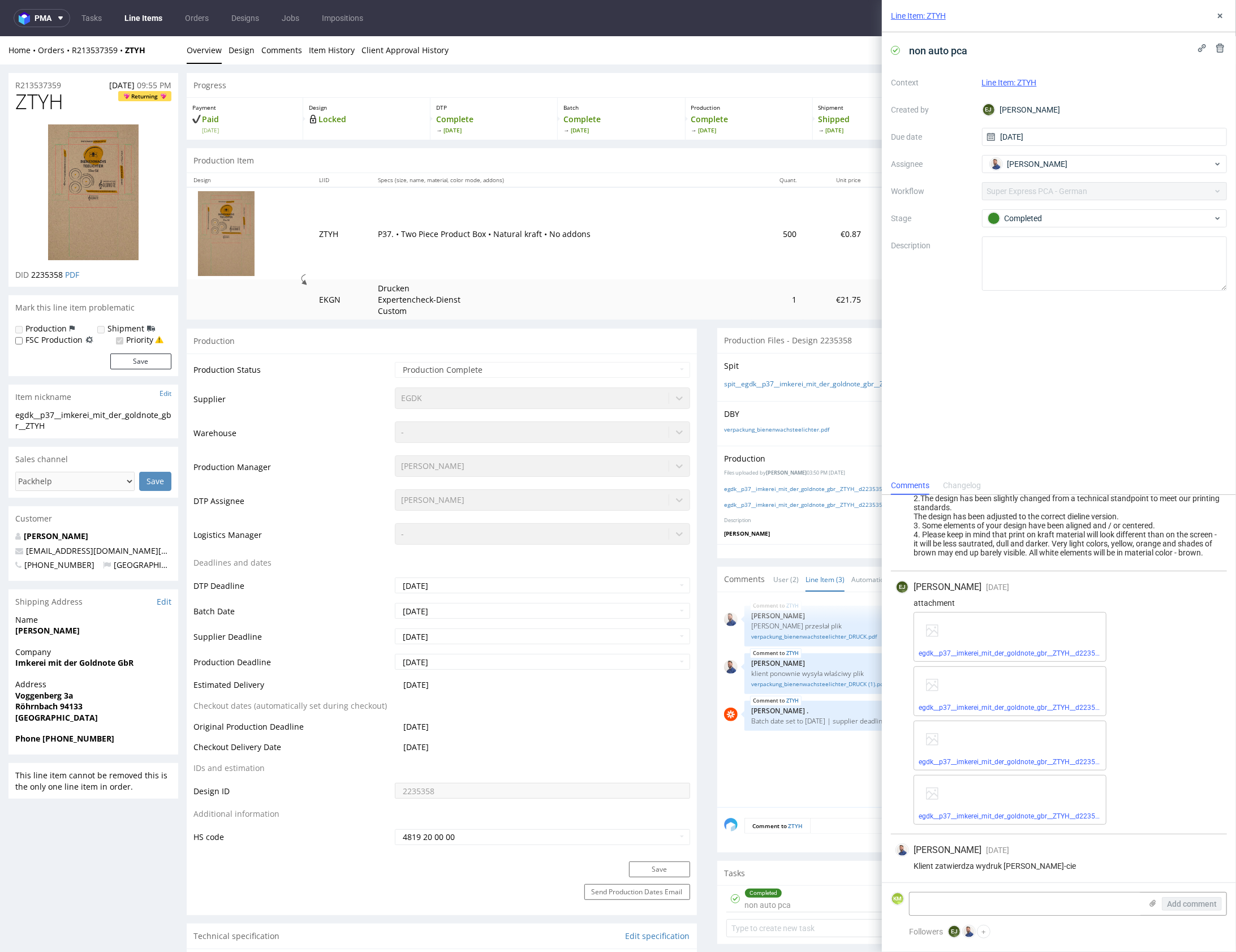
click at [1135, 592] on div "[PERSON_NAME] [DATE] [DATE] 14:01" at bounding box center [1059, 587] width 327 height 13
click at [1218, 17] on use at bounding box center [1220, 15] width 4 height 4
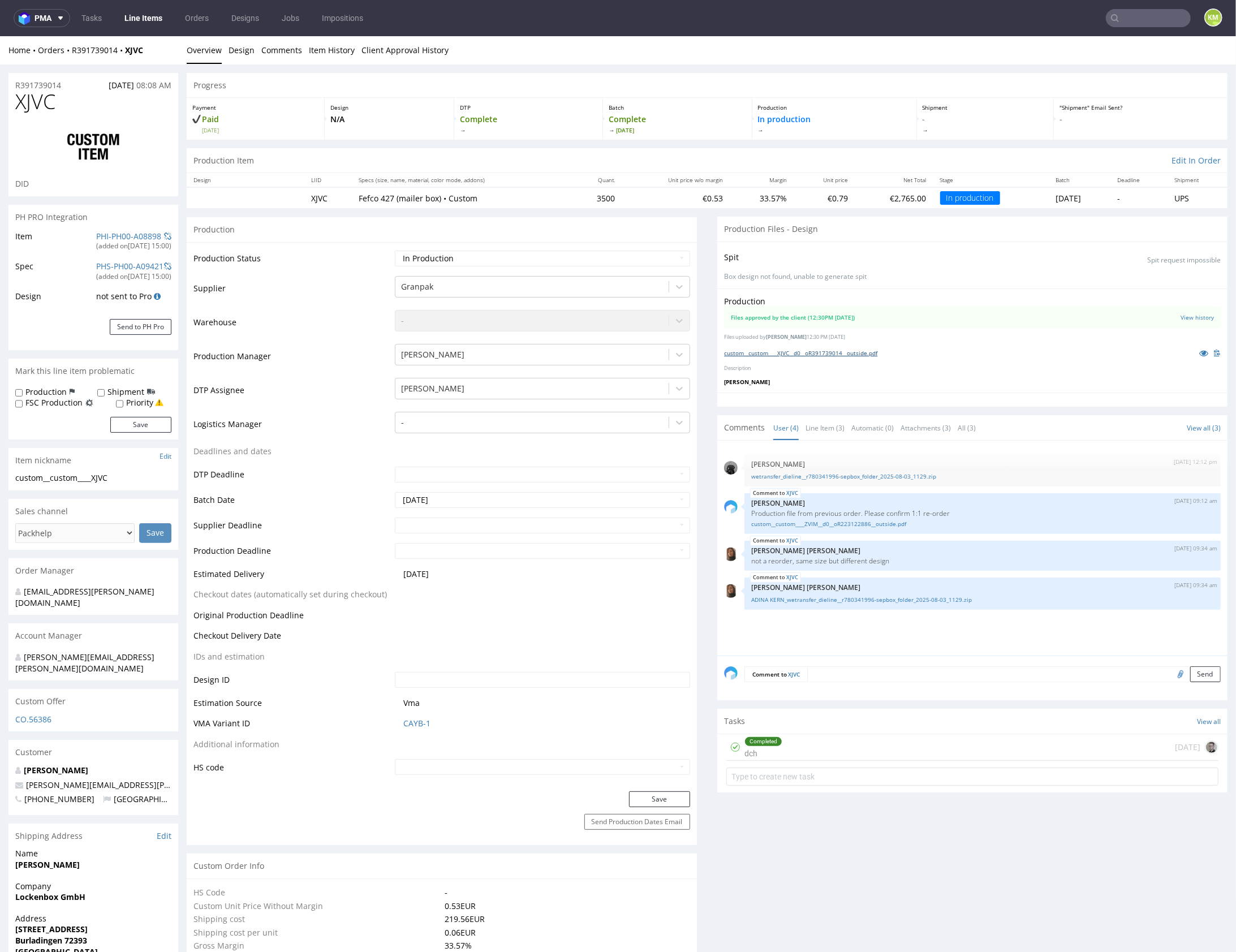
click at [846, 349] on link "custom__custom____XJVC__d0__oR391739014__outside.pdf" at bounding box center [801, 352] width 153 height 8
click at [1187, 318] on link "View history" at bounding box center [1197, 317] width 33 height 8
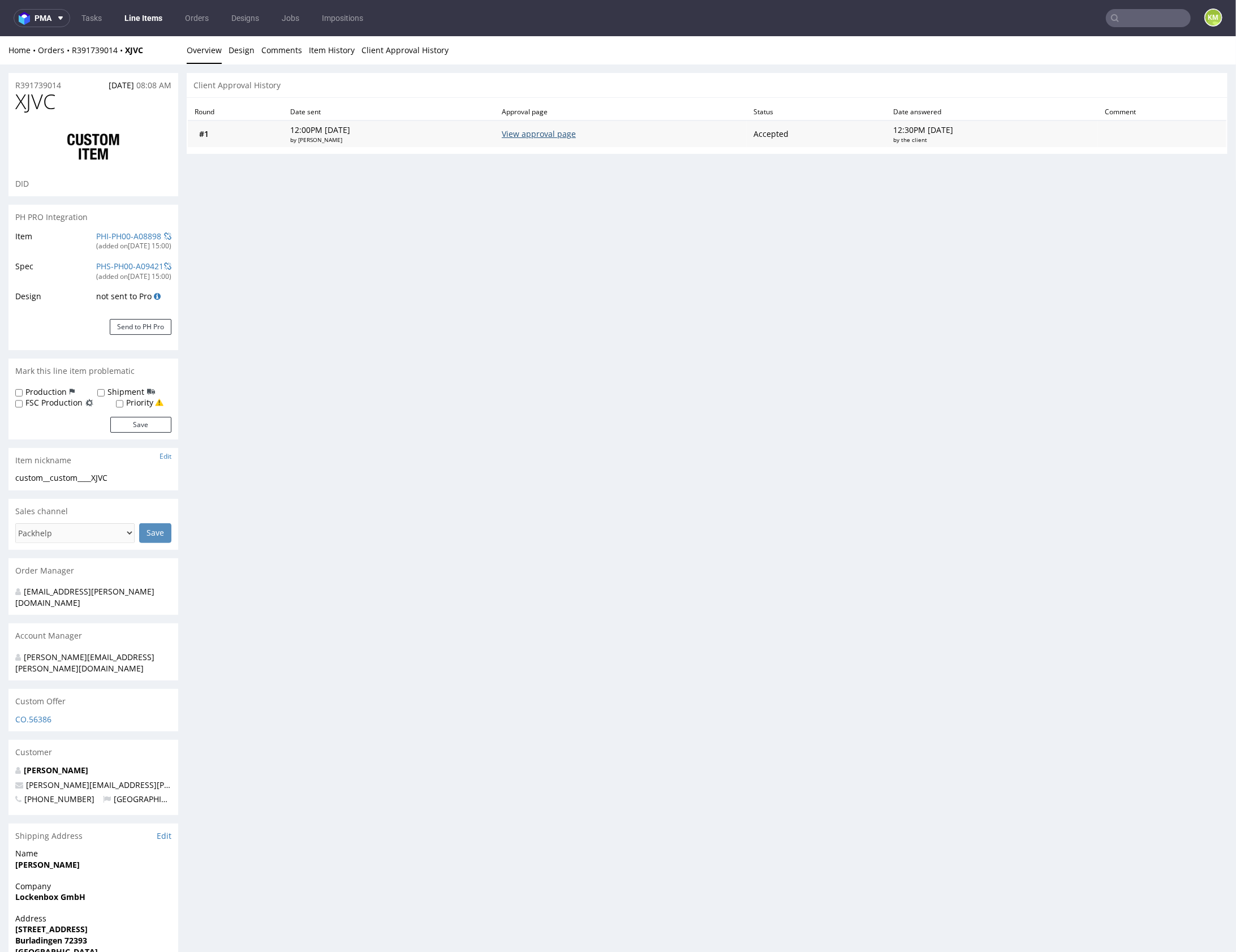
click at [564, 133] on link "View approval page" at bounding box center [539, 133] width 74 height 11
click at [575, 135] on link "View approval page" at bounding box center [539, 133] width 74 height 11
